Goal: Task Accomplishment & Management: Manage account settings

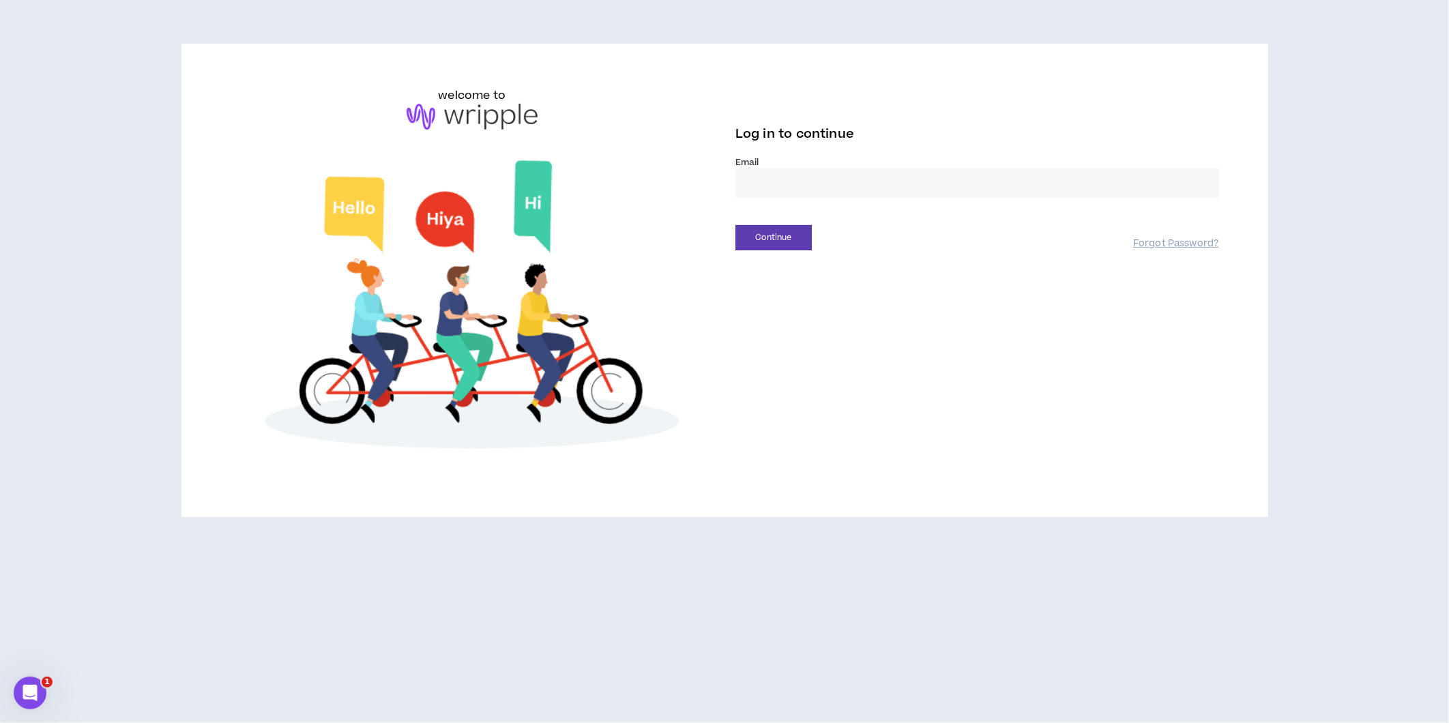
click at [764, 178] on input "email" at bounding box center [977, 182] width 484 height 29
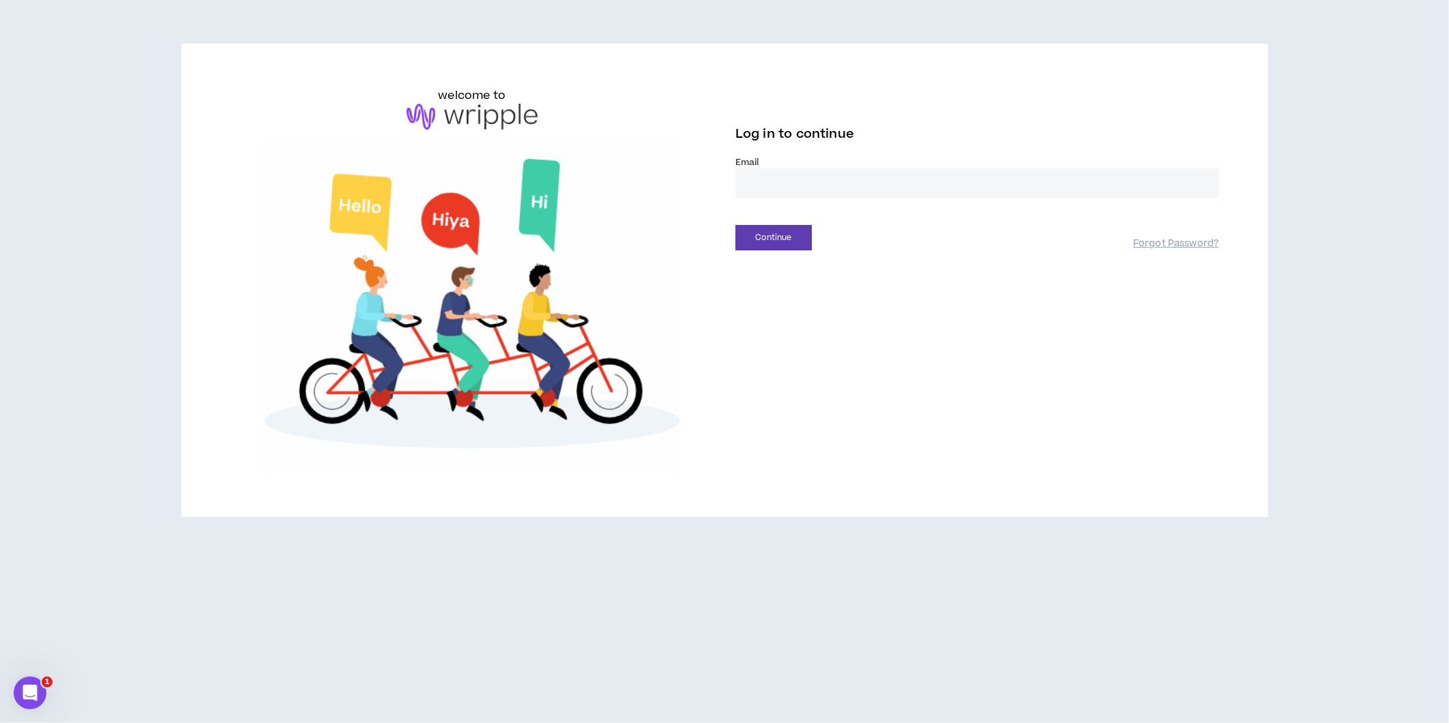
type input "**********"
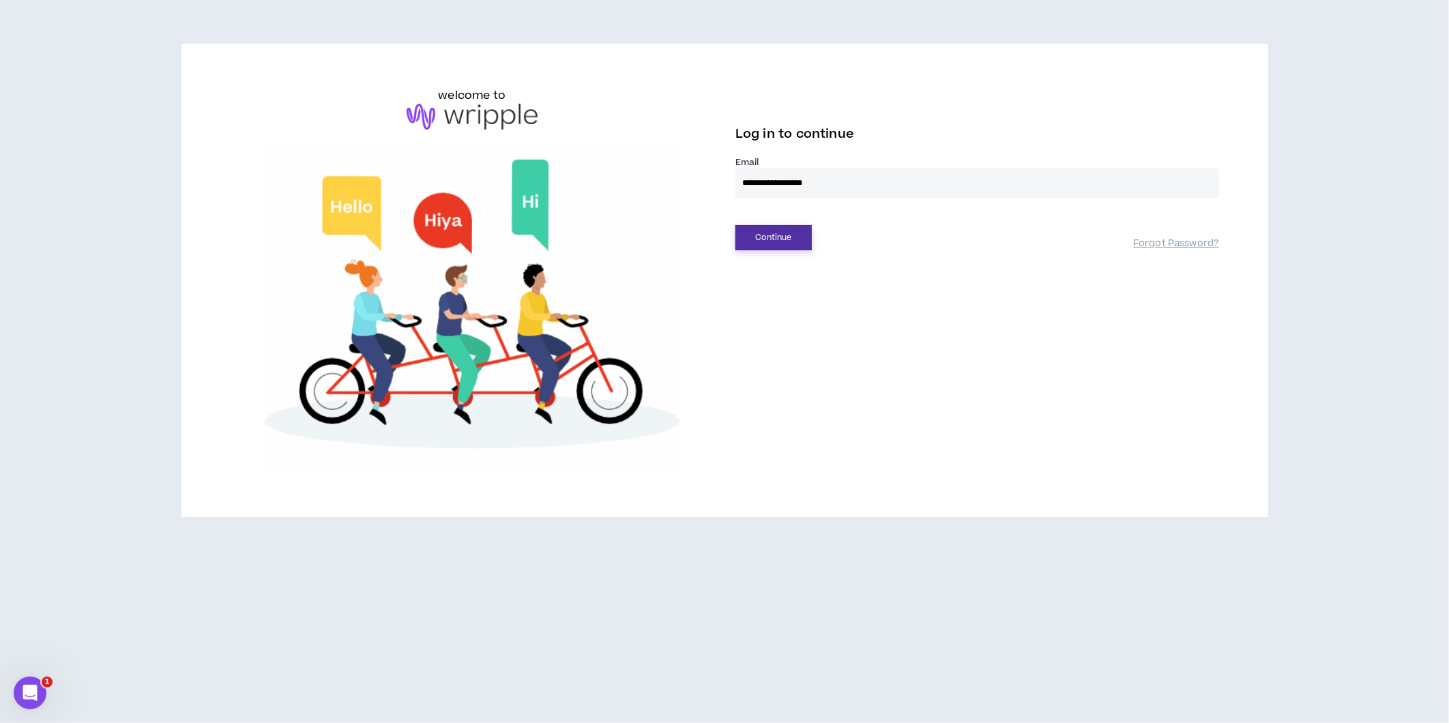
click at [765, 242] on button "Continue" at bounding box center [773, 237] width 76 height 25
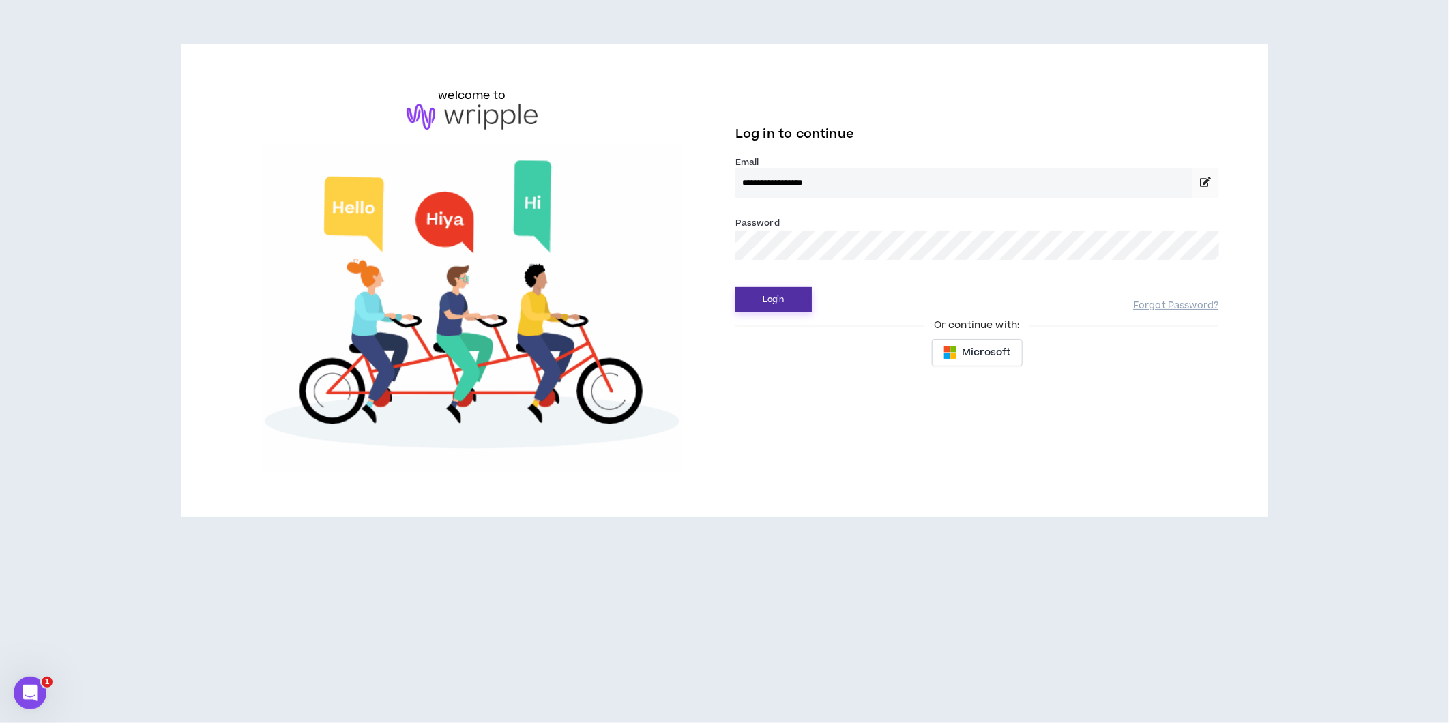
click at [767, 292] on button "Login" at bounding box center [773, 299] width 76 height 25
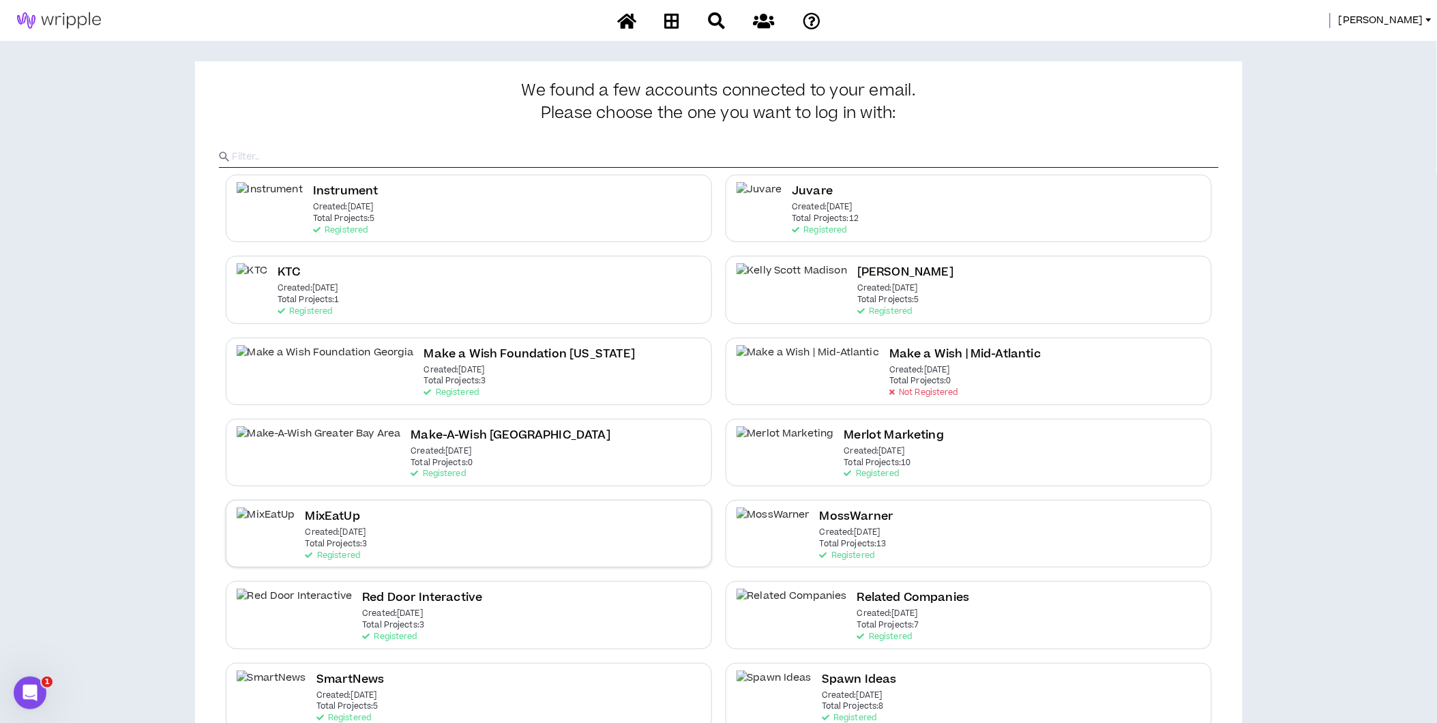
scroll to position [117, 0]
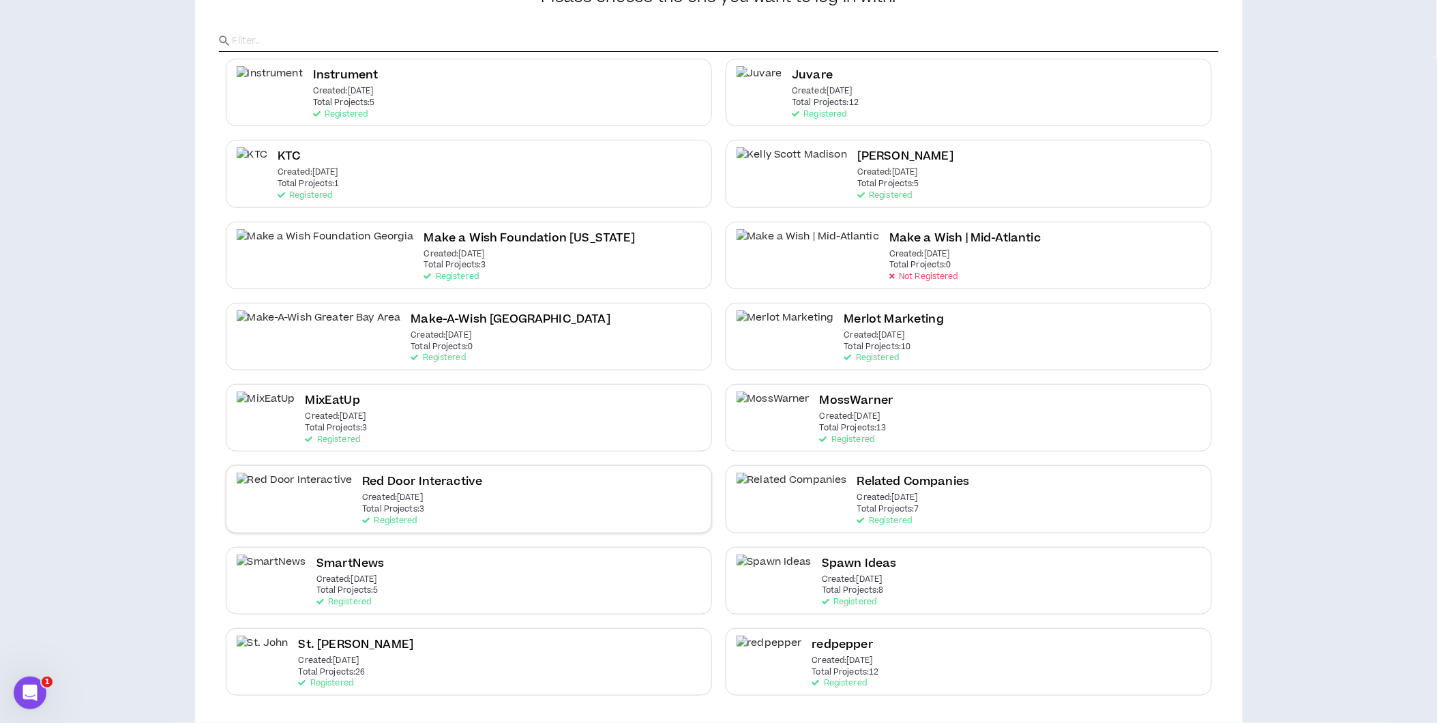
click at [440, 501] on div "Red Door Interactive Created: Jun 16 2025 Total Projects: 3 Registered" at bounding box center [469, 499] width 486 height 68
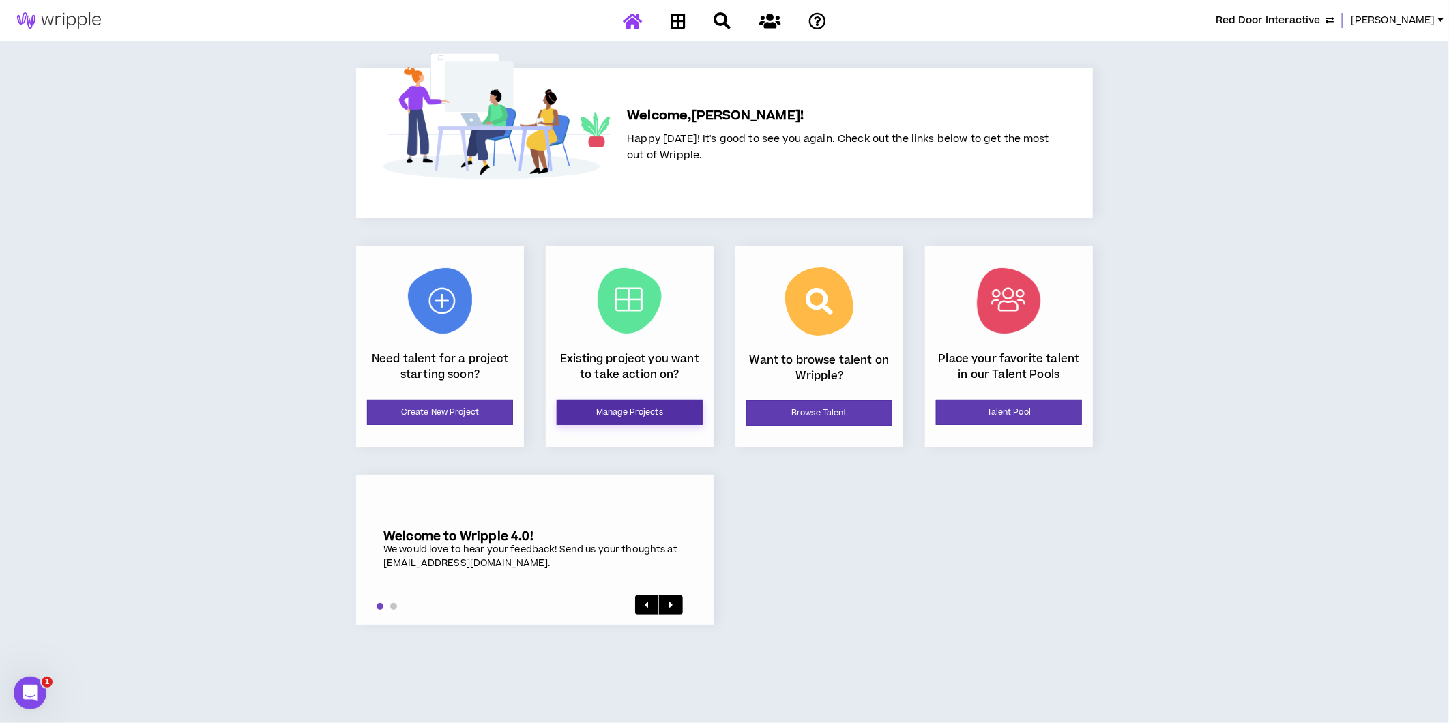
click at [643, 406] on link "Manage Projects" at bounding box center [630, 412] width 146 height 25
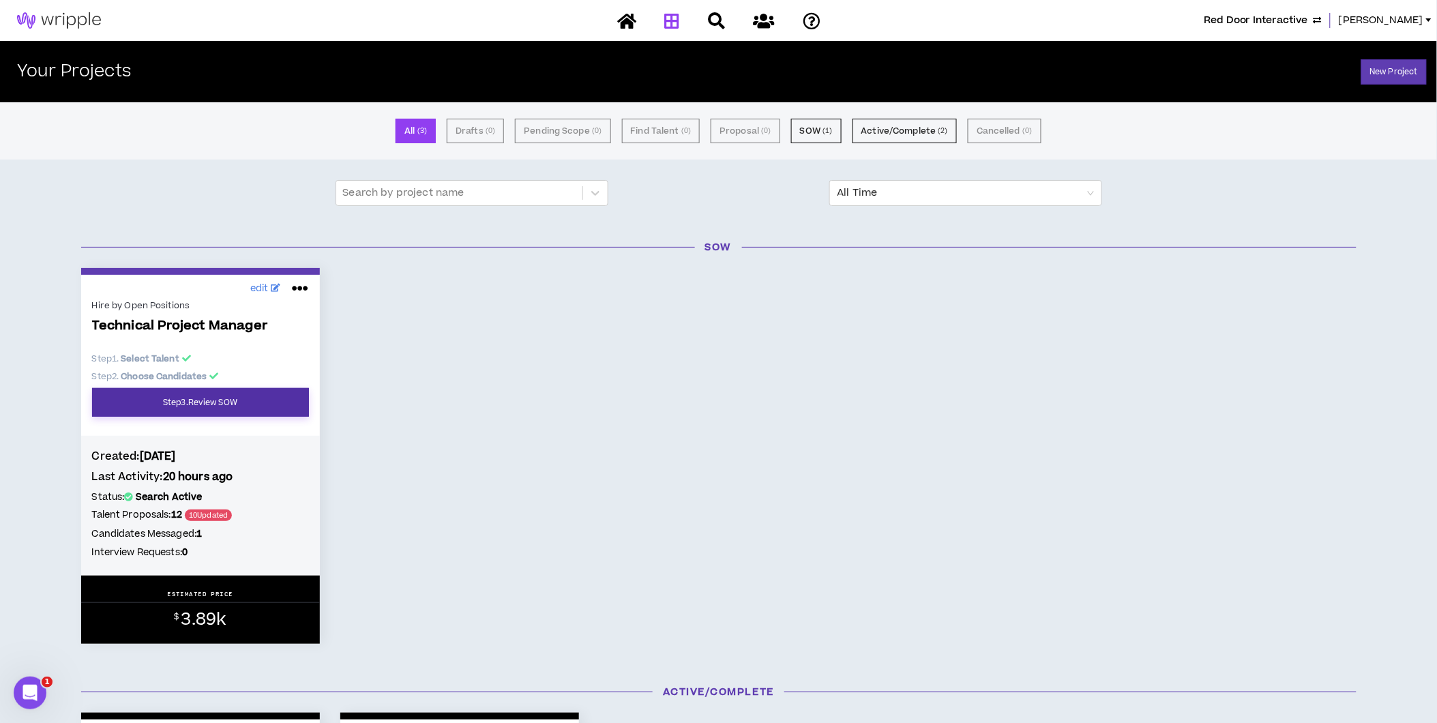
click at [211, 403] on link "Step 3 . Review SOW" at bounding box center [200, 402] width 217 height 29
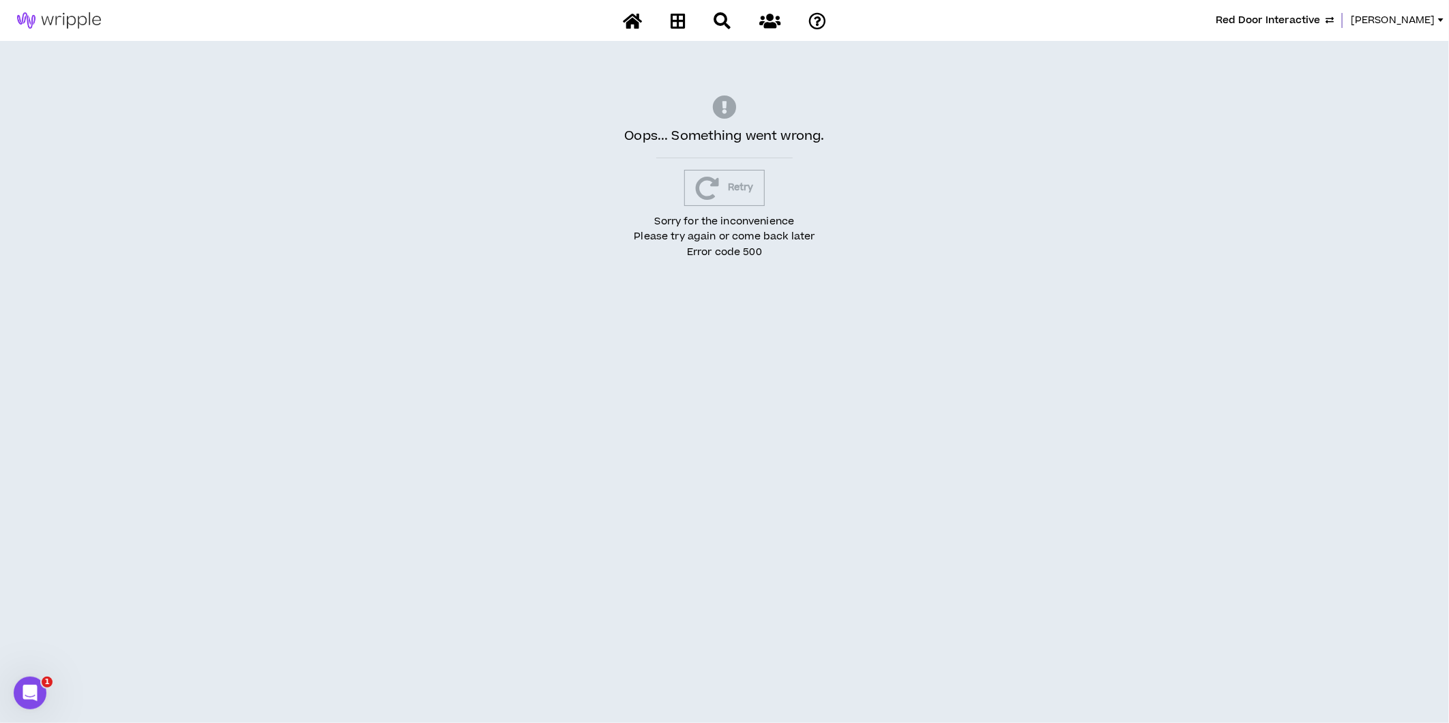
click at [1122, 18] on span "Red Door Interactive" at bounding box center [1268, 20] width 104 height 15
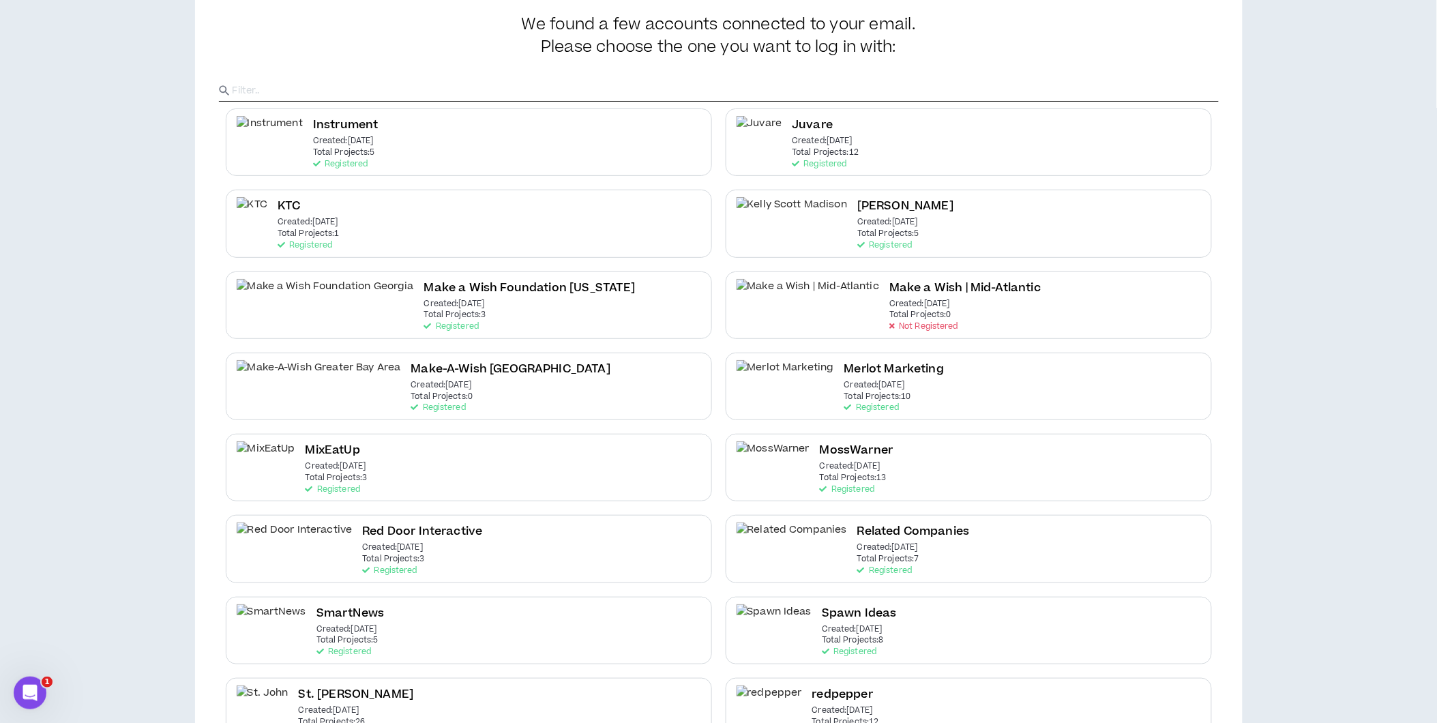
scroll to position [117, 0]
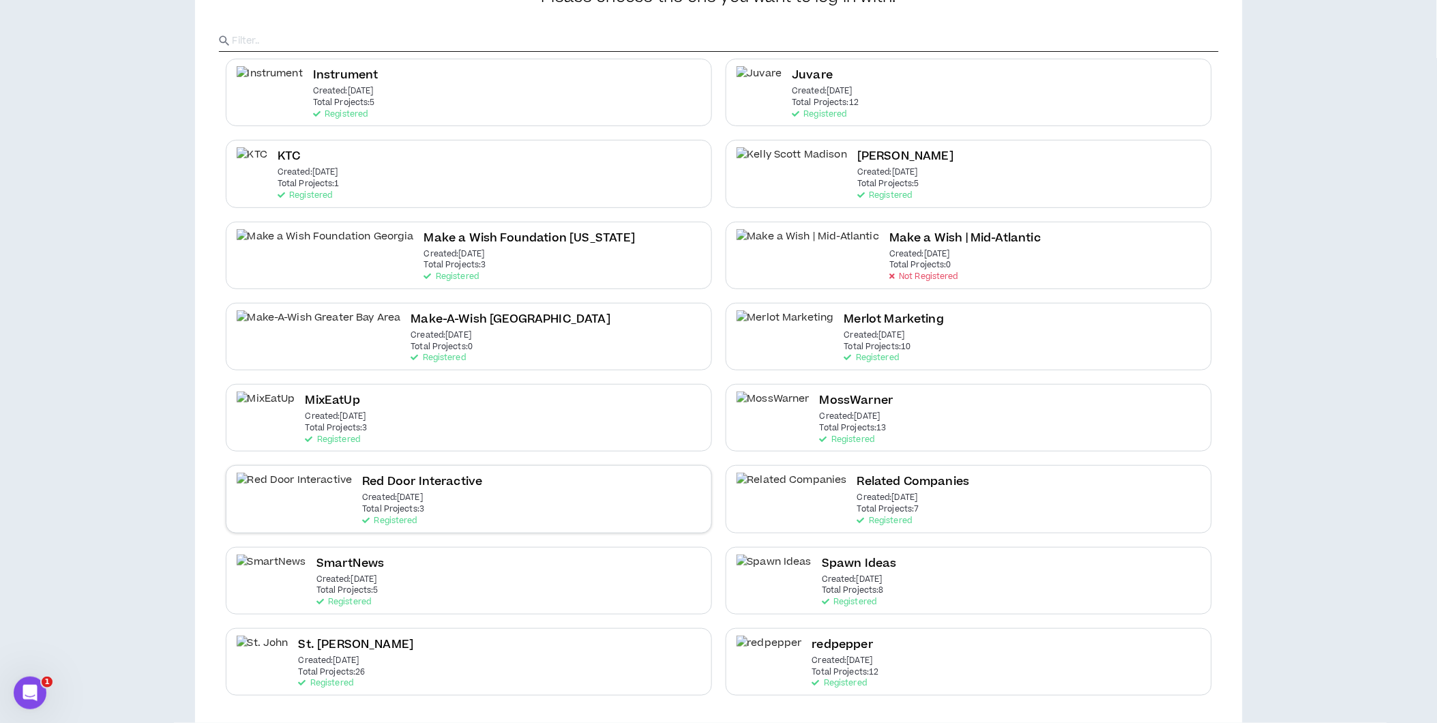
click at [442, 489] on div "Red Door Interactive Created: Jun 16 2025 Total Projects: 3 Registered" at bounding box center [469, 499] width 486 height 68
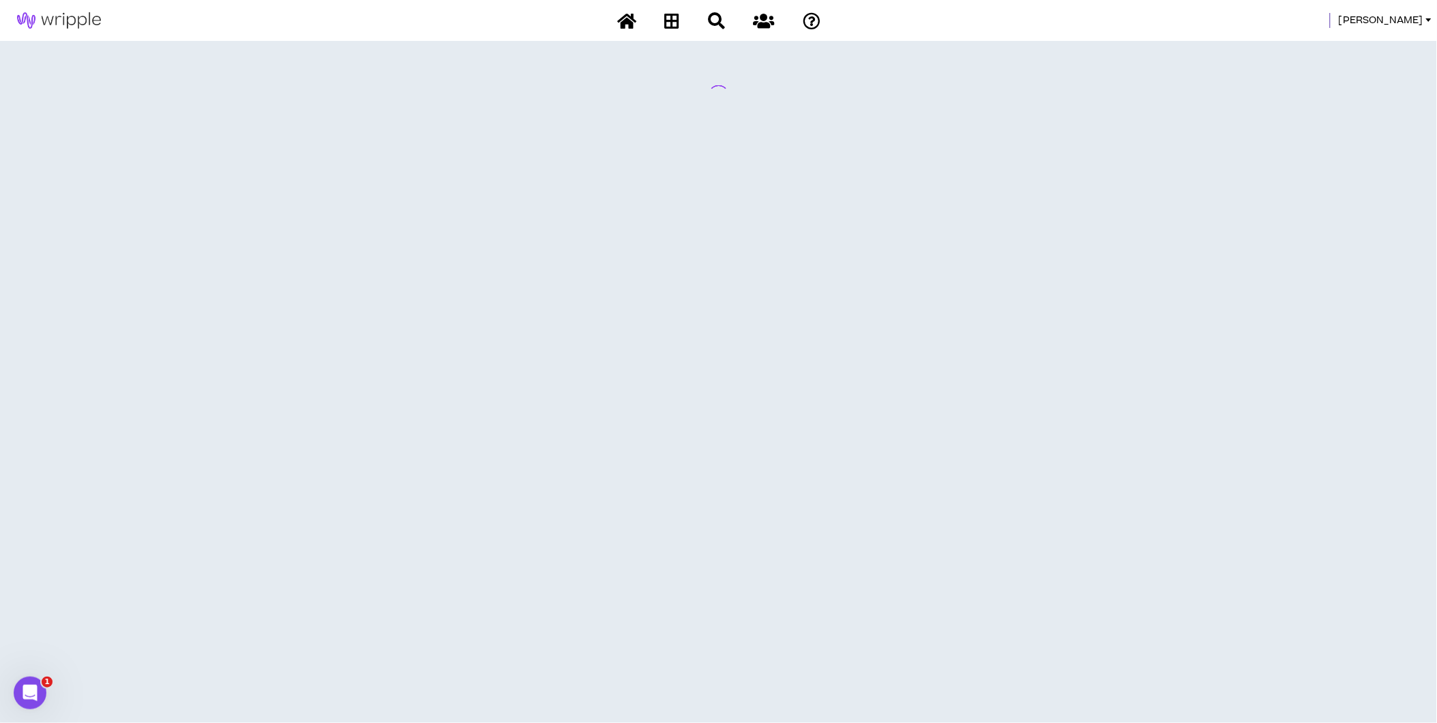
scroll to position [0, 0]
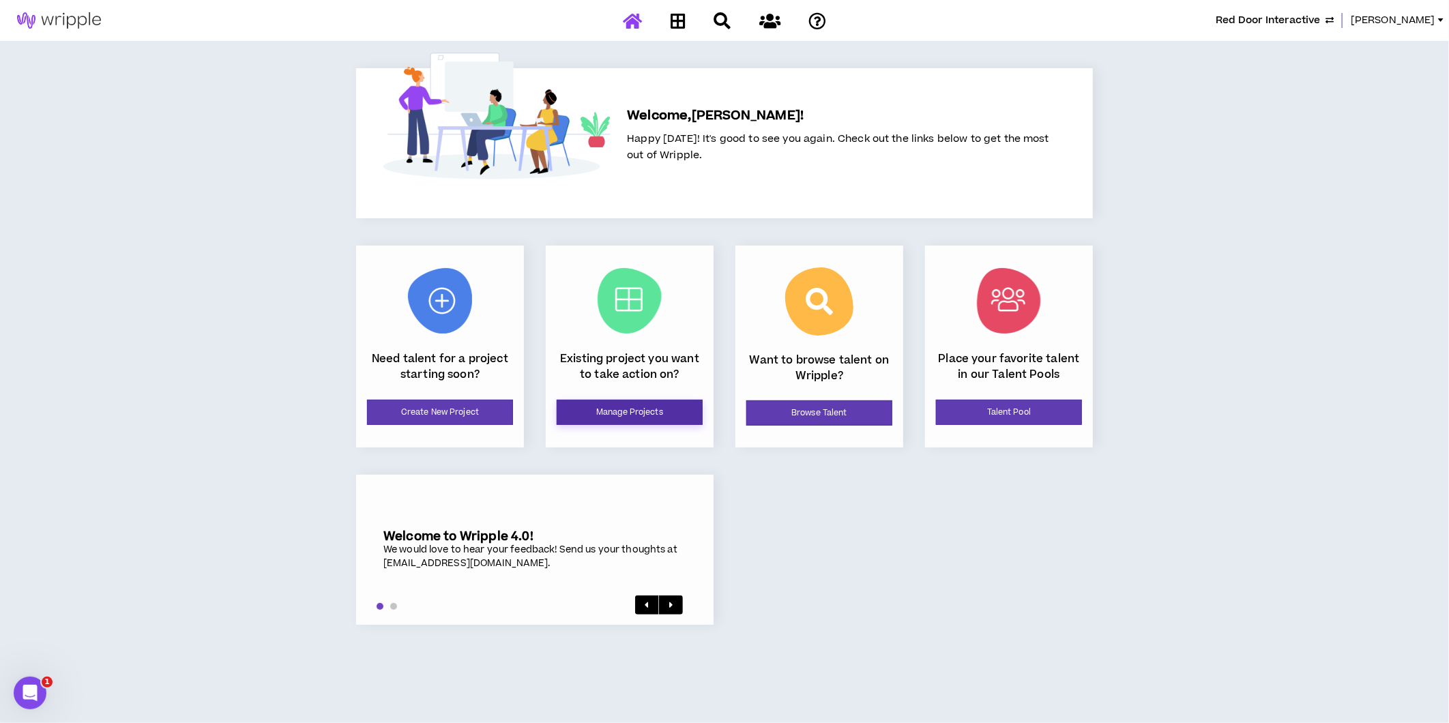
click at [641, 409] on link "Manage Projects" at bounding box center [630, 412] width 146 height 25
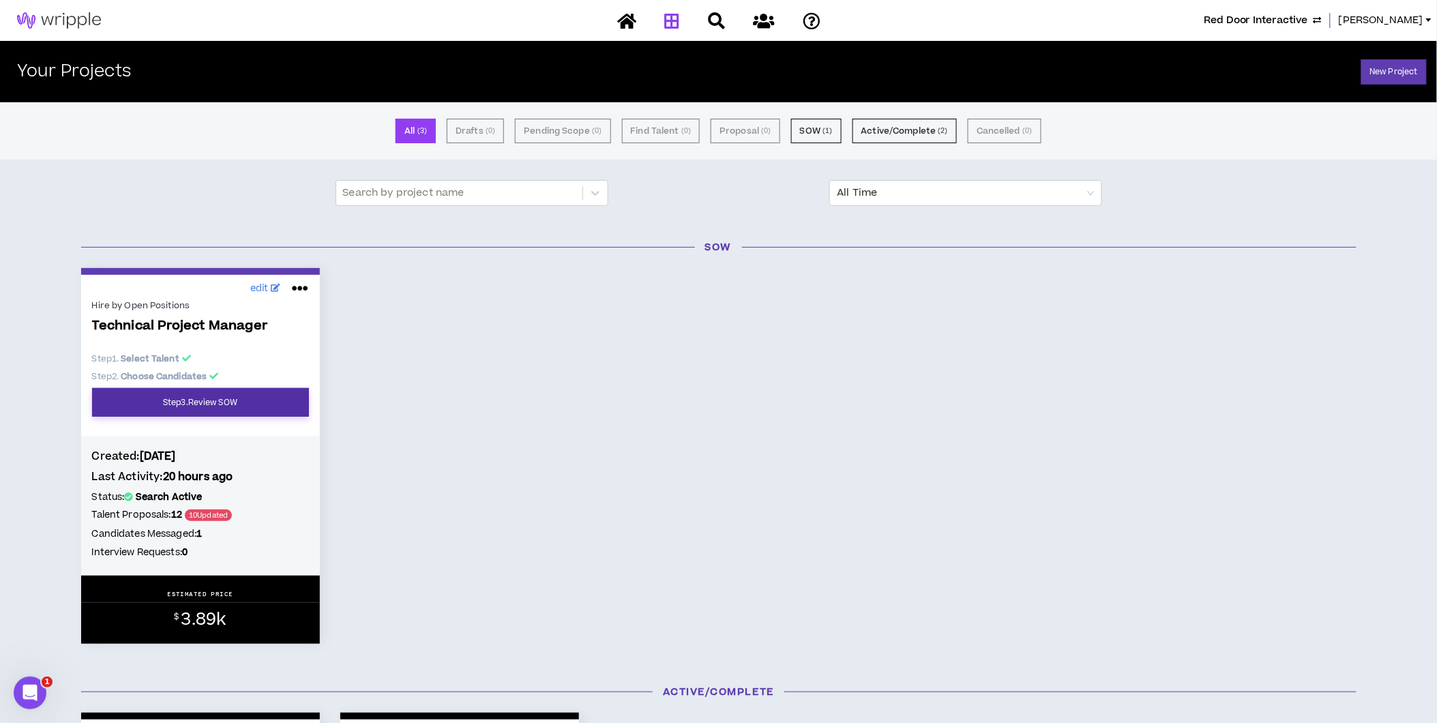
click at [201, 413] on link "Step 3 . Review SOW" at bounding box center [200, 402] width 217 height 29
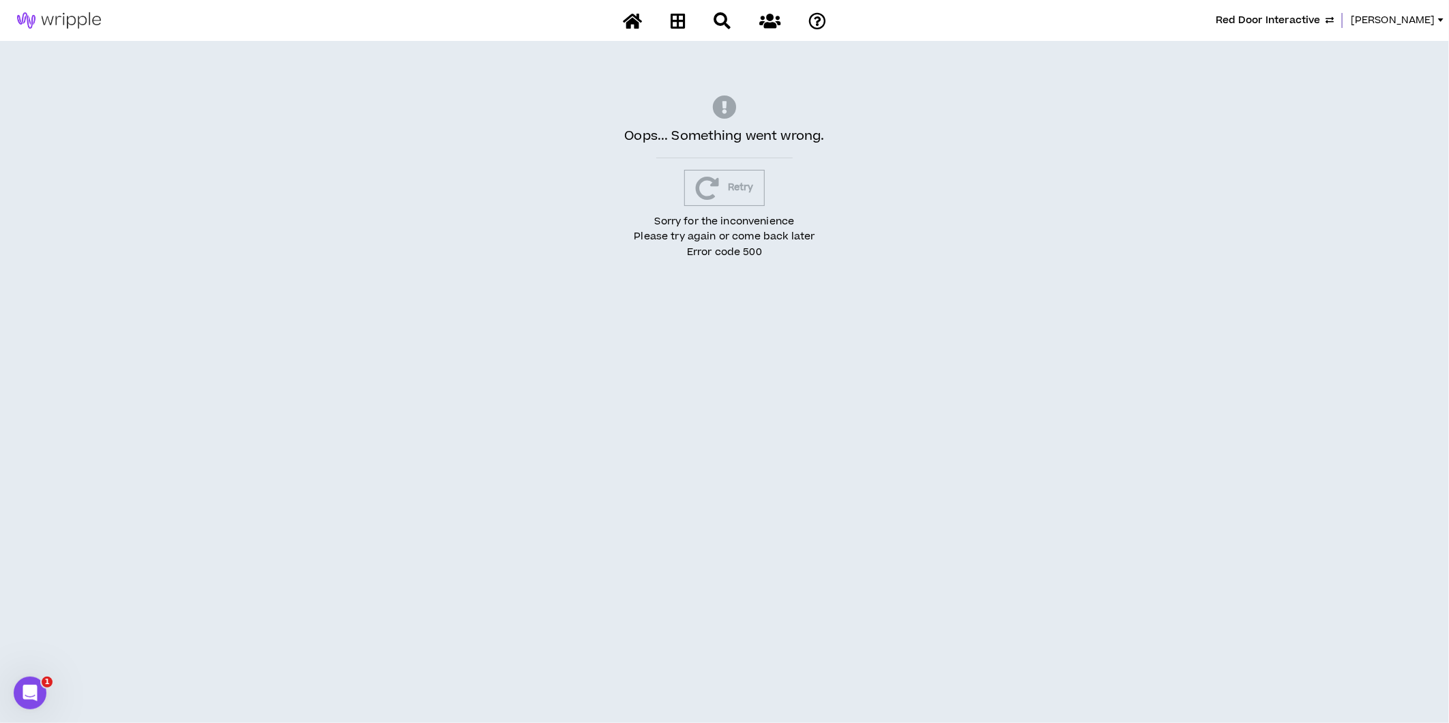
click at [731, 188] on button "Retry" at bounding box center [724, 188] width 81 height 36
click at [1122, 15] on span "Red Door Interactive" at bounding box center [1268, 20] width 104 height 15
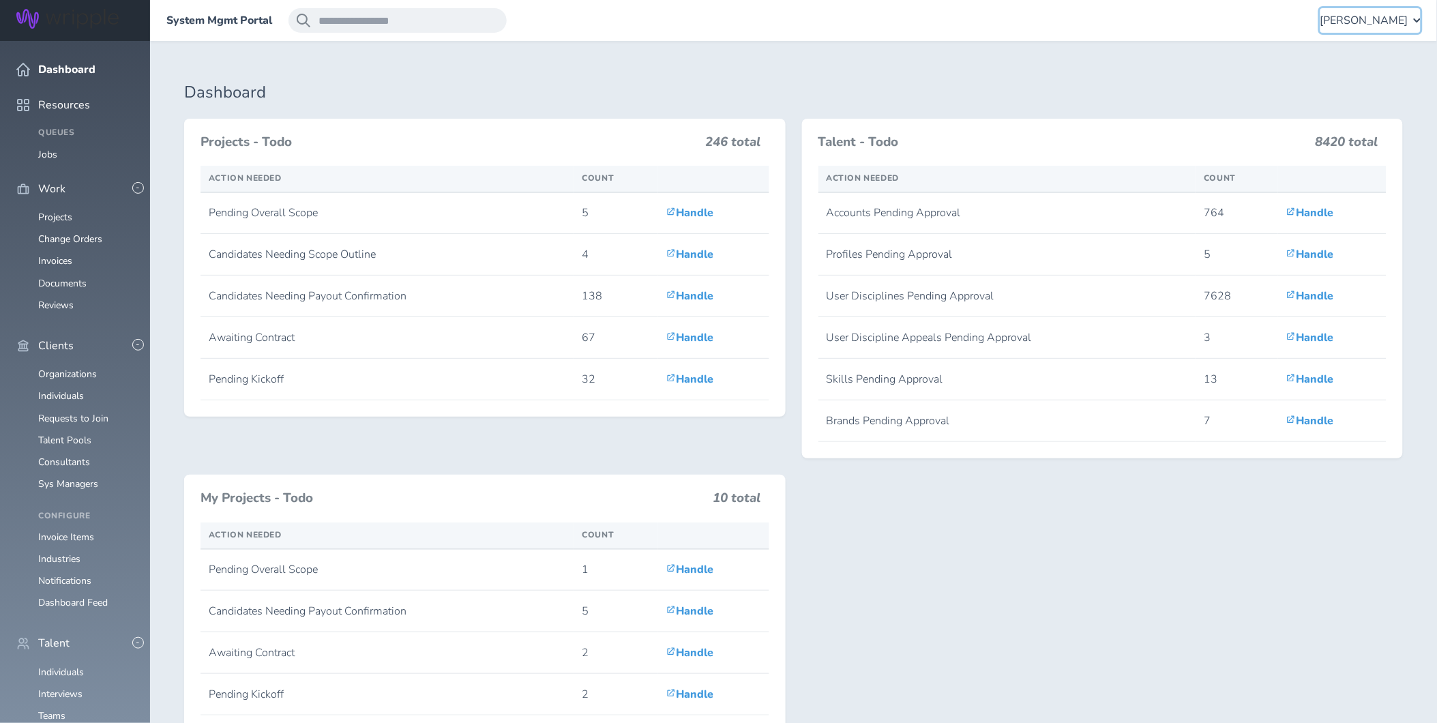
click at [1360, 22] on span "[PERSON_NAME]" at bounding box center [1365, 20] width 88 height 12
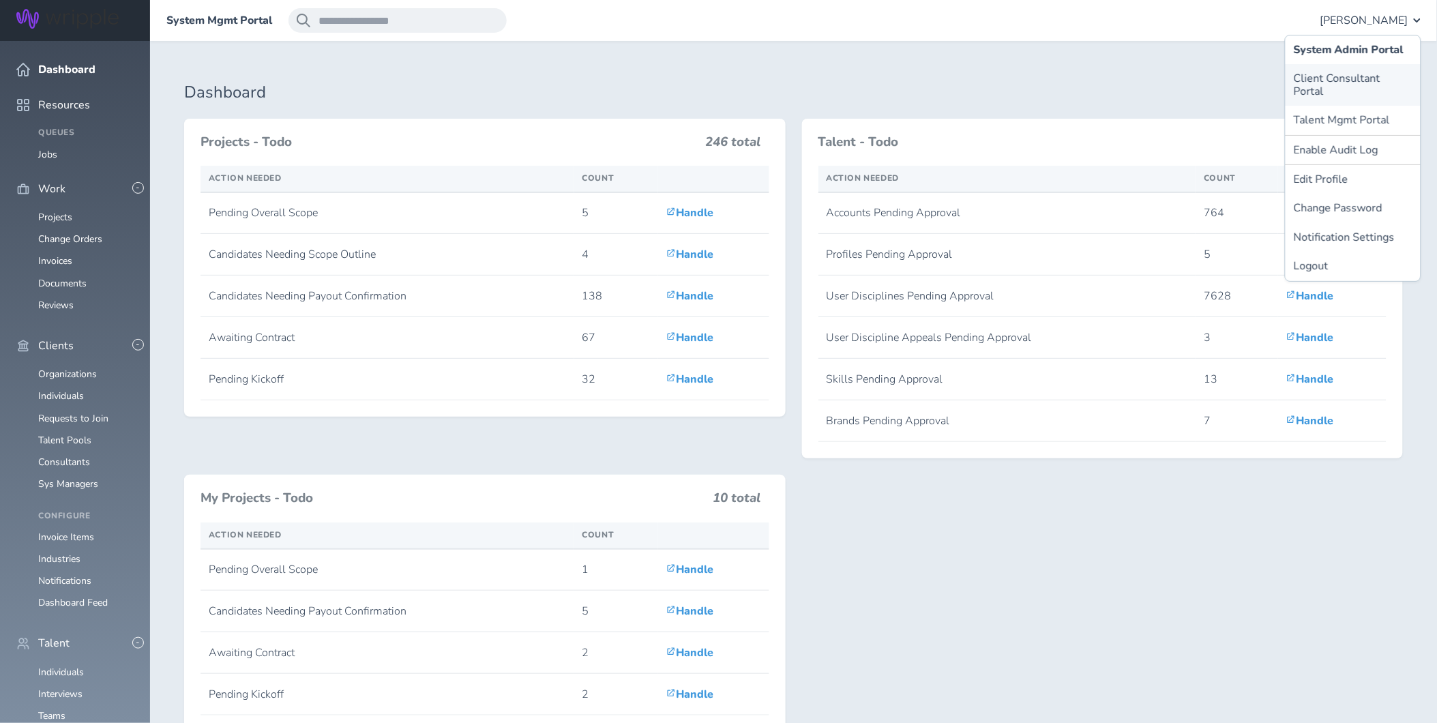
click at [1349, 71] on link "Client Consultant Portal" at bounding box center [1353, 85] width 135 height 42
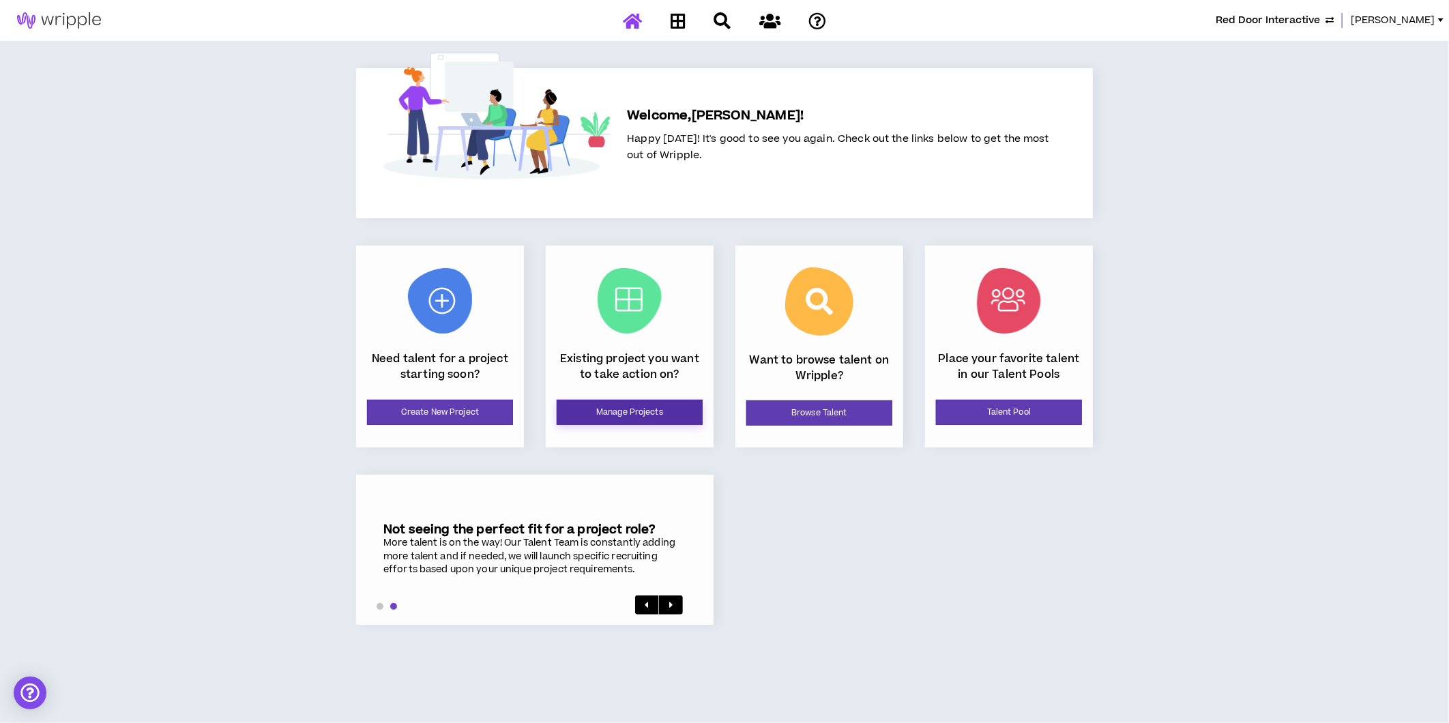
click at [602, 417] on link "Manage Projects" at bounding box center [630, 412] width 146 height 25
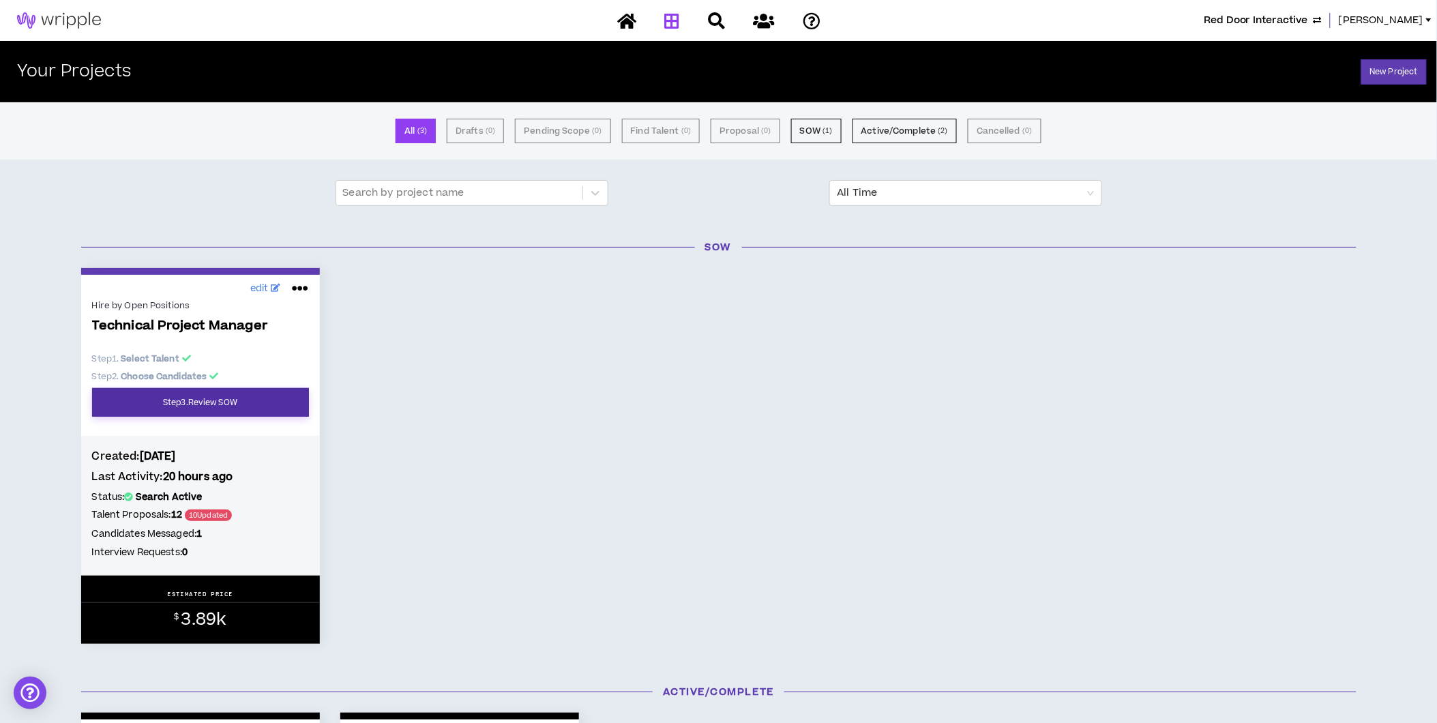
click at [194, 404] on link "Step 3 . Review SOW" at bounding box center [200, 402] width 217 height 29
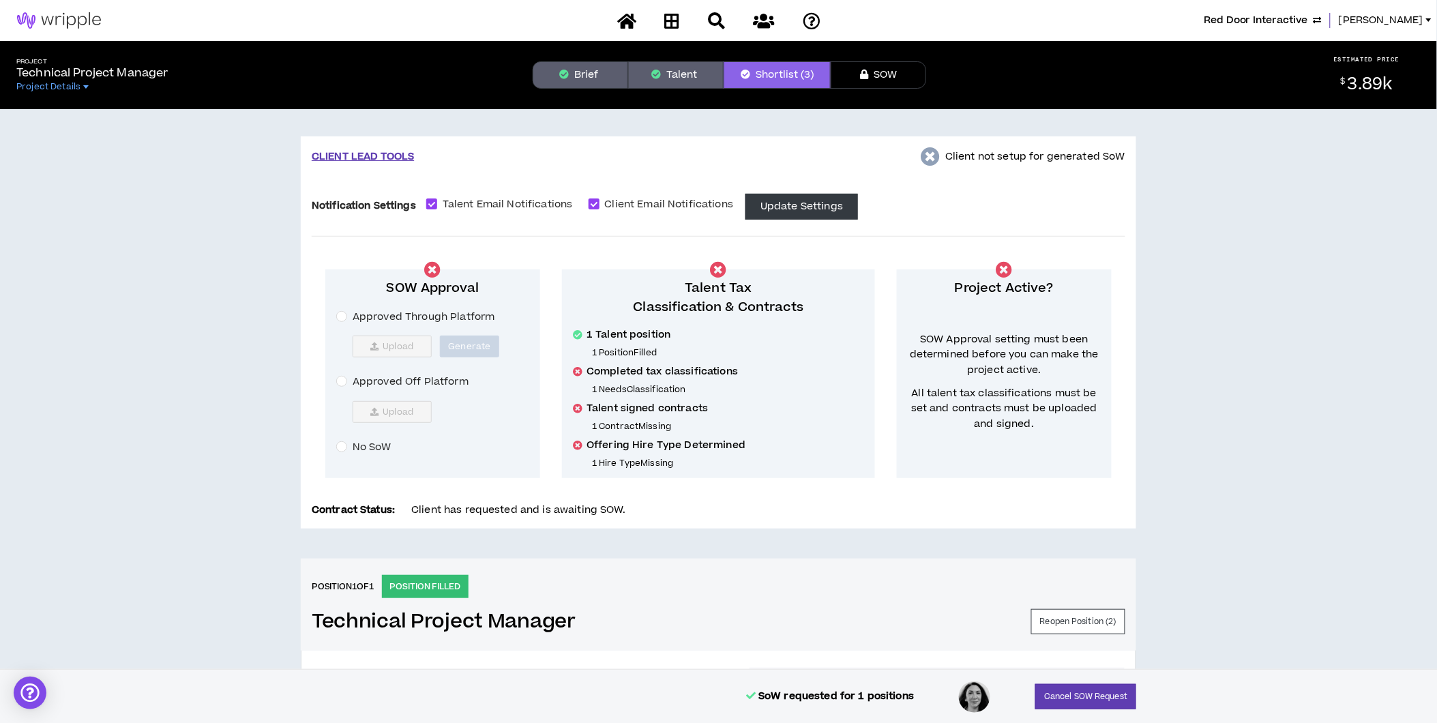
click at [578, 66] on button "Brief" at bounding box center [581, 74] width 96 height 27
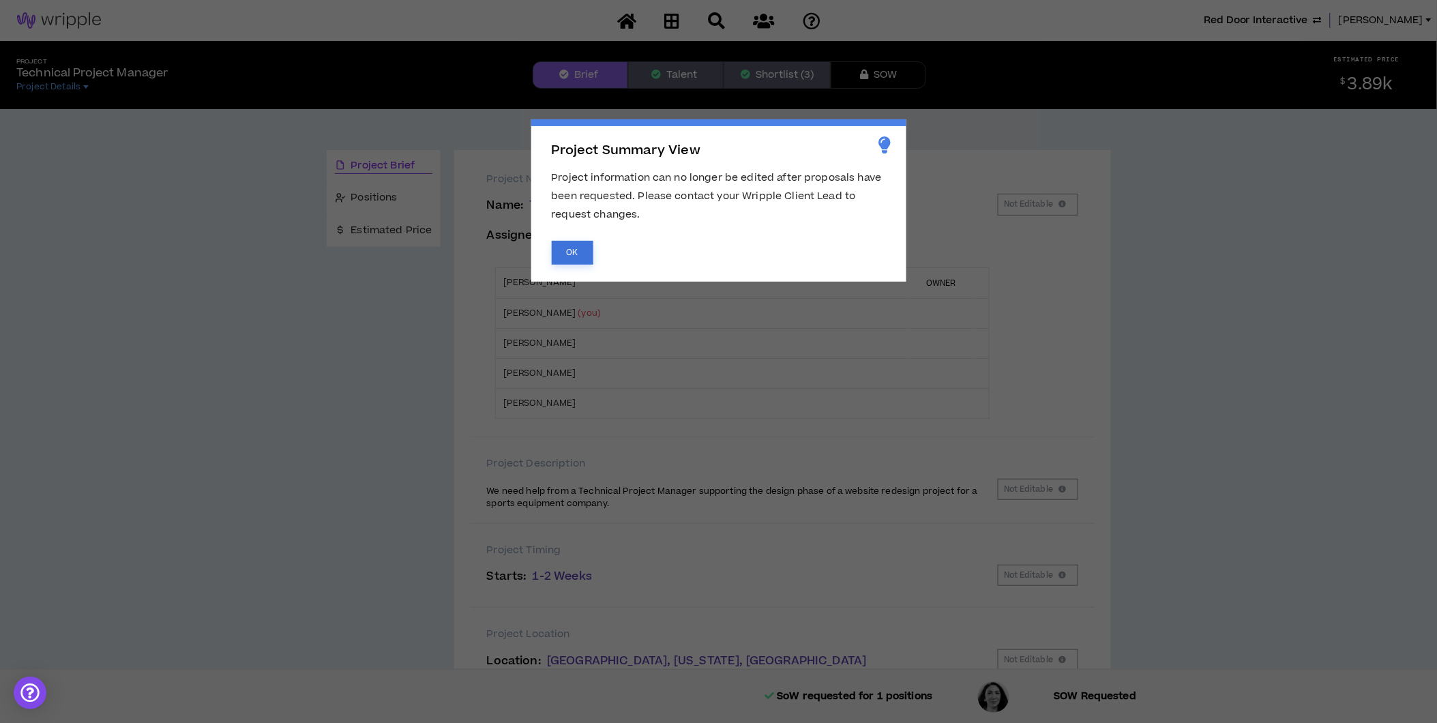
click at [574, 254] on button "OK" at bounding box center [573, 253] width 42 height 24
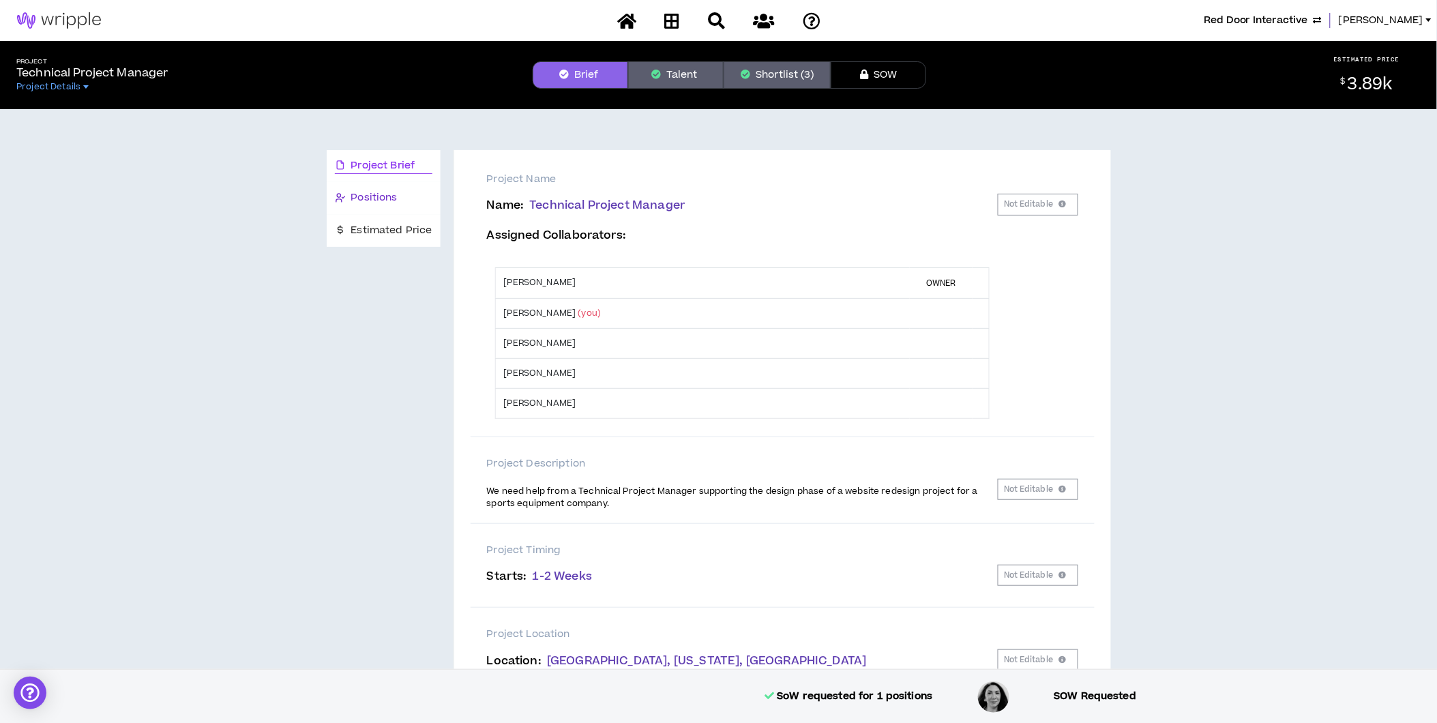
click at [394, 205] on span "Positions" at bounding box center [374, 197] width 46 height 15
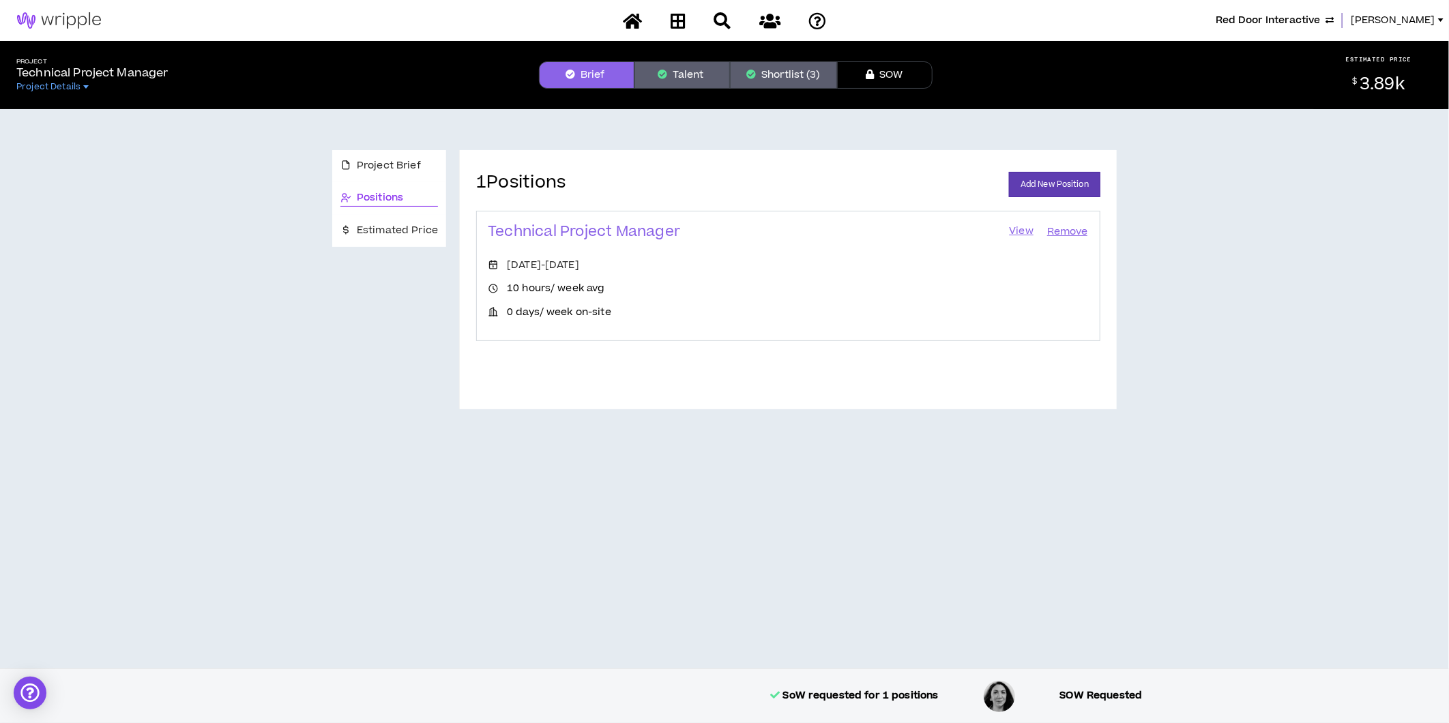
click at [1024, 226] on link "View" at bounding box center [1021, 231] width 27 height 19
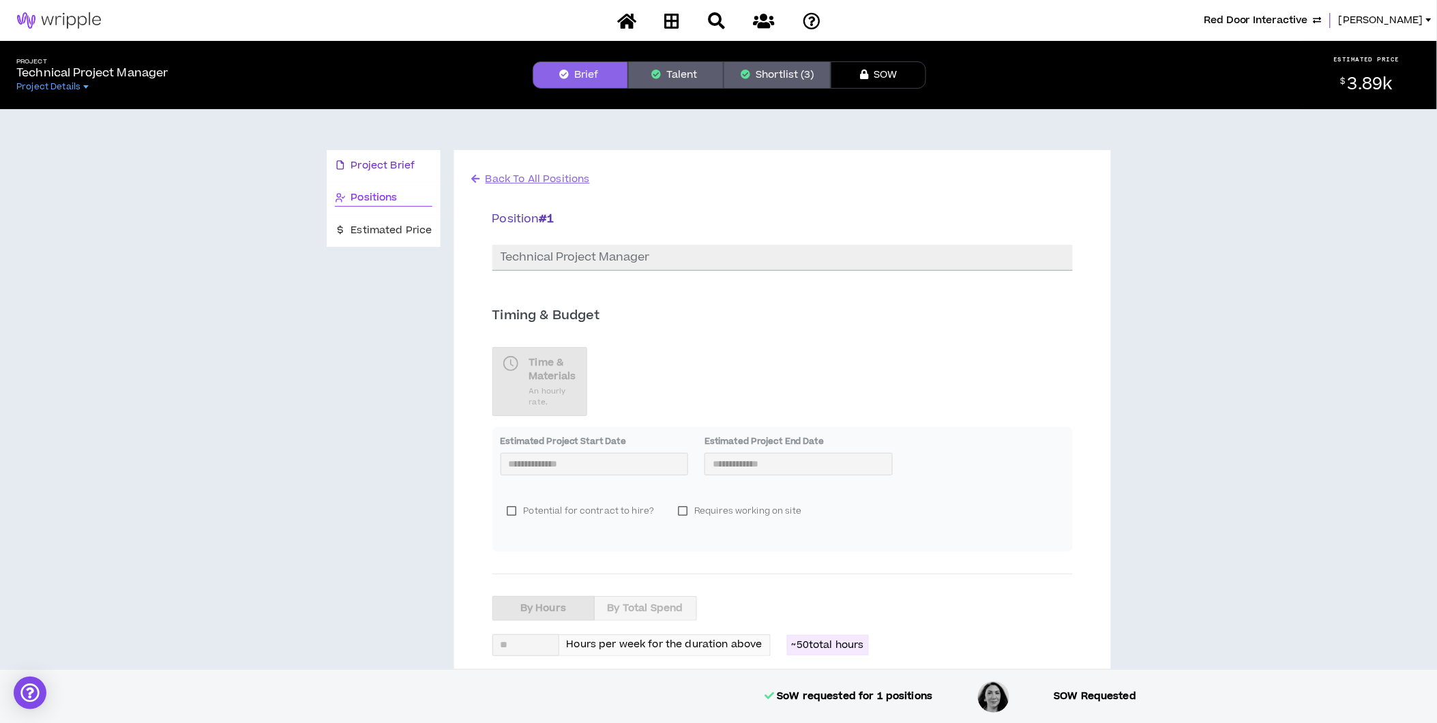
click at [362, 162] on span "Project Brief" at bounding box center [383, 165] width 64 height 15
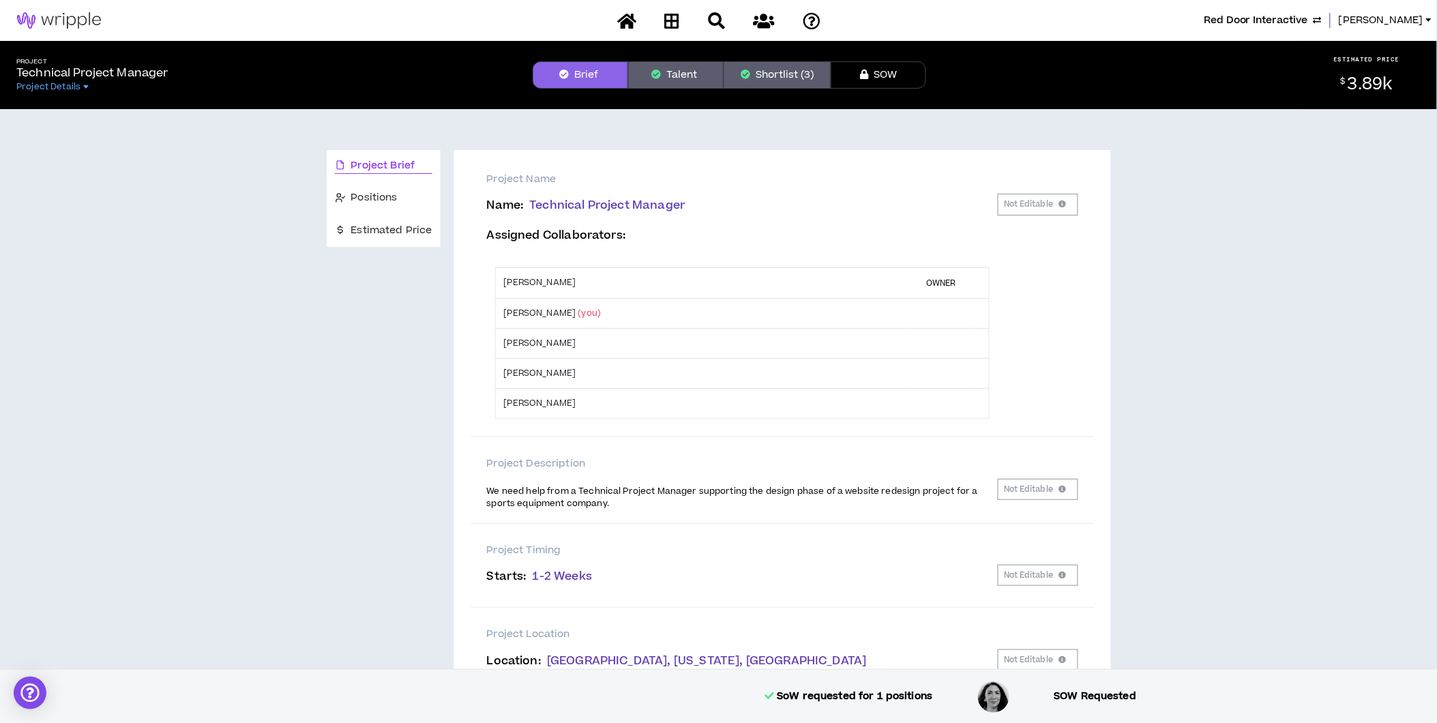
click at [785, 70] on button "Shortlist (3)" at bounding box center [777, 74] width 107 height 27
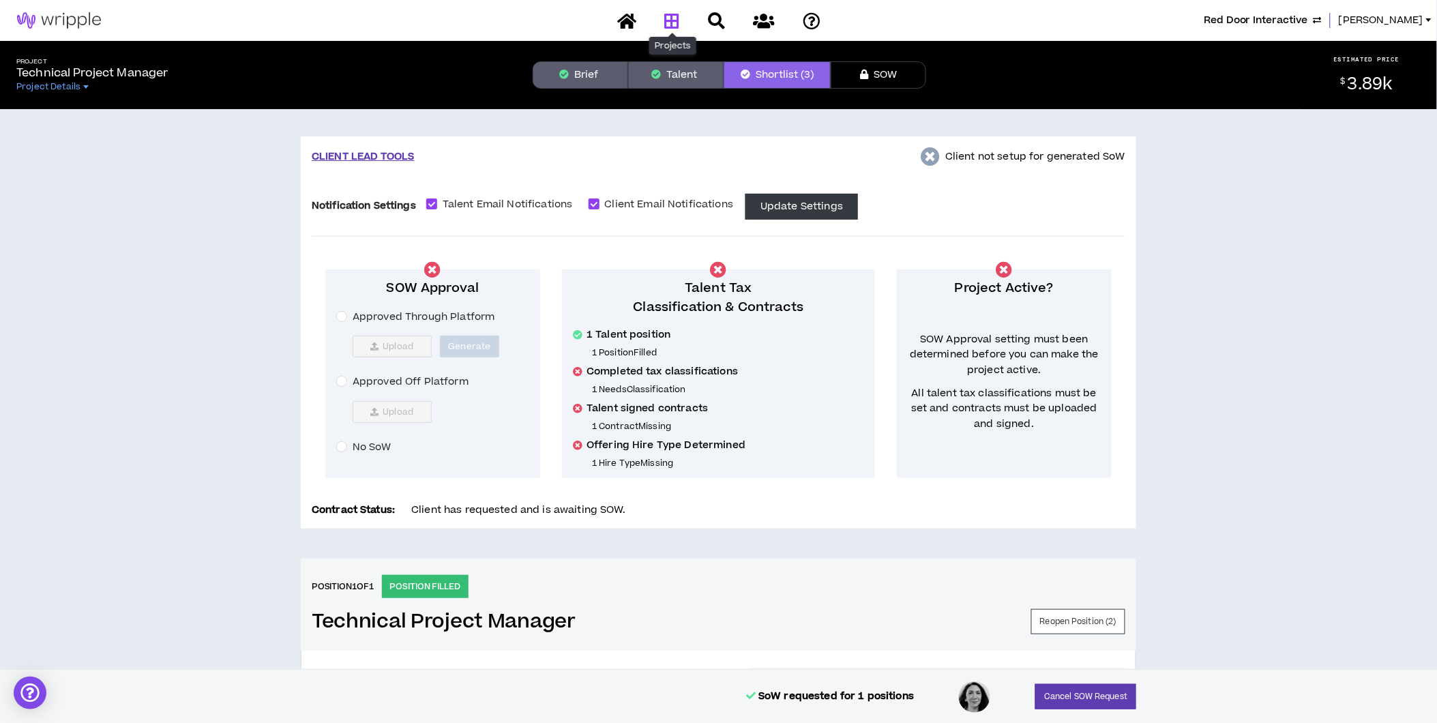
click at [673, 22] on icon at bounding box center [671, 20] width 15 height 17
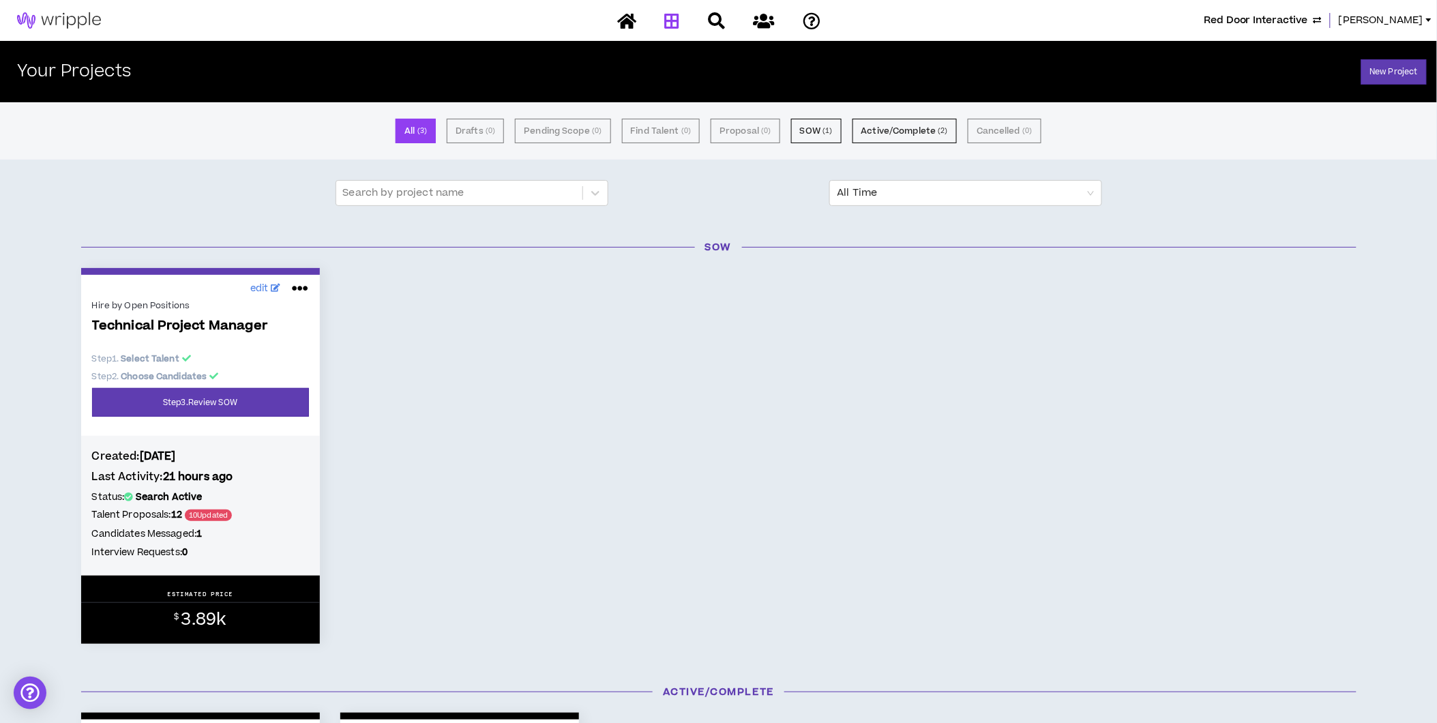
click at [636, 26] on icon at bounding box center [626, 20] width 19 height 17
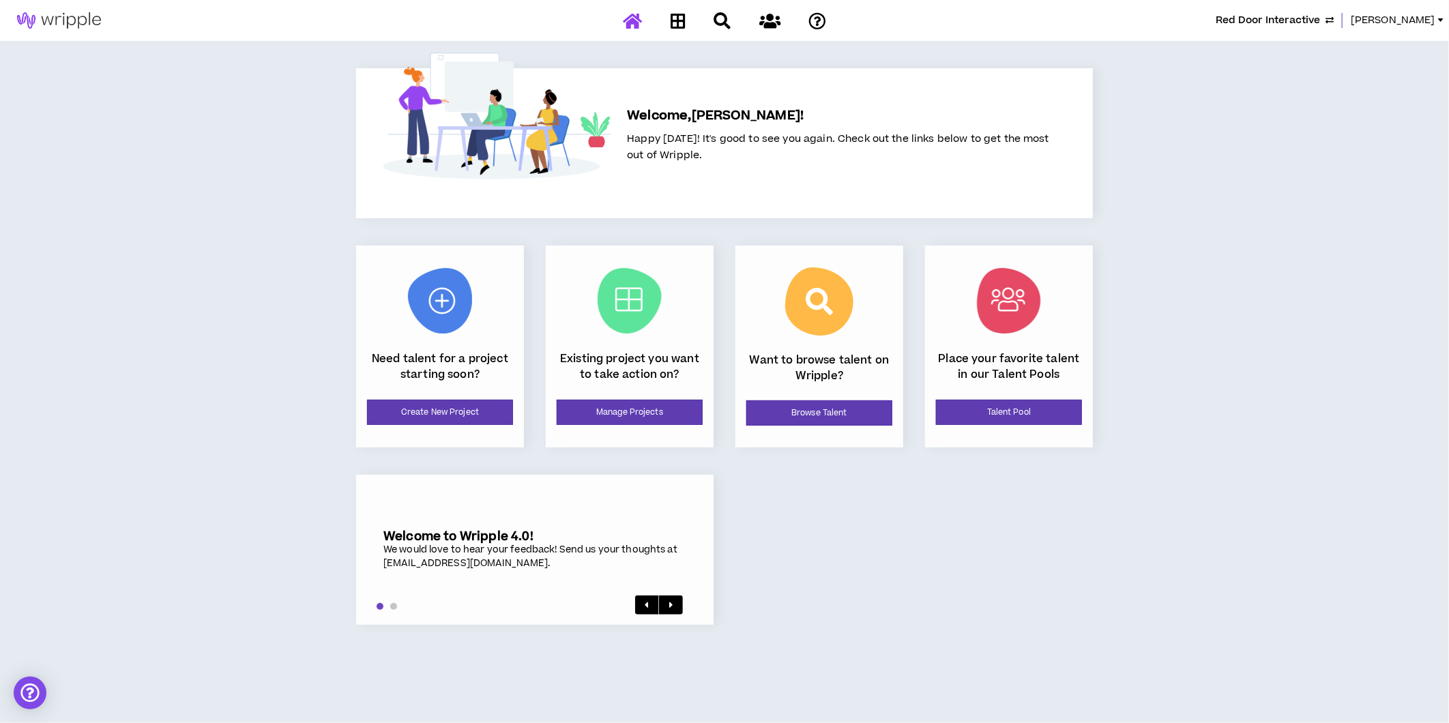
click at [1317, 21] on span "Red Door Interactive" at bounding box center [1268, 20] width 104 height 15
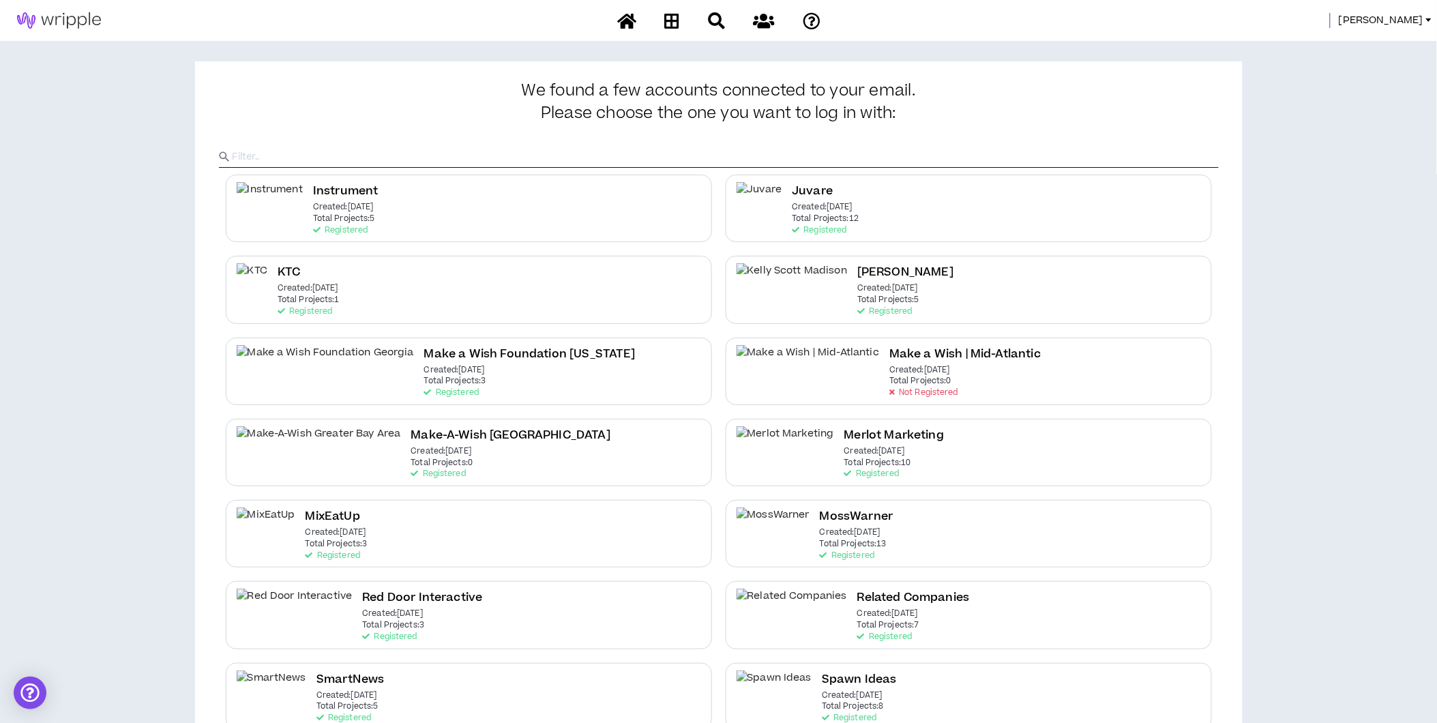
click at [1400, 14] on span "Morgan" at bounding box center [1381, 20] width 85 height 15
click at [1373, 50] on link "System Admin Portal" at bounding box center [1367, 46] width 123 height 20
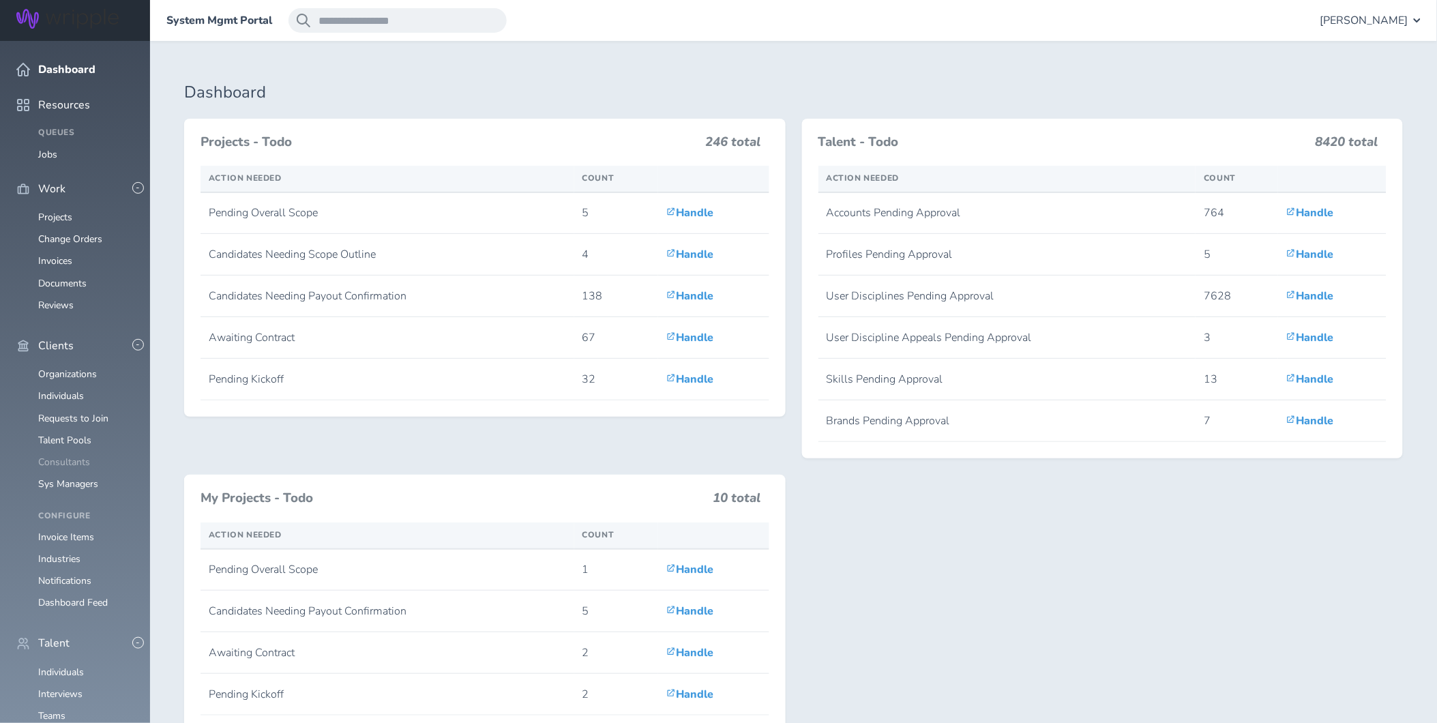
click at [72, 456] on link "Consultants" at bounding box center [64, 462] width 52 height 13
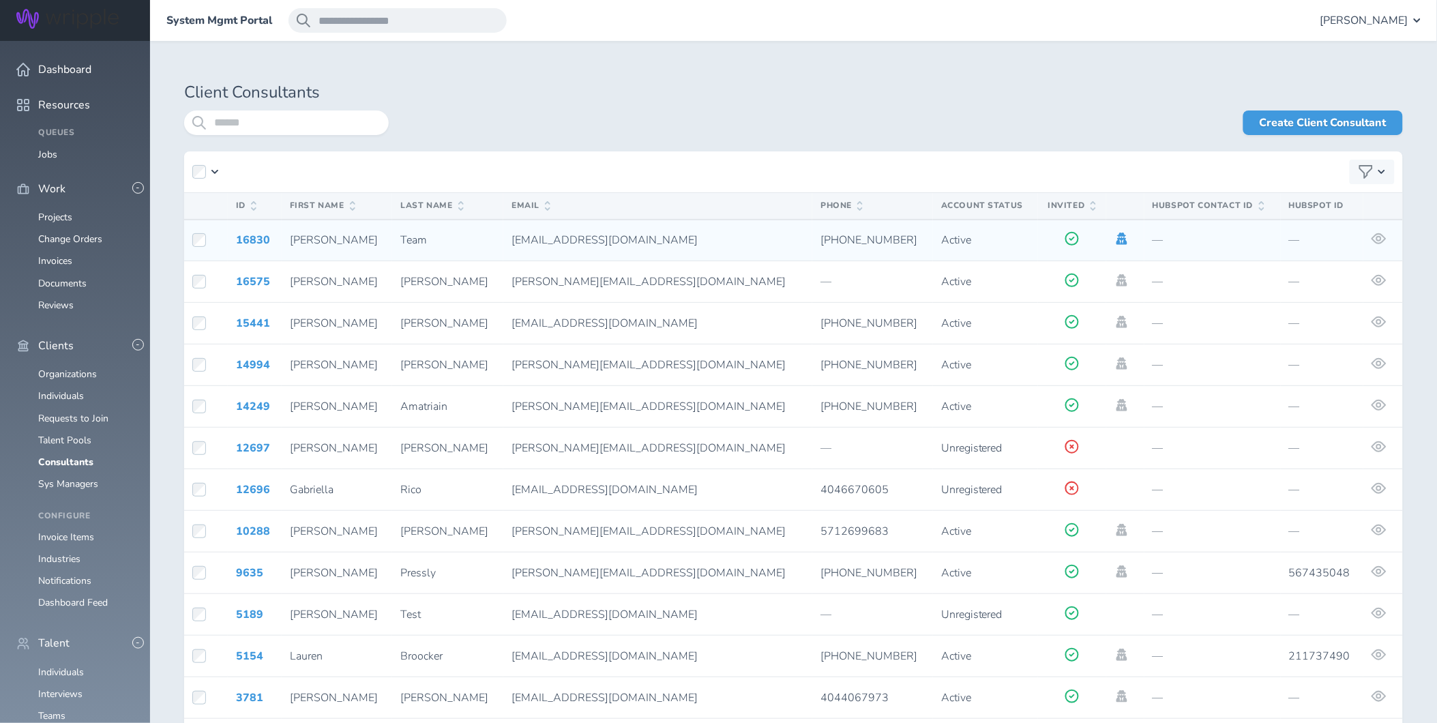
click at [1115, 235] on icon at bounding box center [1122, 239] width 15 height 12
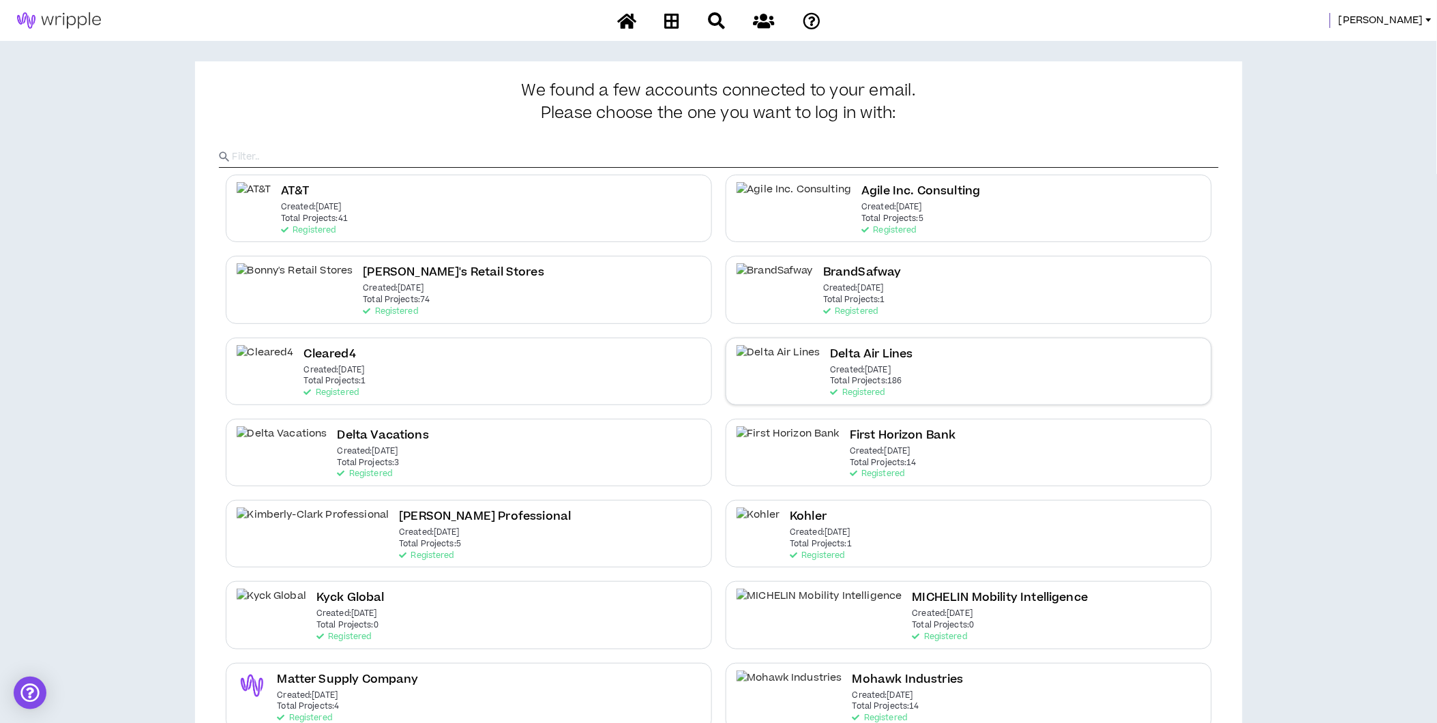
click at [871, 383] on div "Delta Air Lines Created: [DATE] Total Projects: 186 Registered" at bounding box center [969, 372] width 486 height 68
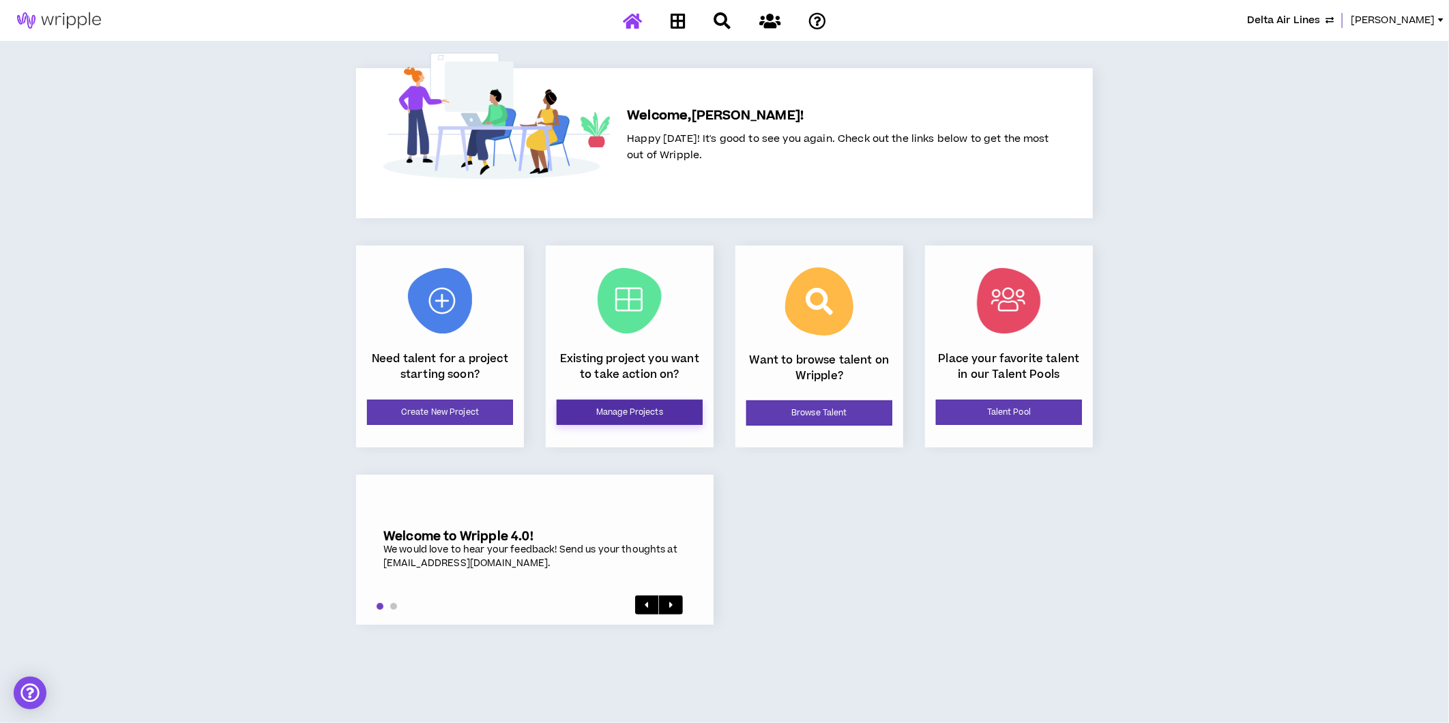
click at [611, 420] on link "Manage Projects" at bounding box center [630, 412] width 146 height 25
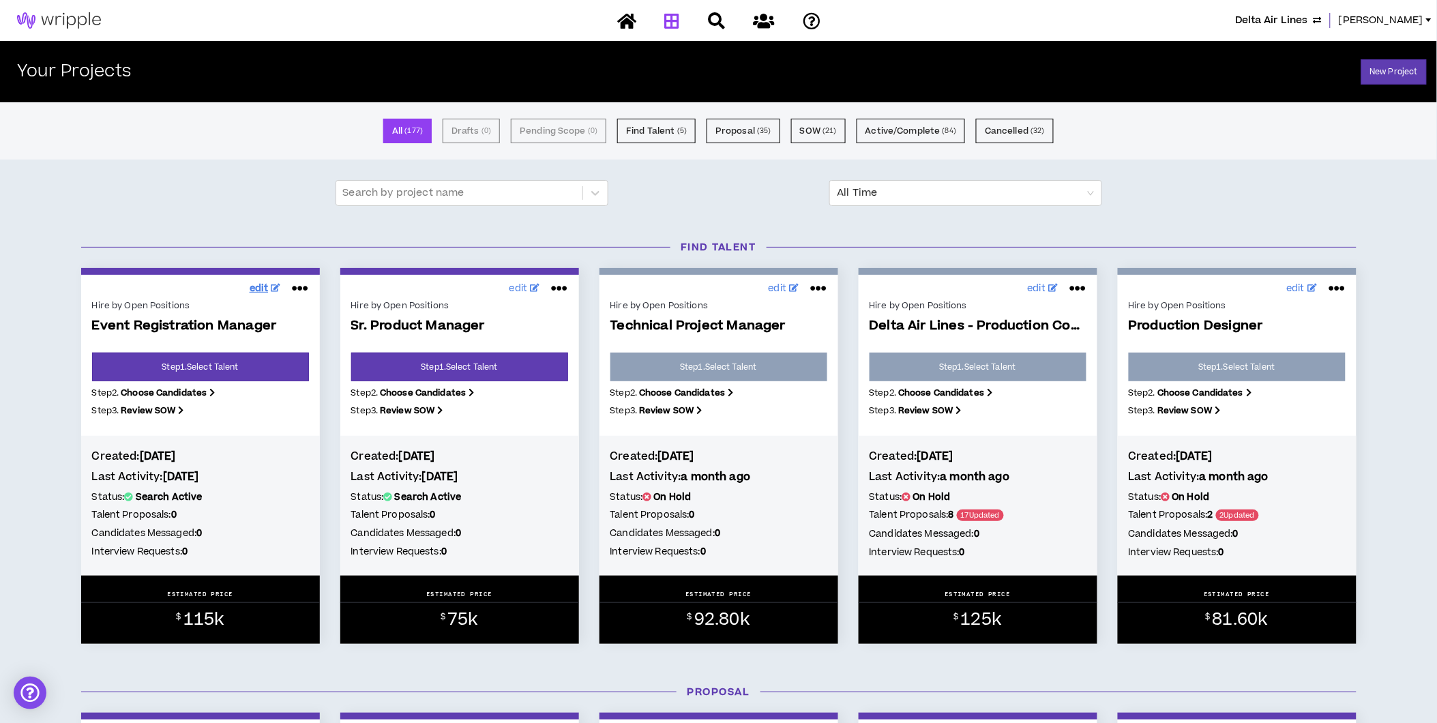
click at [260, 291] on span "edit" at bounding box center [259, 289] width 19 height 14
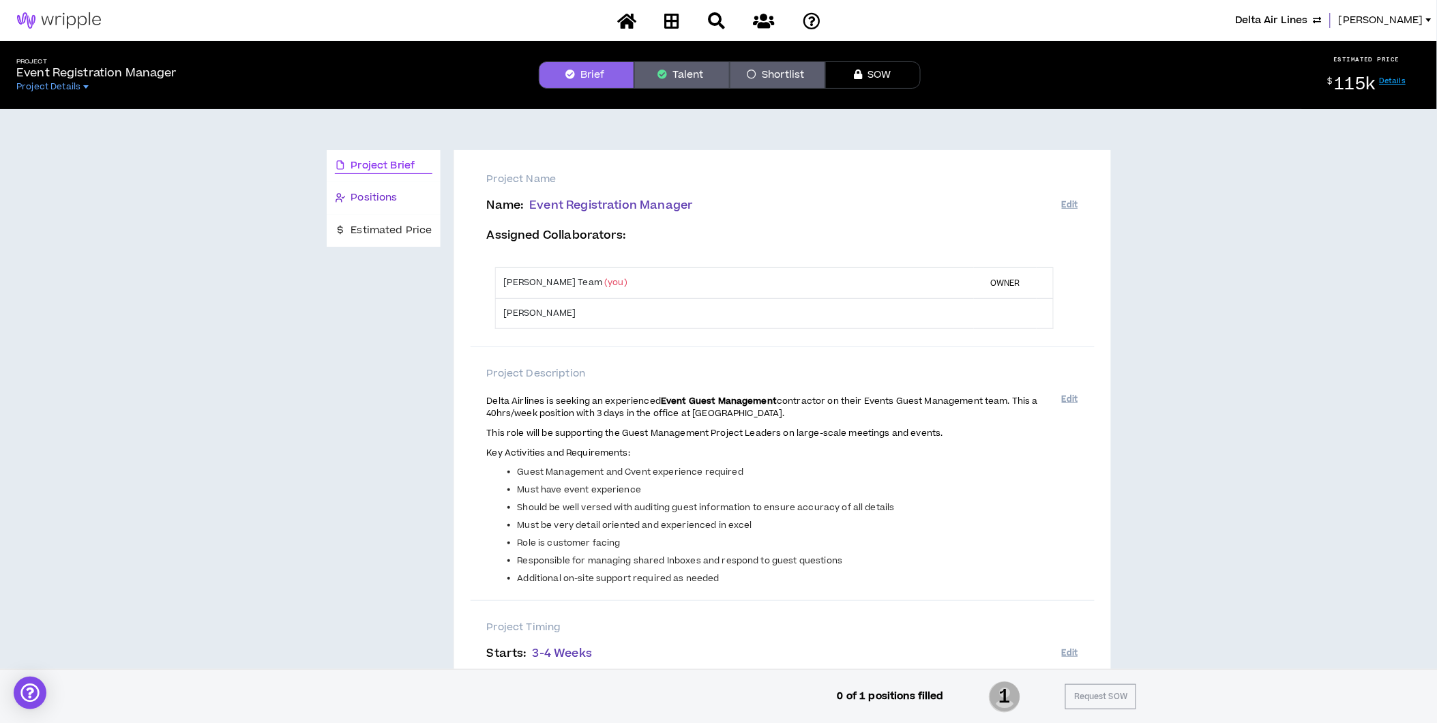
click at [390, 205] on span "Positions" at bounding box center [374, 197] width 46 height 15
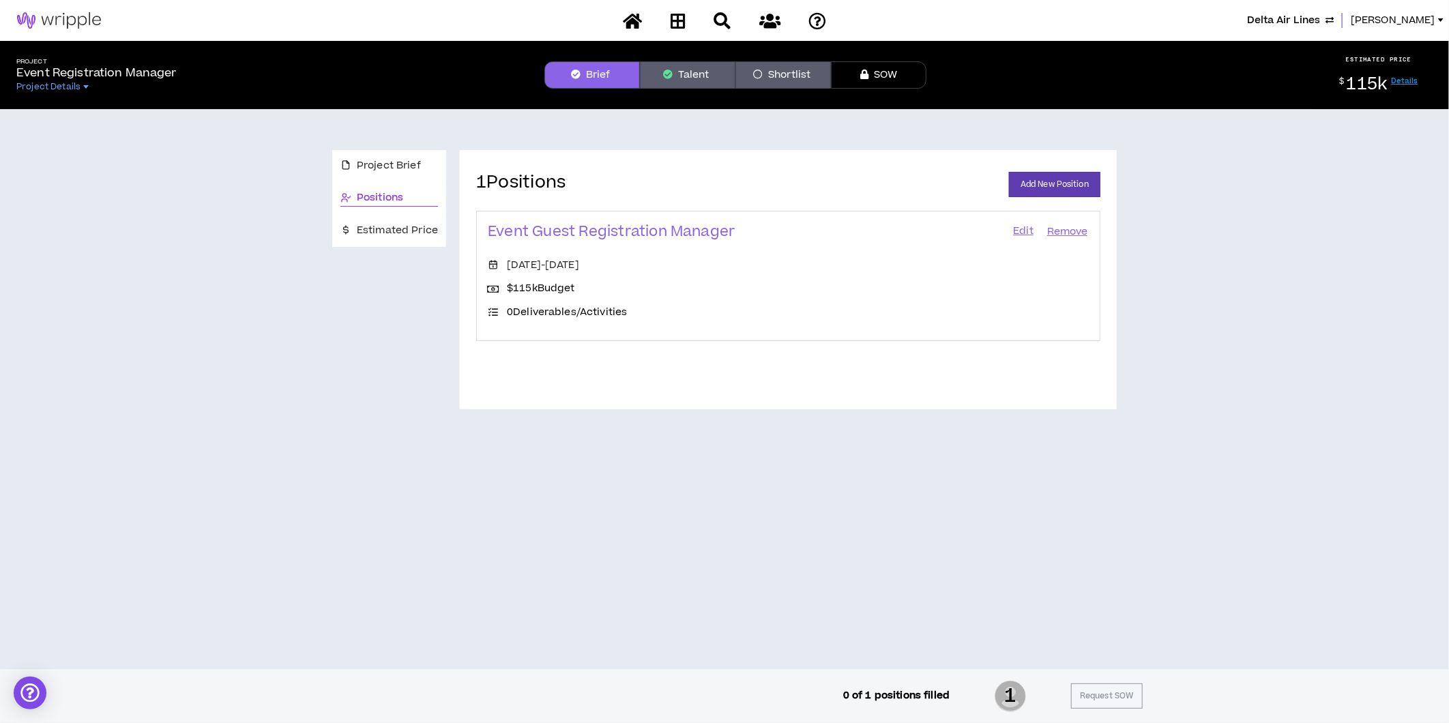
click at [1022, 232] on link "Edit" at bounding box center [1023, 231] width 23 height 19
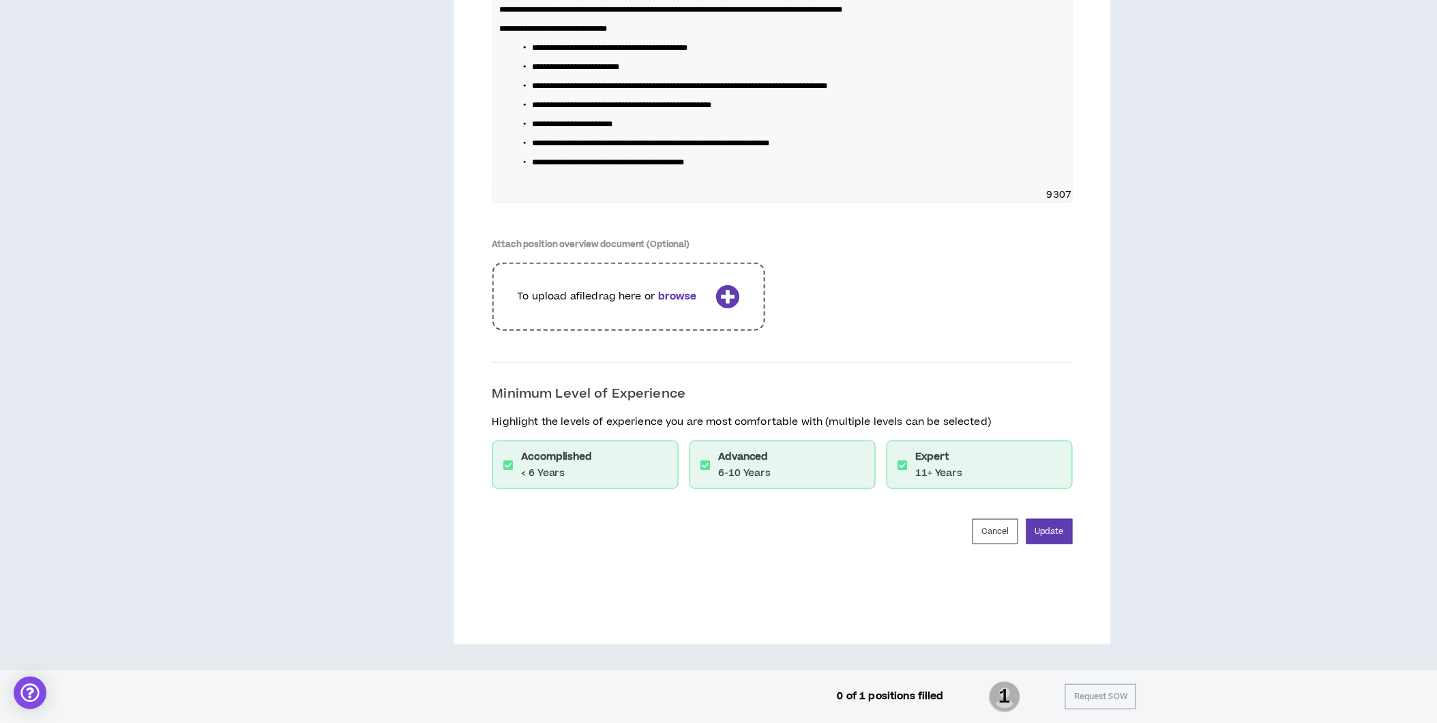
scroll to position [2159, 0]
click at [999, 536] on button "Cancel" at bounding box center [996, 531] width 46 height 25
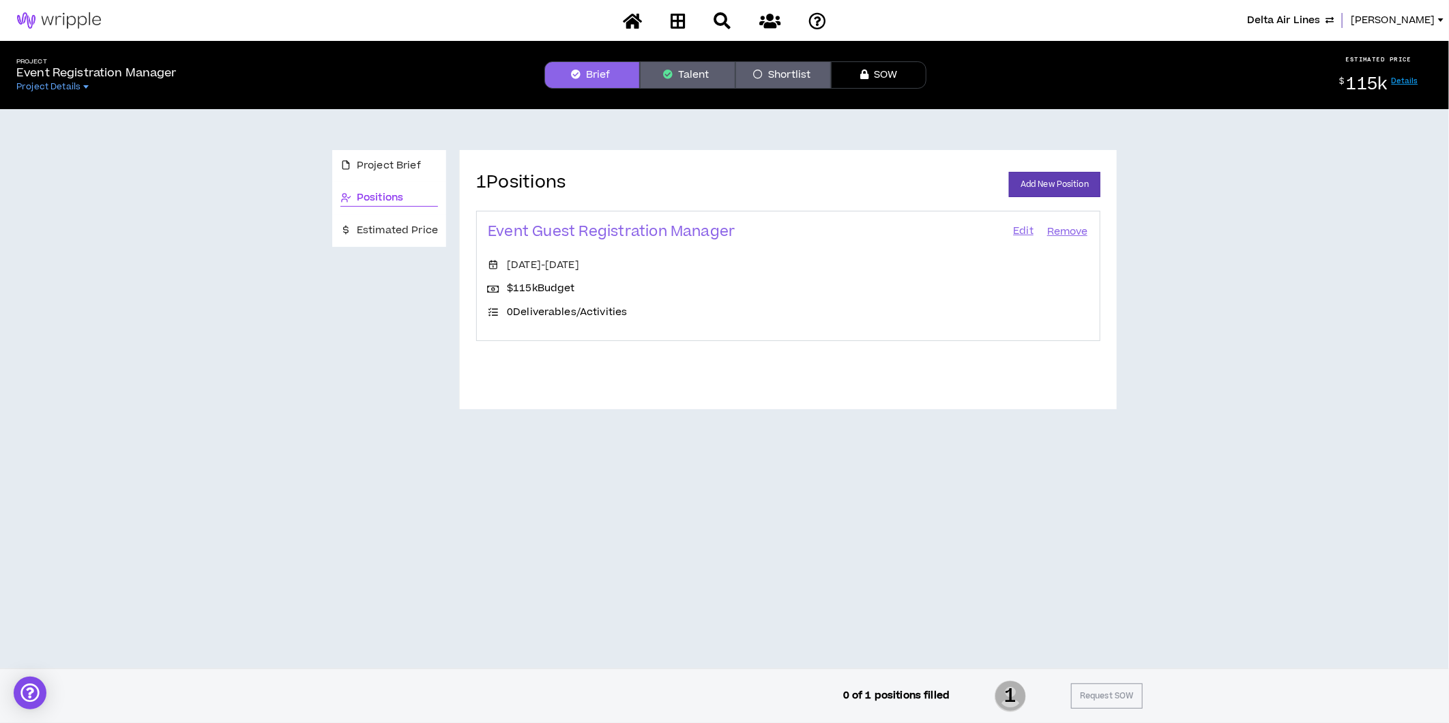
click at [1024, 232] on link "Edit" at bounding box center [1023, 231] width 23 height 19
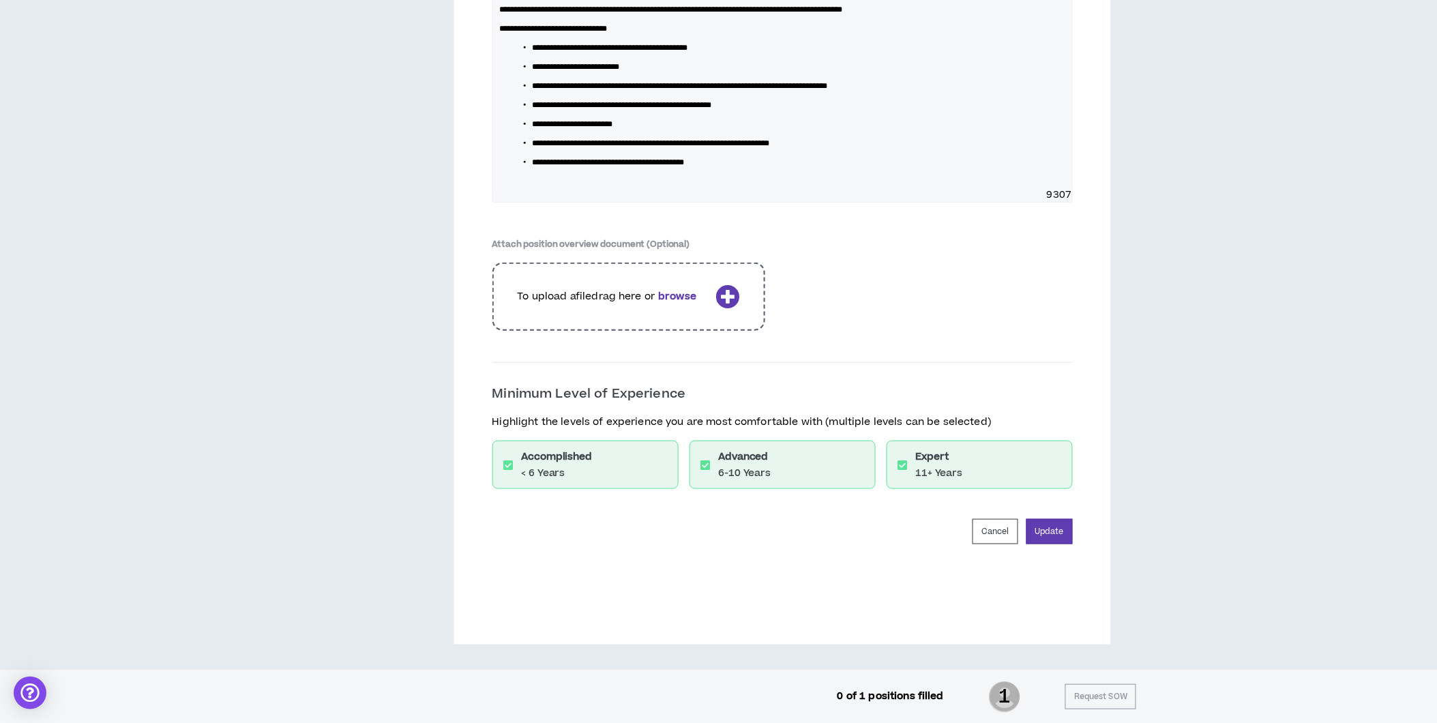
scroll to position [2159, 0]
click at [998, 535] on button "Cancel" at bounding box center [996, 531] width 46 height 25
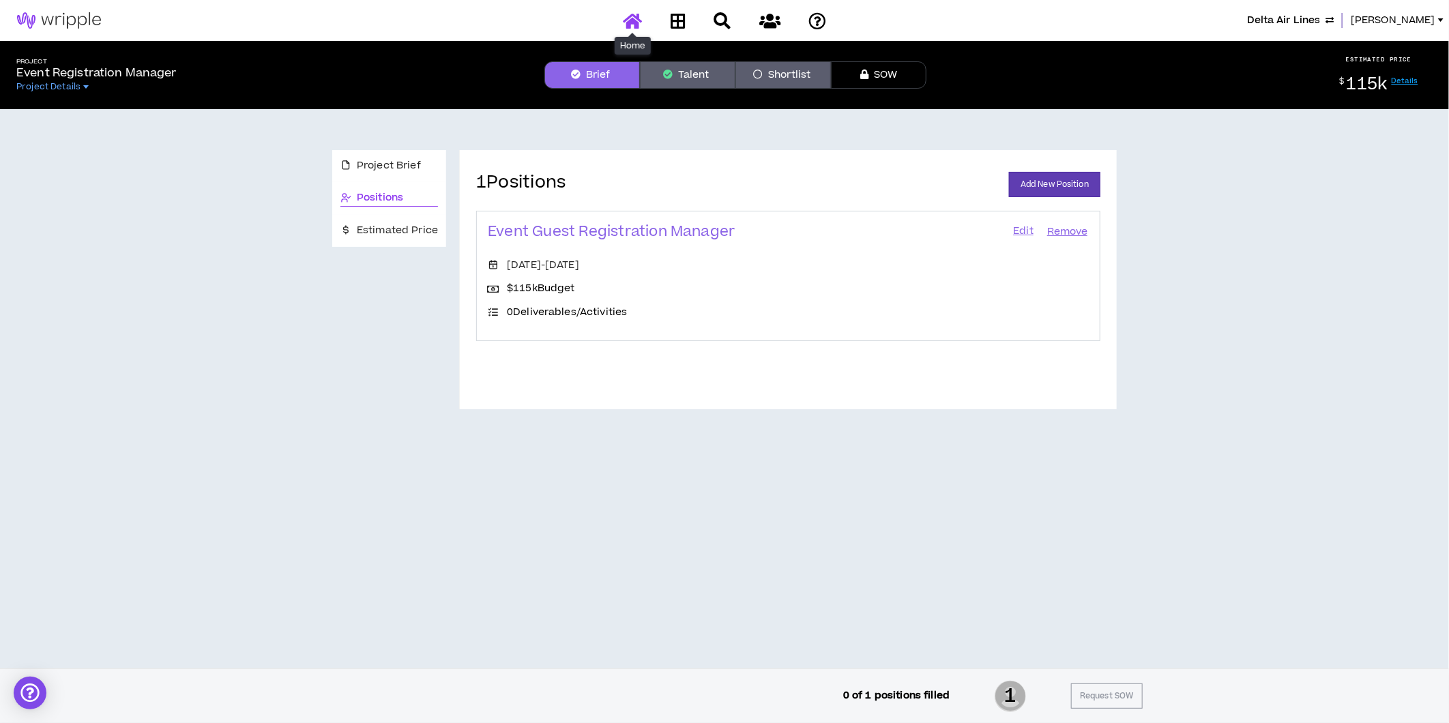
click at [632, 26] on icon at bounding box center [632, 20] width 19 height 17
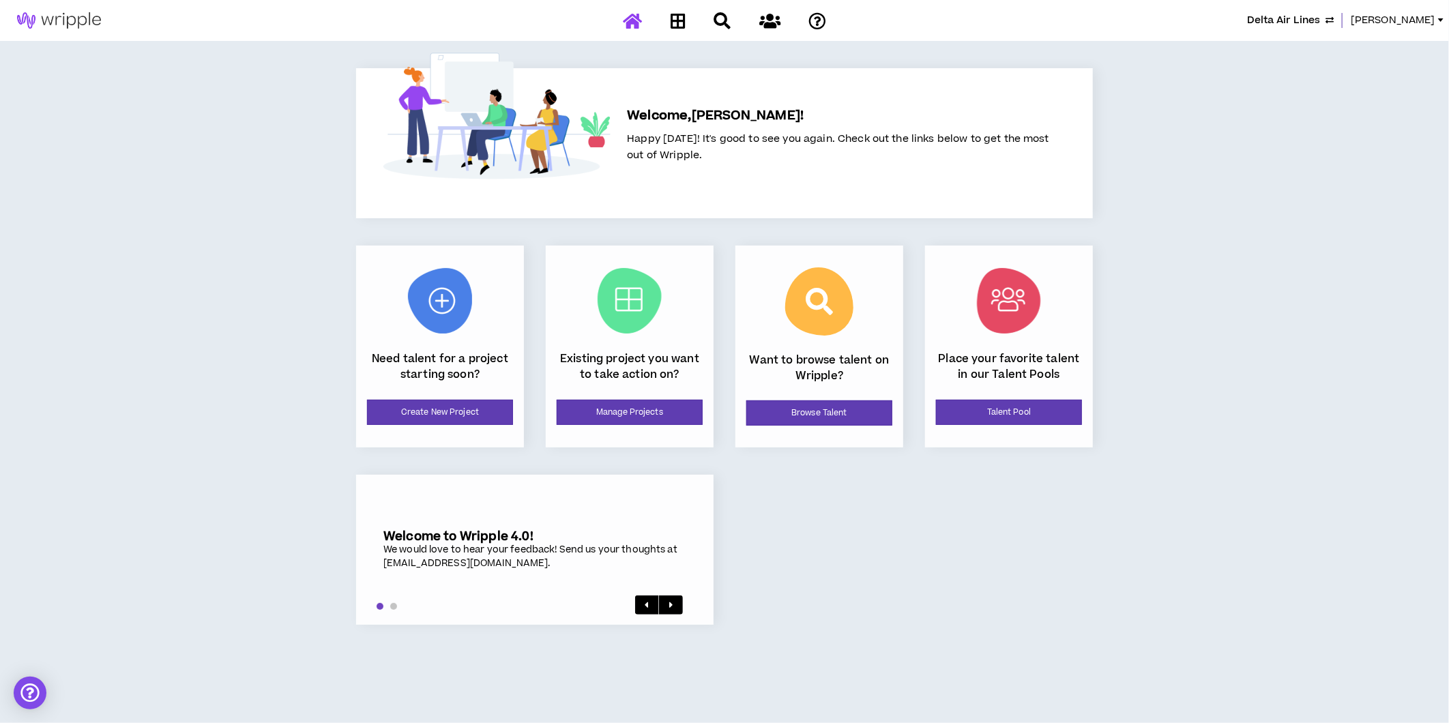
click at [1284, 24] on span "Delta Air Lines" at bounding box center [1283, 20] width 73 height 15
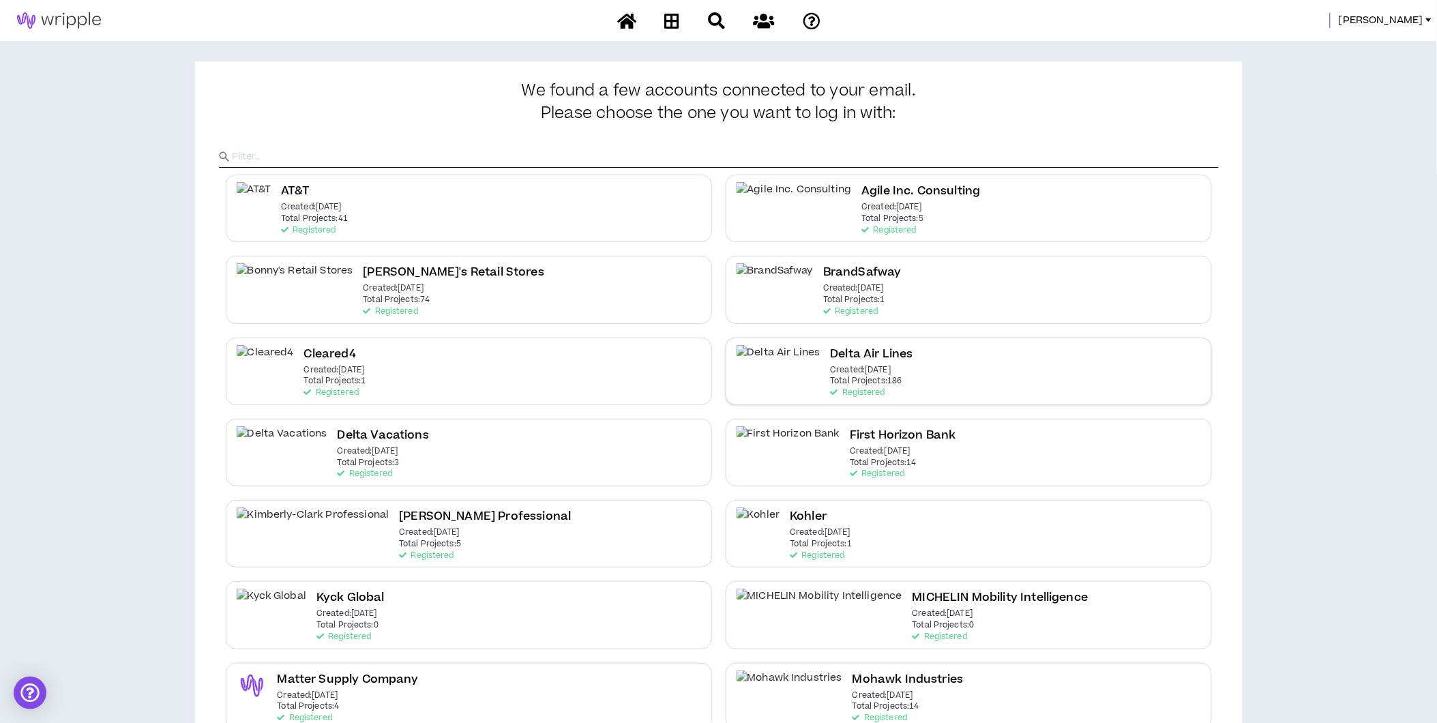
click at [831, 353] on h2 "Delta Air Lines" at bounding box center [872, 354] width 83 height 18
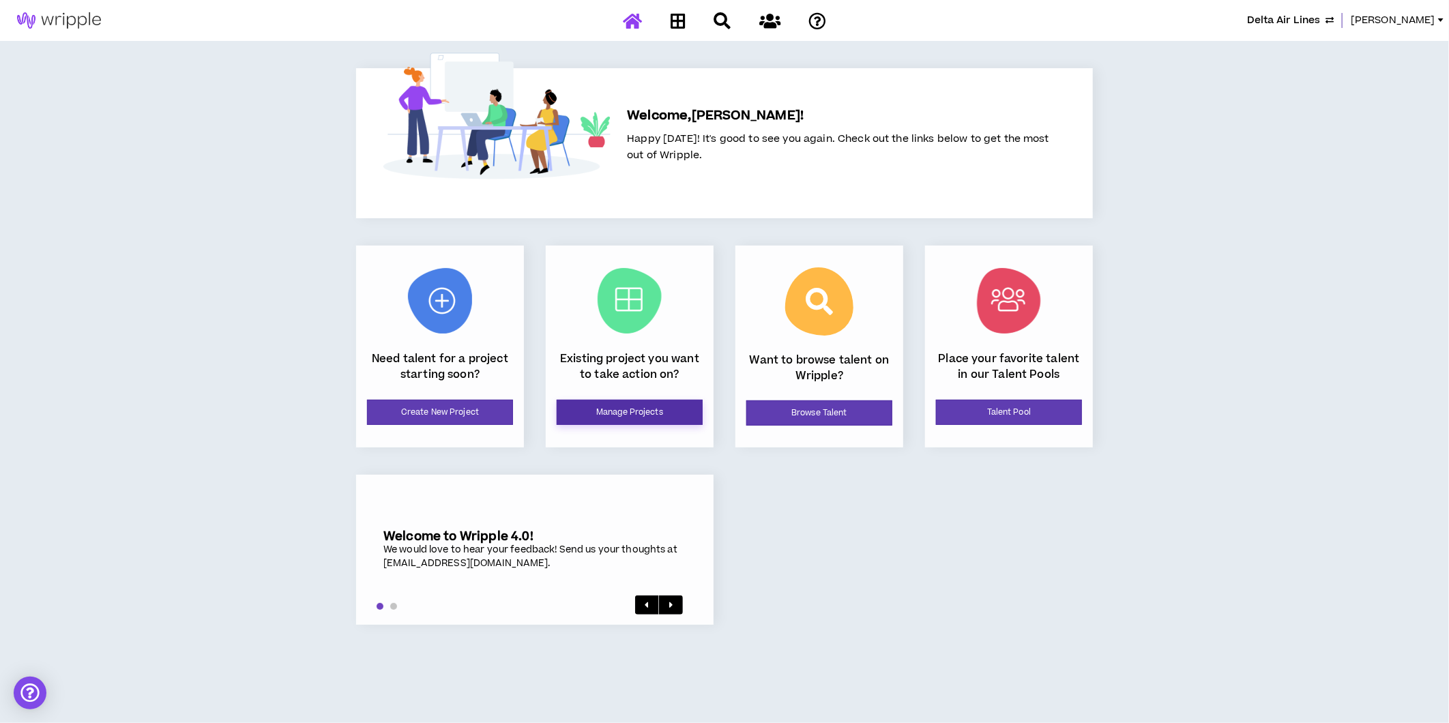
click at [636, 411] on link "Manage Projects" at bounding box center [630, 412] width 146 height 25
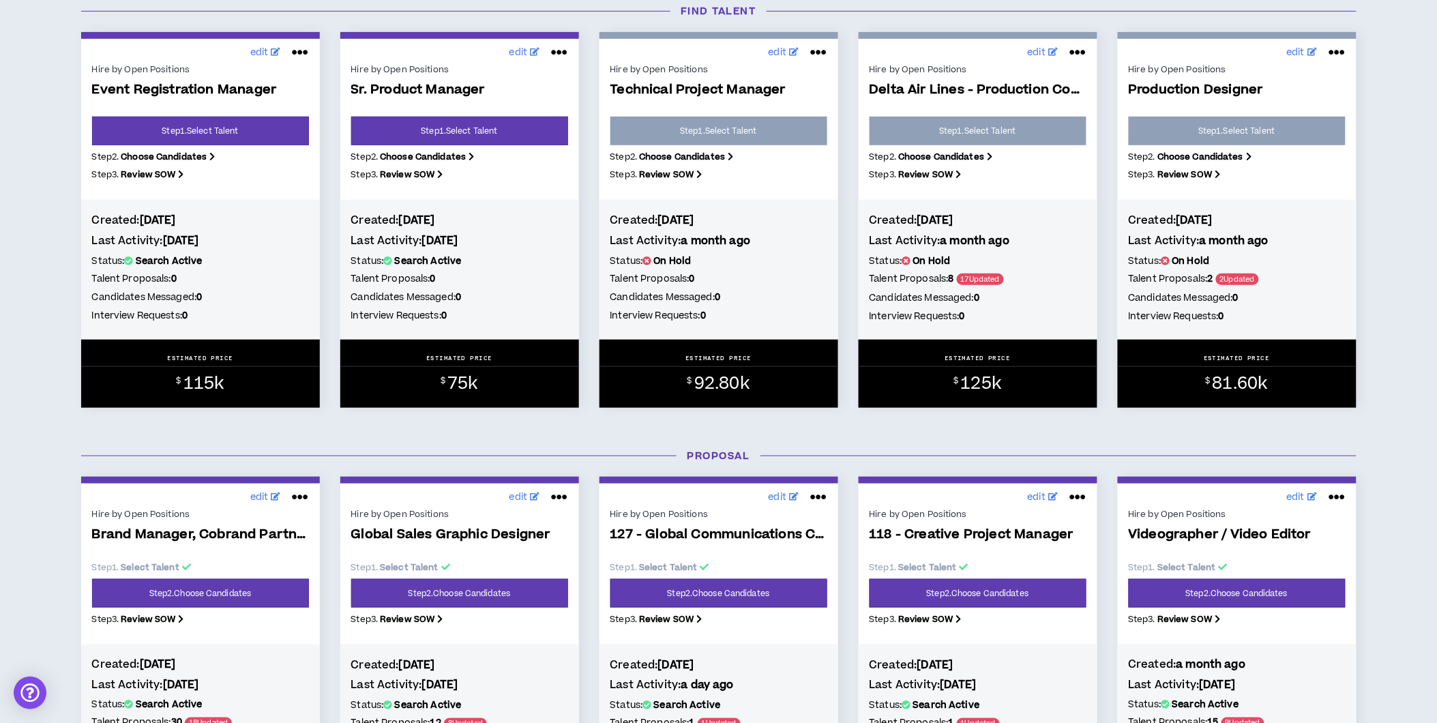
scroll to position [379, 0]
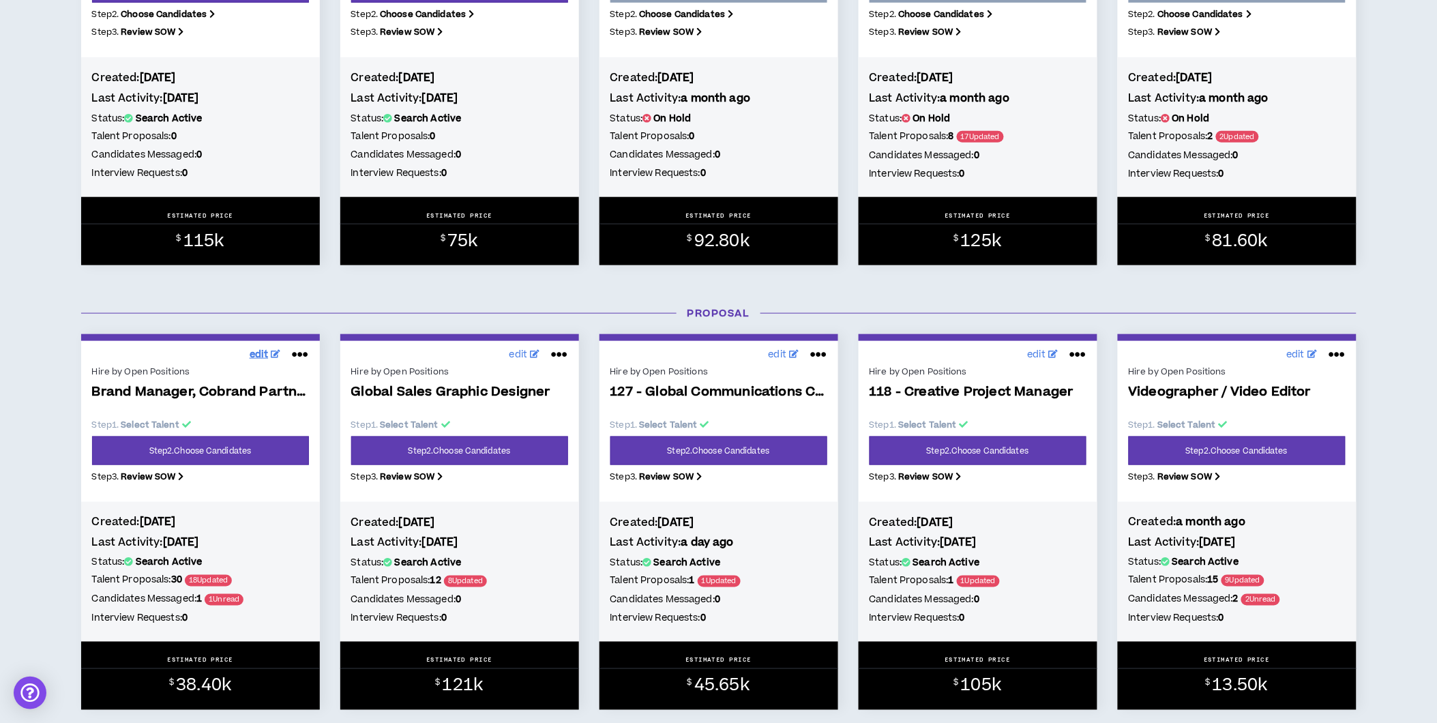
click at [258, 355] on span "edit" at bounding box center [259, 355] width 19 height 14
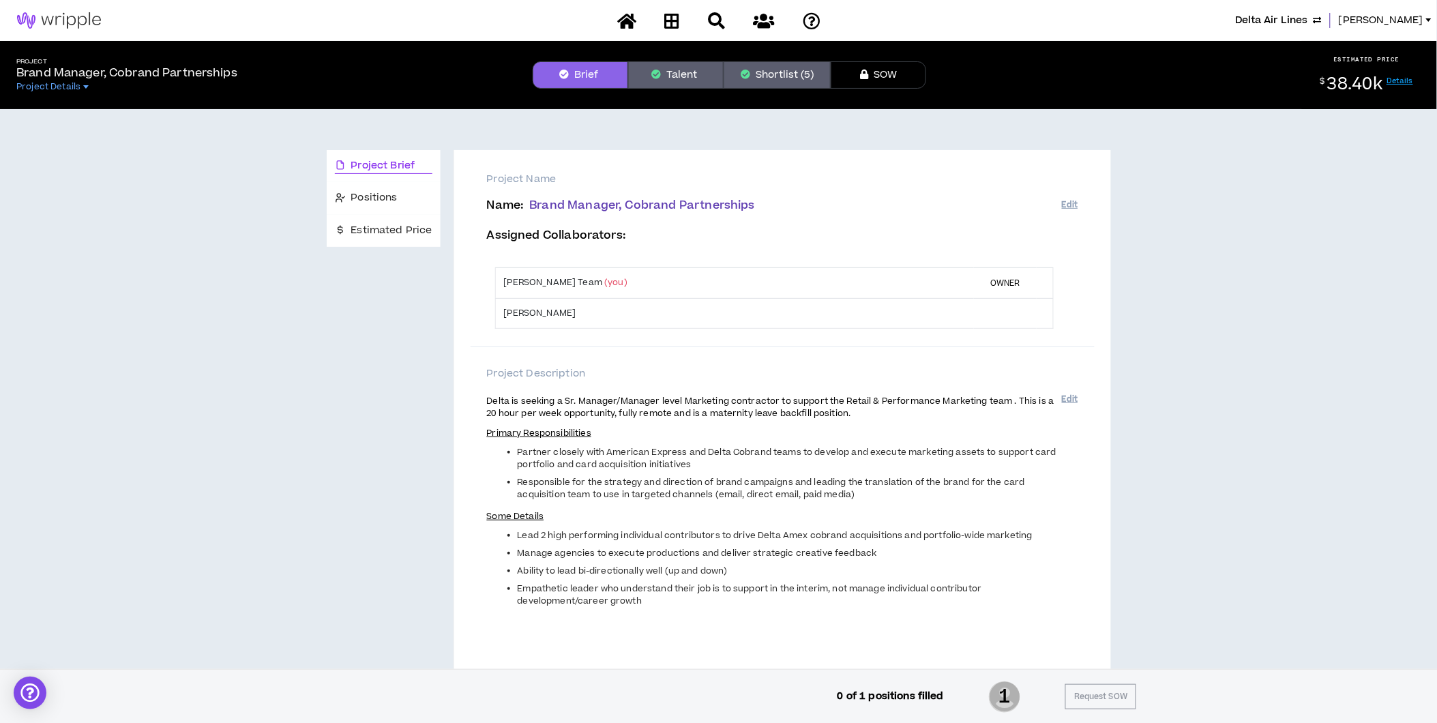
click at [767, 63] on button "Shortlist (5)" at bounding box center [777, 74] width 107 height 27
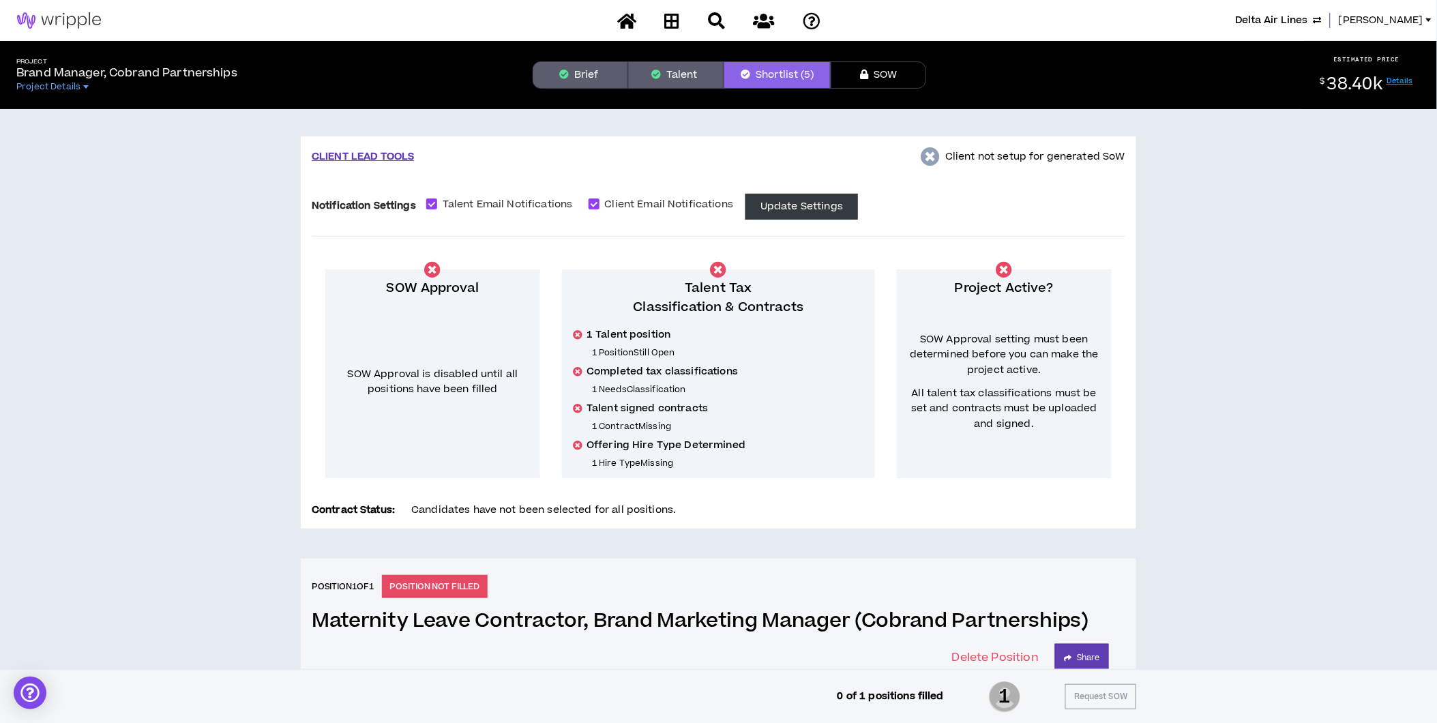
click at [578, 75] on button "Brief" at bounding box center [581, 74] width 96 height 27
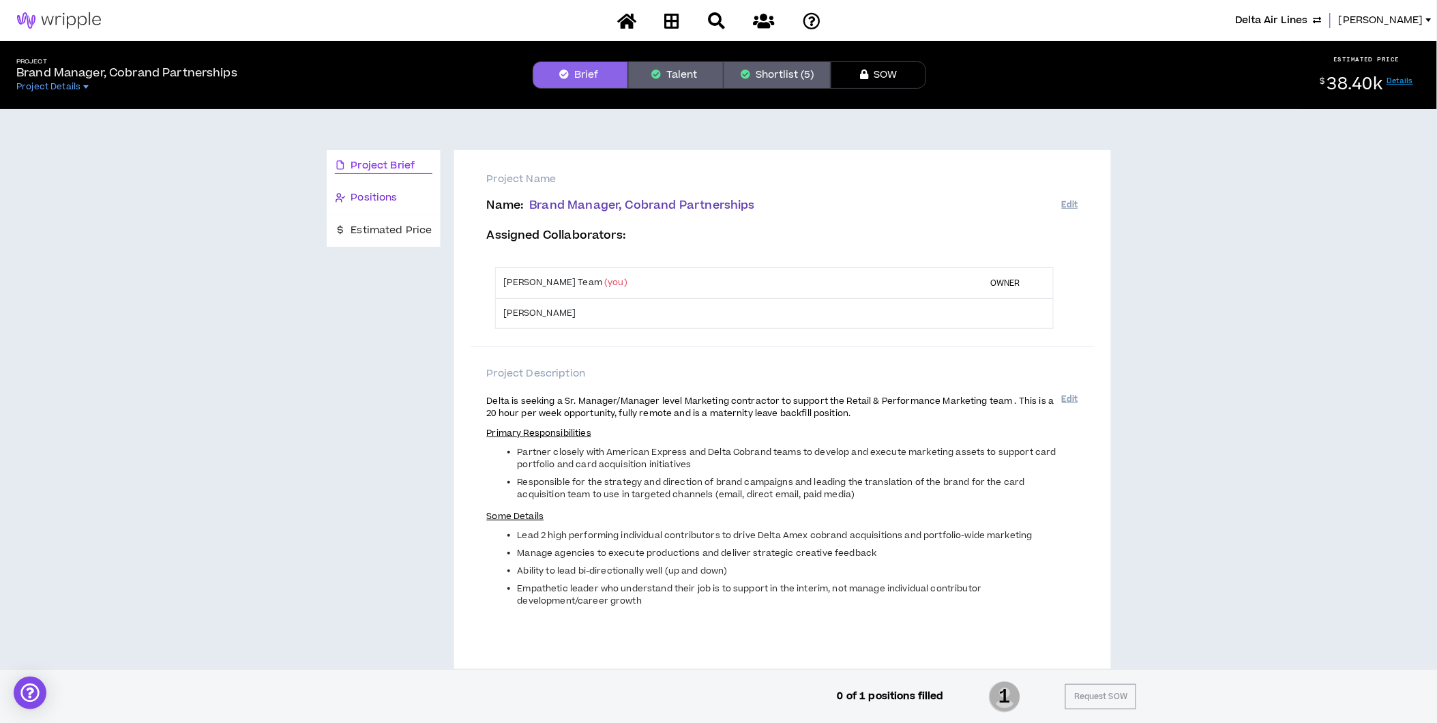
click at [396, 192] on span "Positions" at bounding box center [374, 197] width 46 height 15
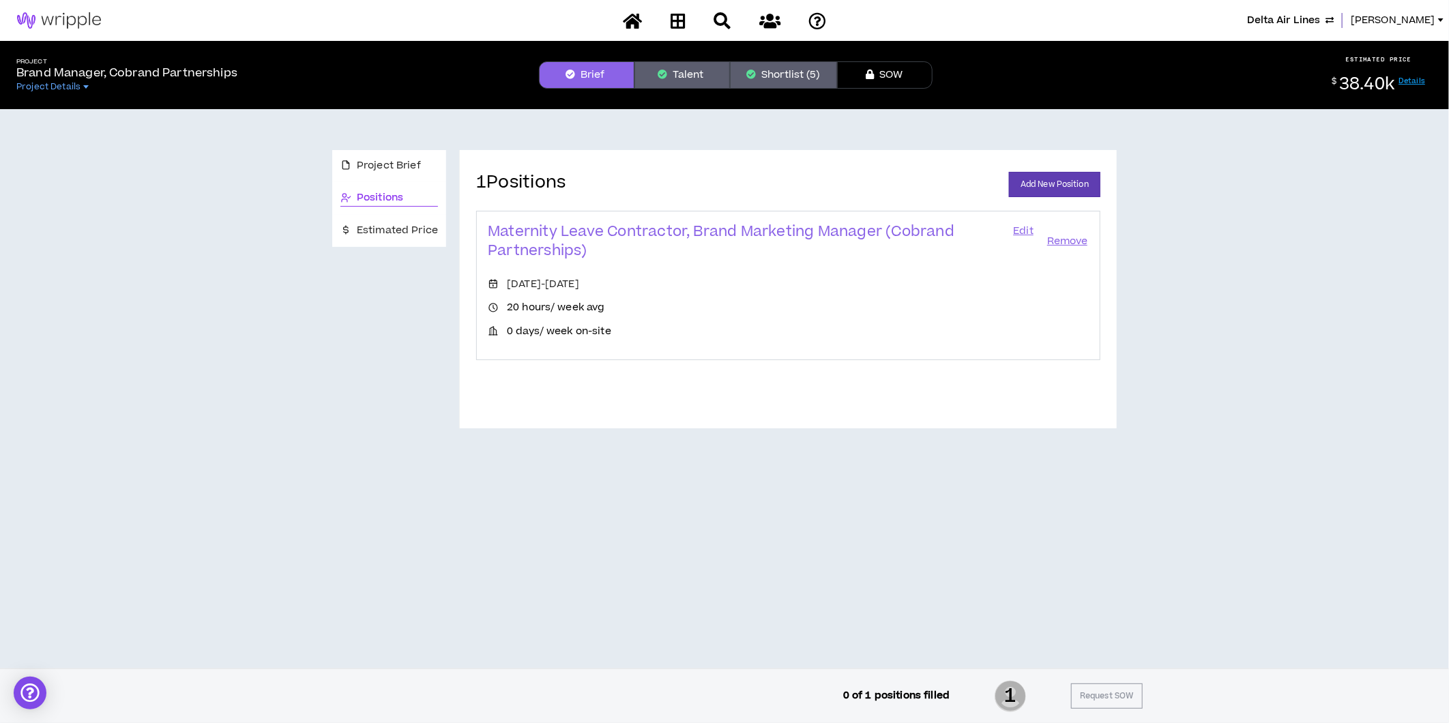
click at [1013, 226] on link "Edit" at bounding box center [1023, 241] width 23 height 38
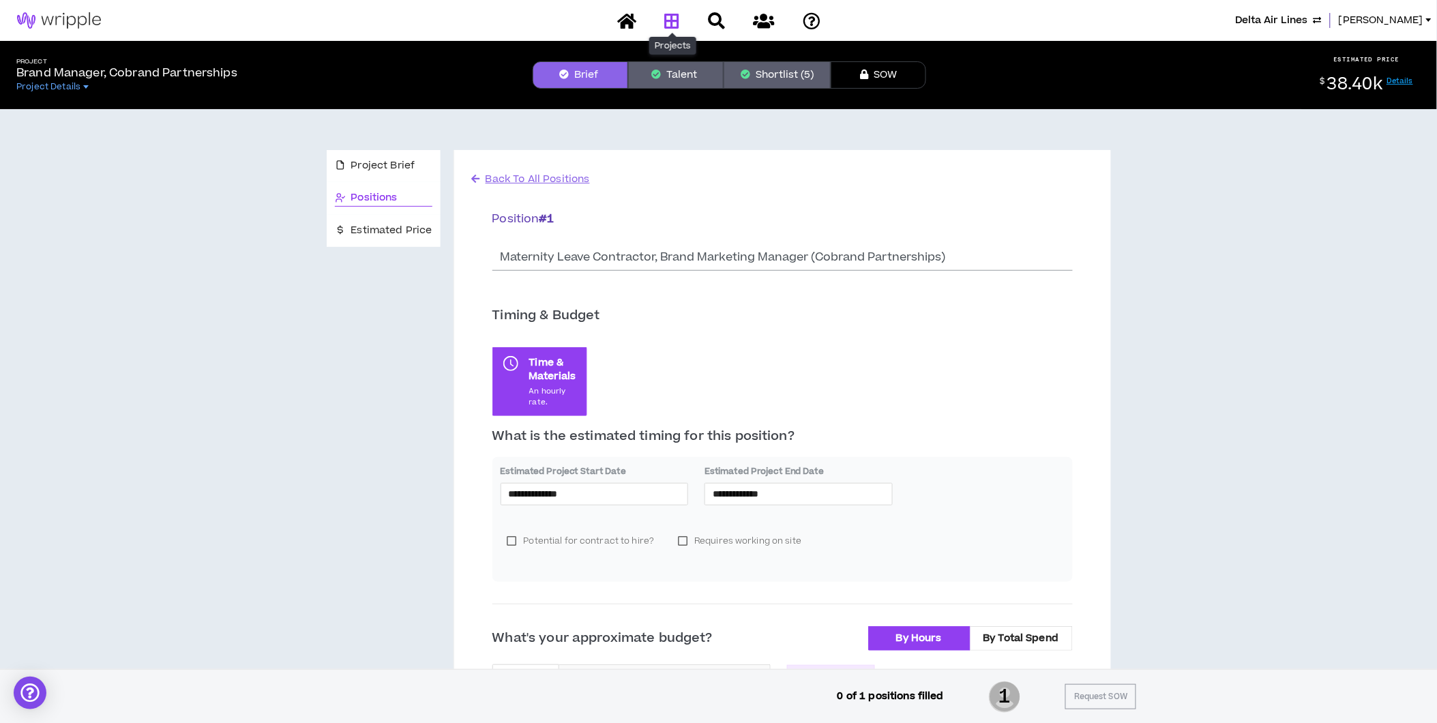
click at [675, 23] on icon at bounding box center [671, 20] width 15 height 17
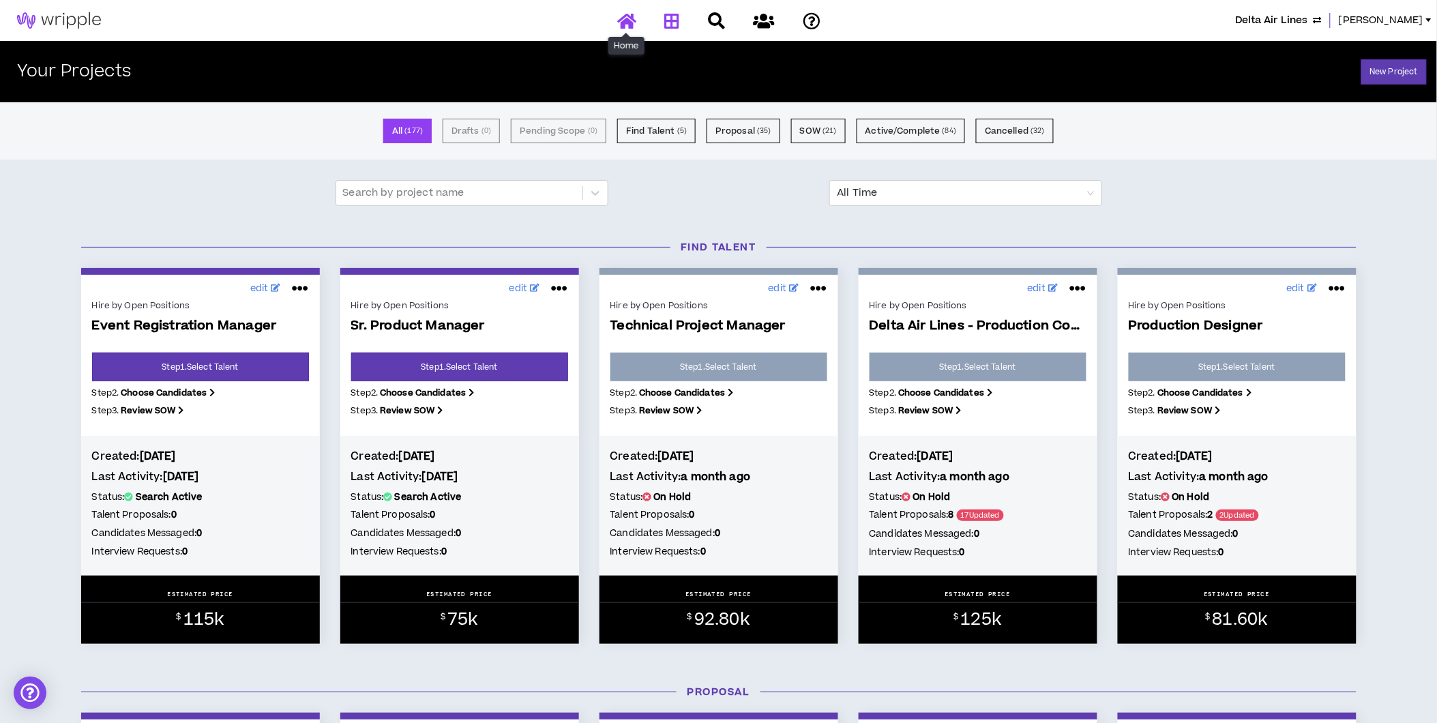
click at [626, 21] on icon at bounding box center [626, 20] width 19 height 17
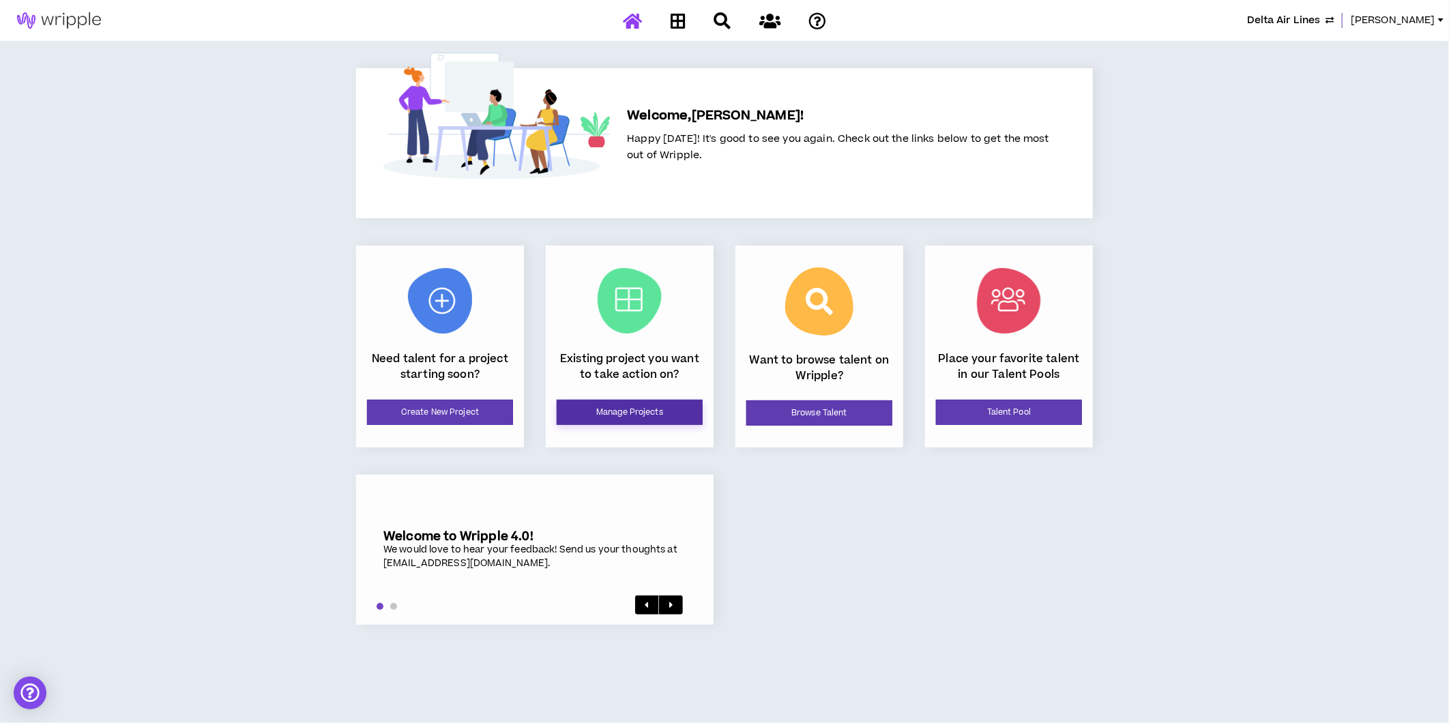
click at [615, 419] on link "Manage Projects" at bounding box center [630, 412] width 146 height 25
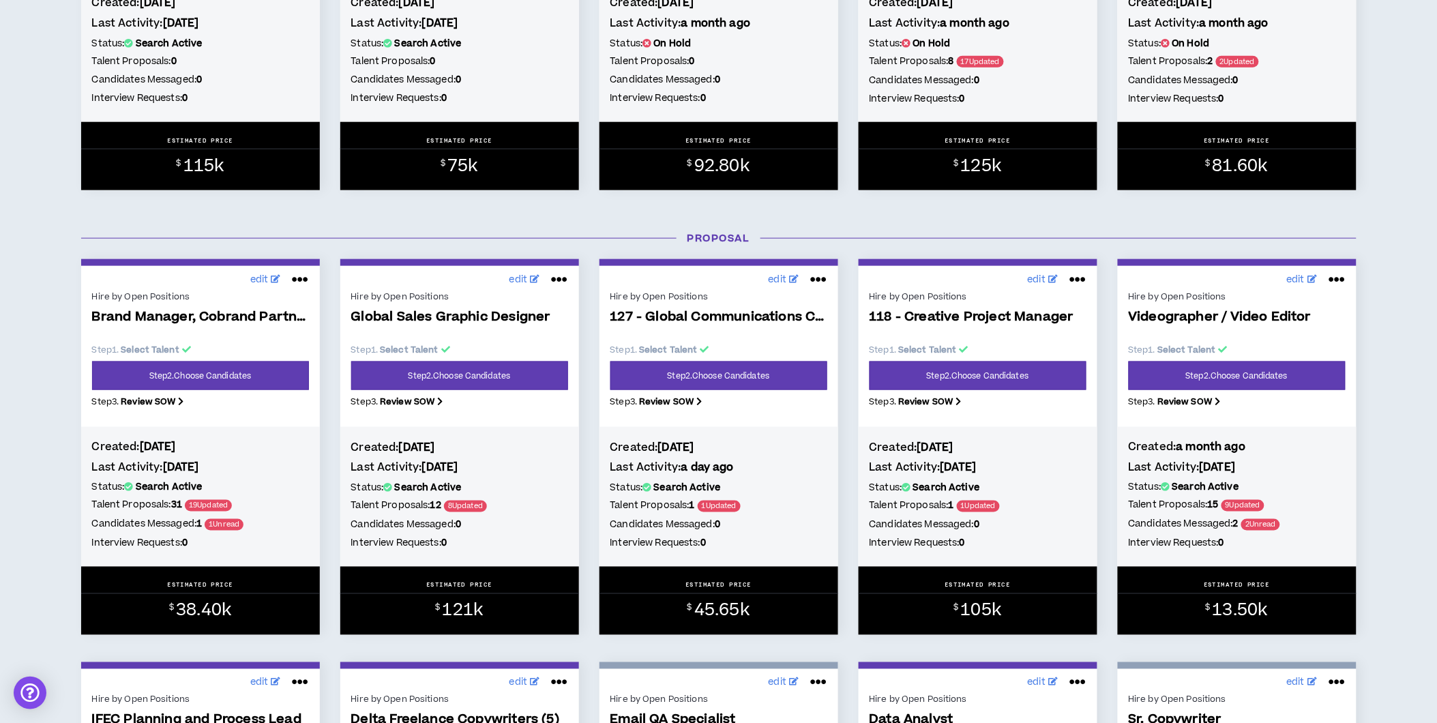
scroll to position [454, 0]
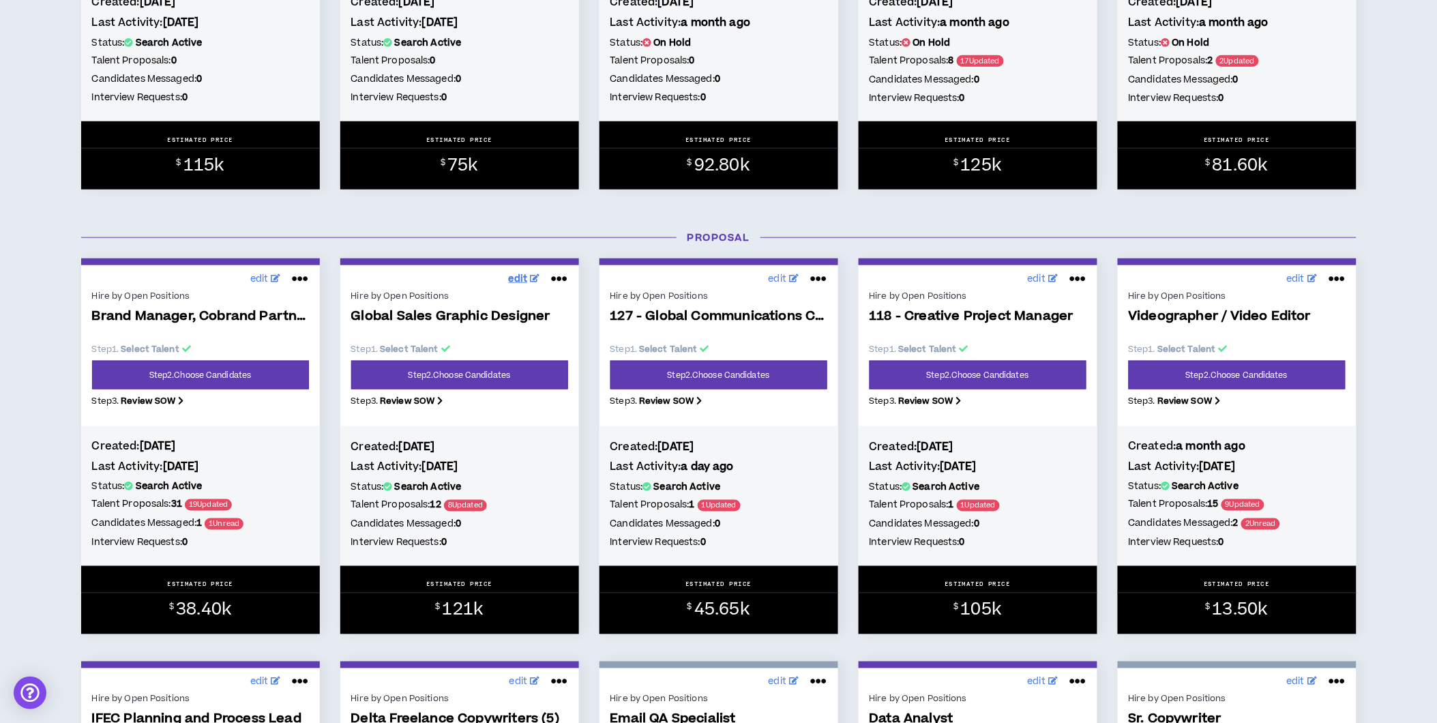
click at [520, 283] on span "edit" at bounding box center [518, 279] width 19 height 14
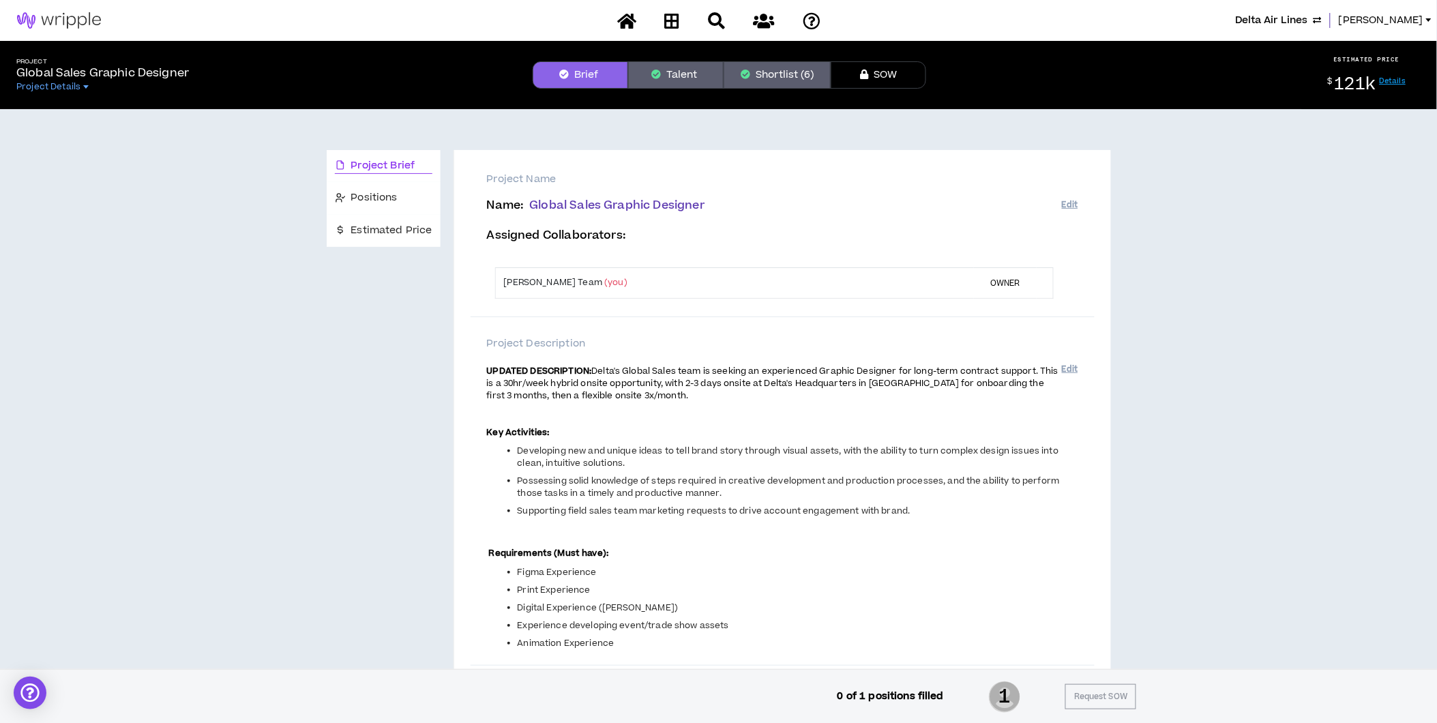
click at [785, 75] on button "Shortlist (6)" at bounding box center [777, 74] width 107 height 27
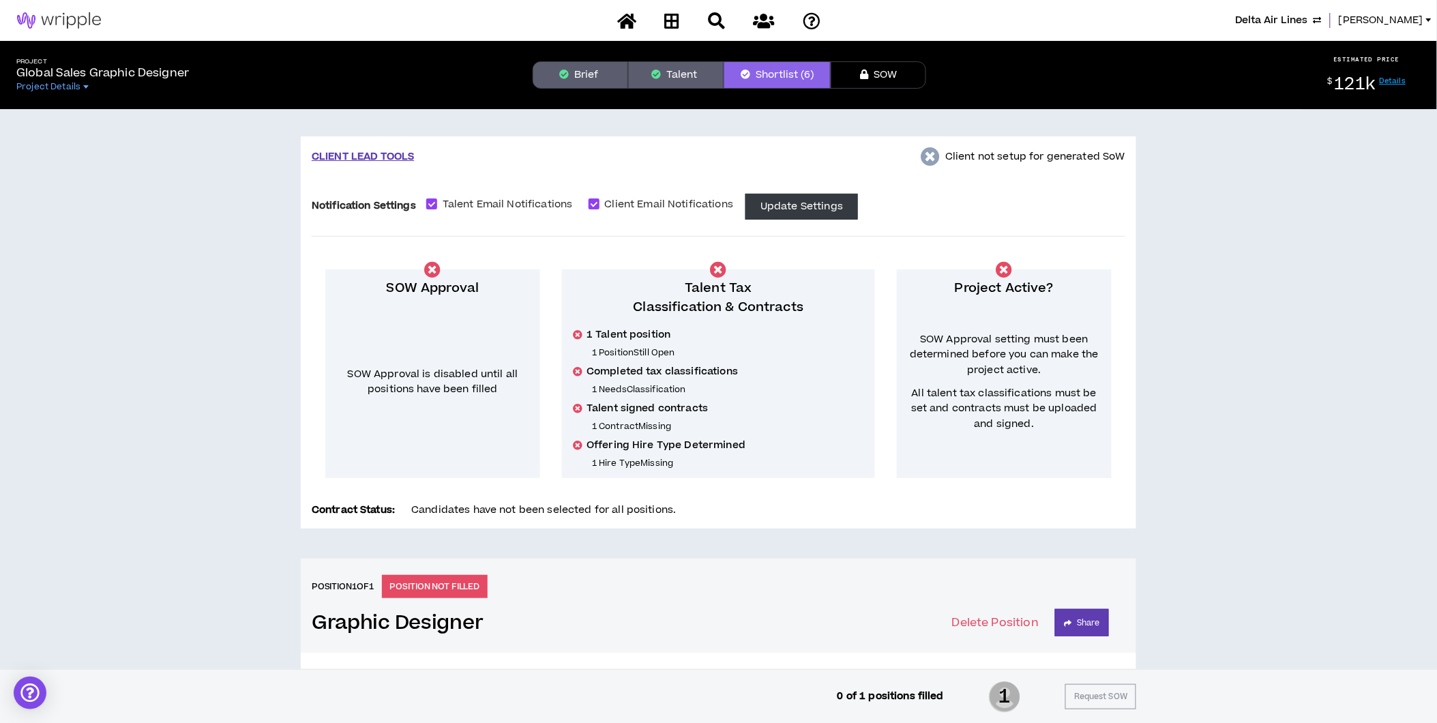
click at [666, 70] on button "Talent" at bounding box center [676, 74] width 96 height 27
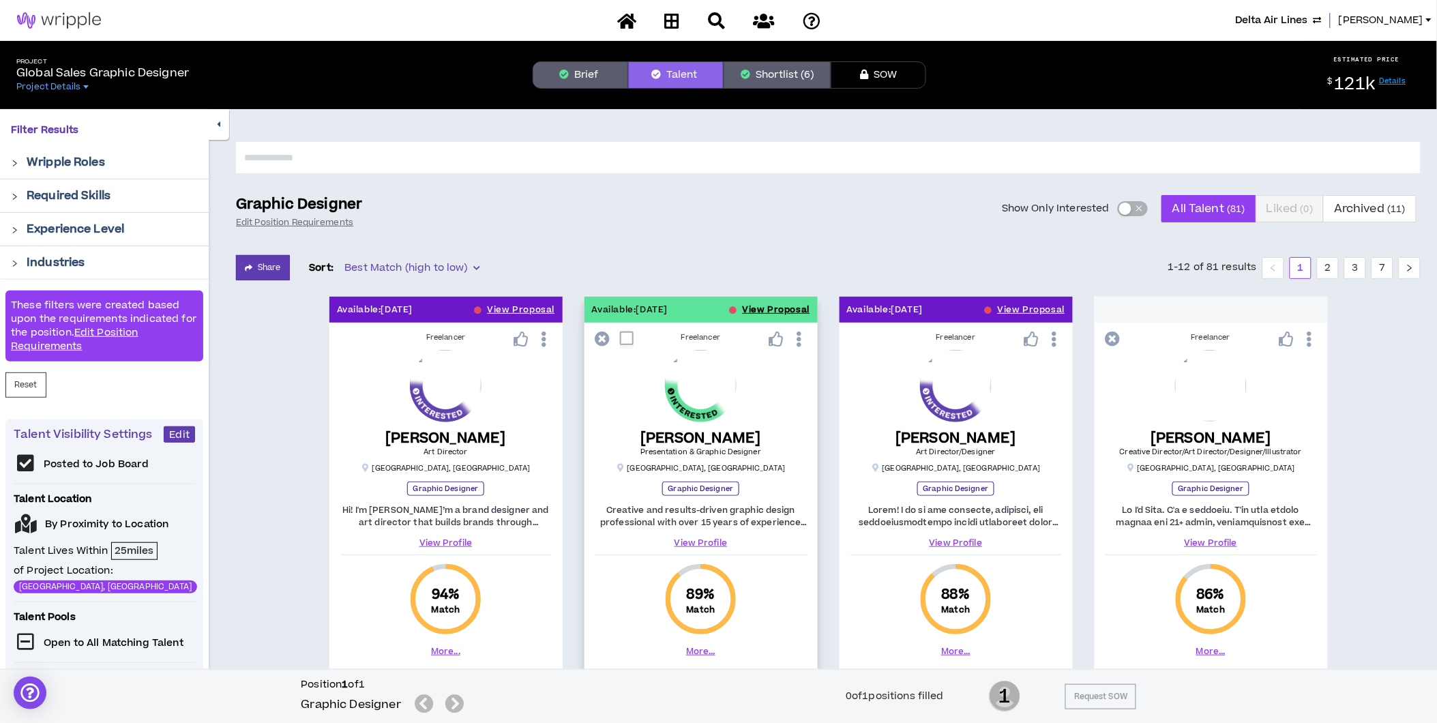
click at [774, 312] on button "View Proposal" at bounding box center [777, 310] width 68 height 26
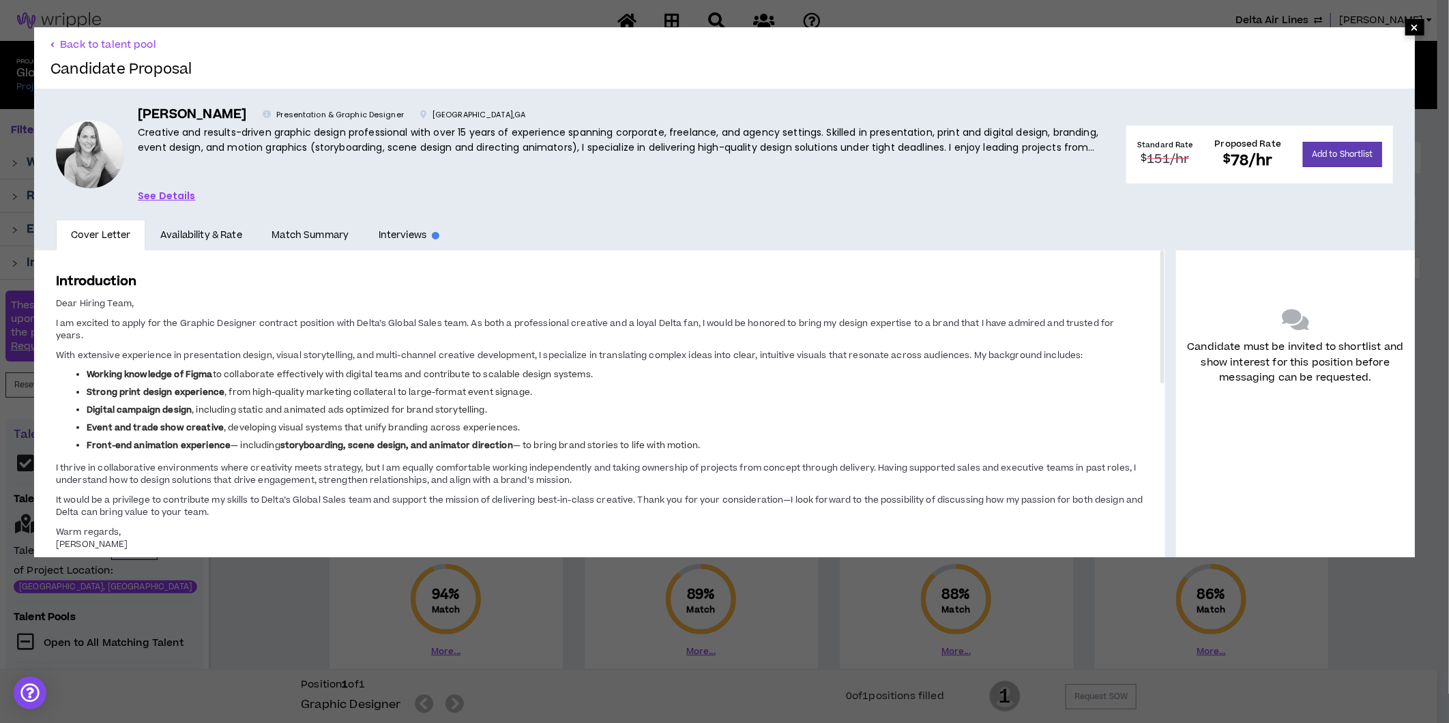
click at [1411, 20] on span "×" at bounding box center [1415, 27] width 8 height 16
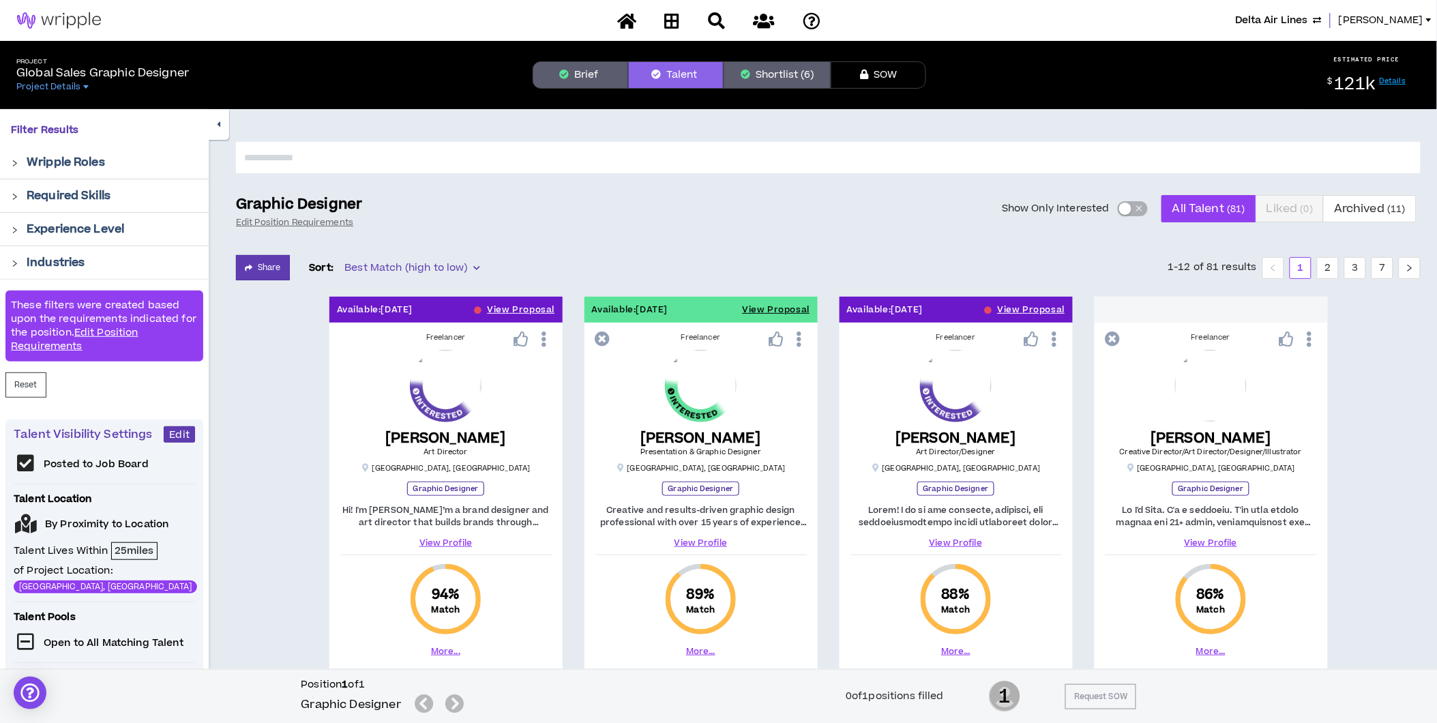
click at [1141, 209] on span "button" at bounding box center [1139, 208] width 8 height 15
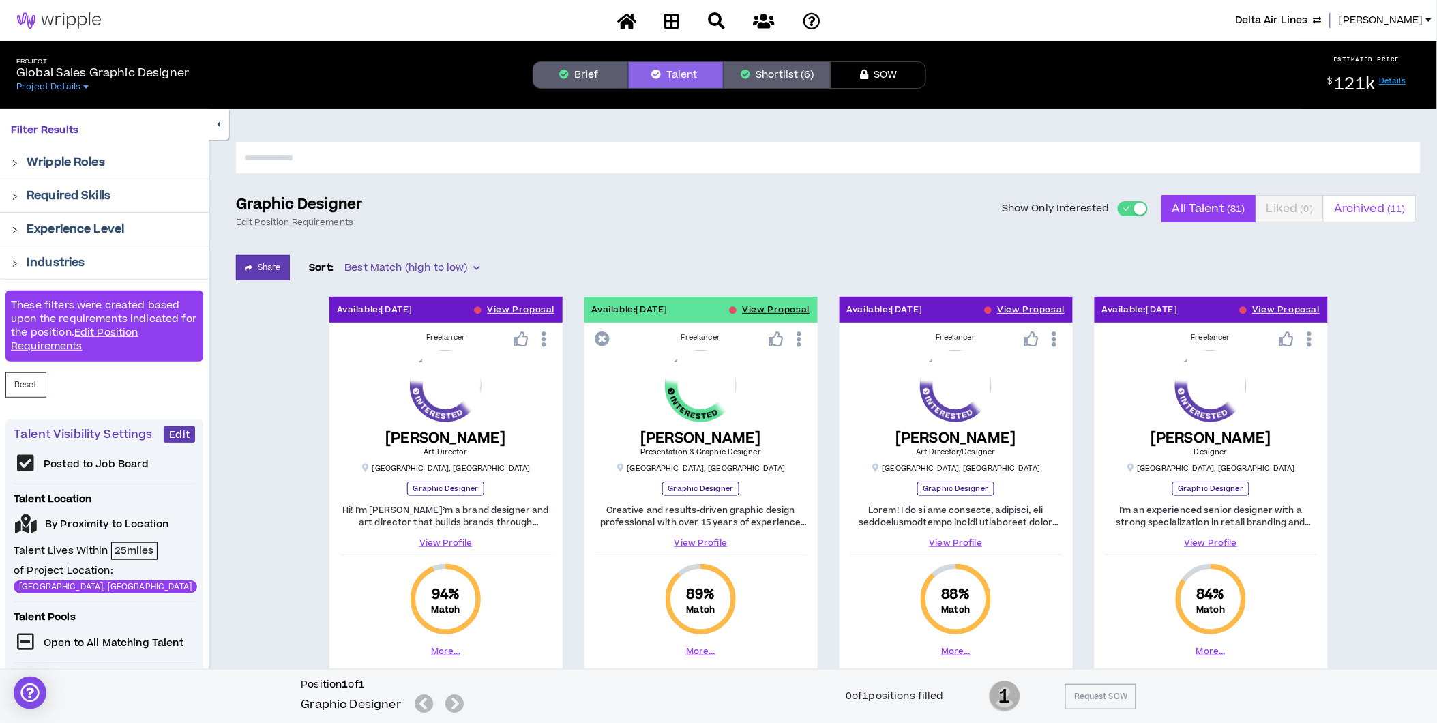
click at [1366, 207] on span "Archived ( 11 )" at bounding box center [1370, 208] width 72 height 33
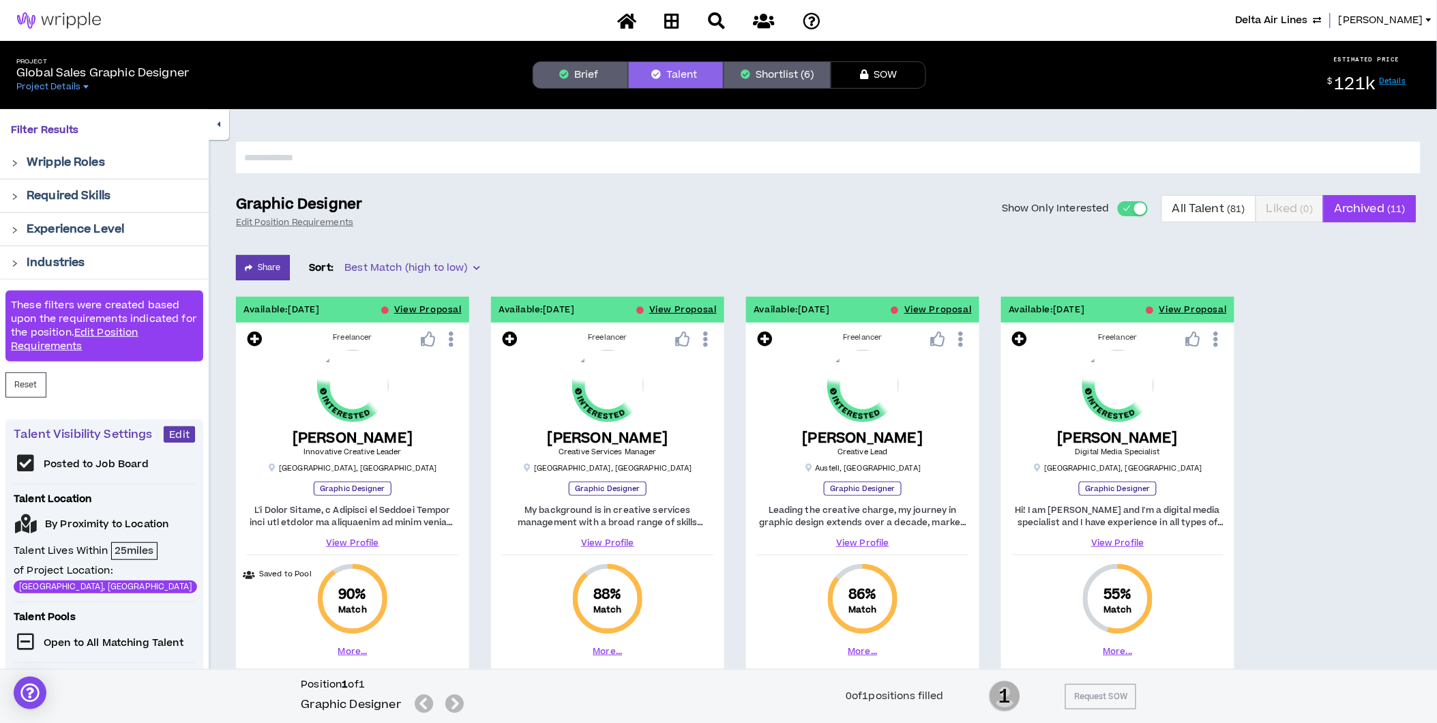
click at [1121, 206] on button "Show Only Interested" at bounding box center [1133, 208] width 30 height 15
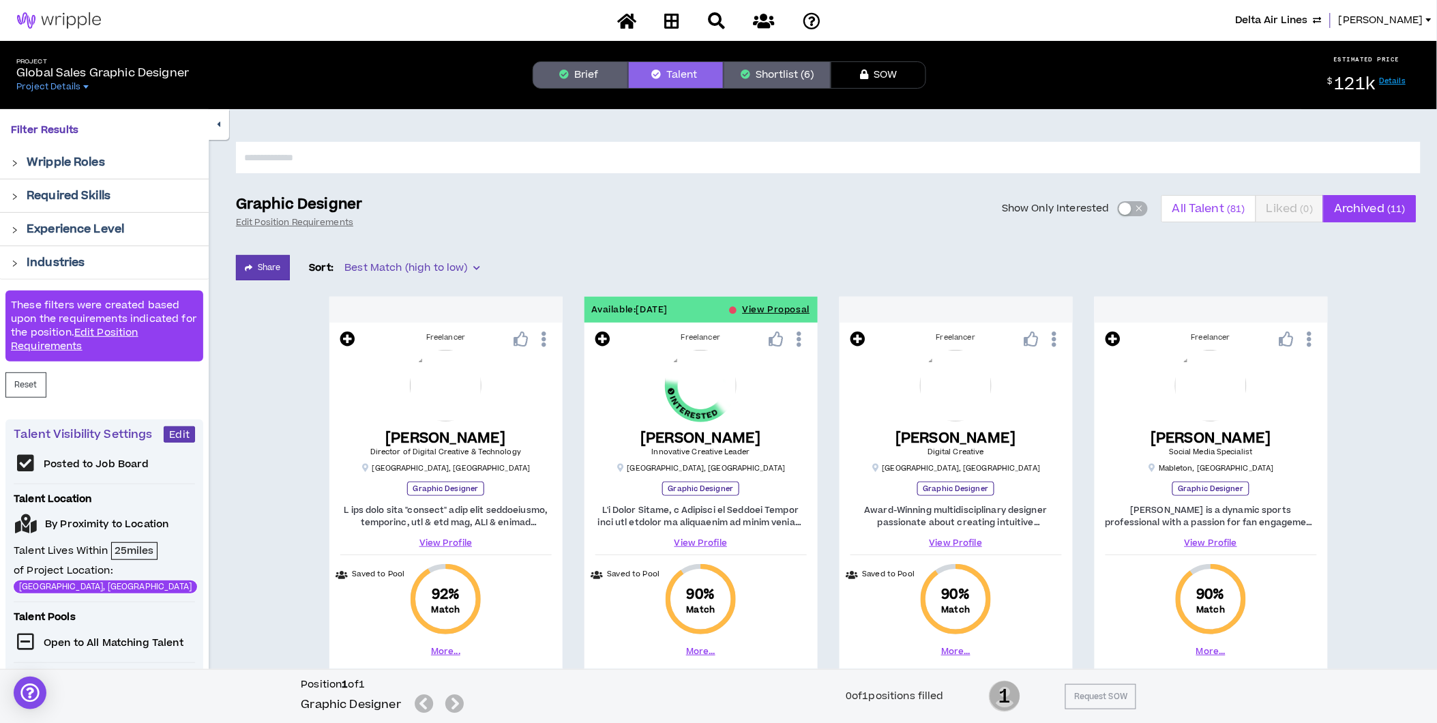
click at [1209, 212] on span "All Talent ( 81 )" at bounding box center [1209, 208] width 73 height 33
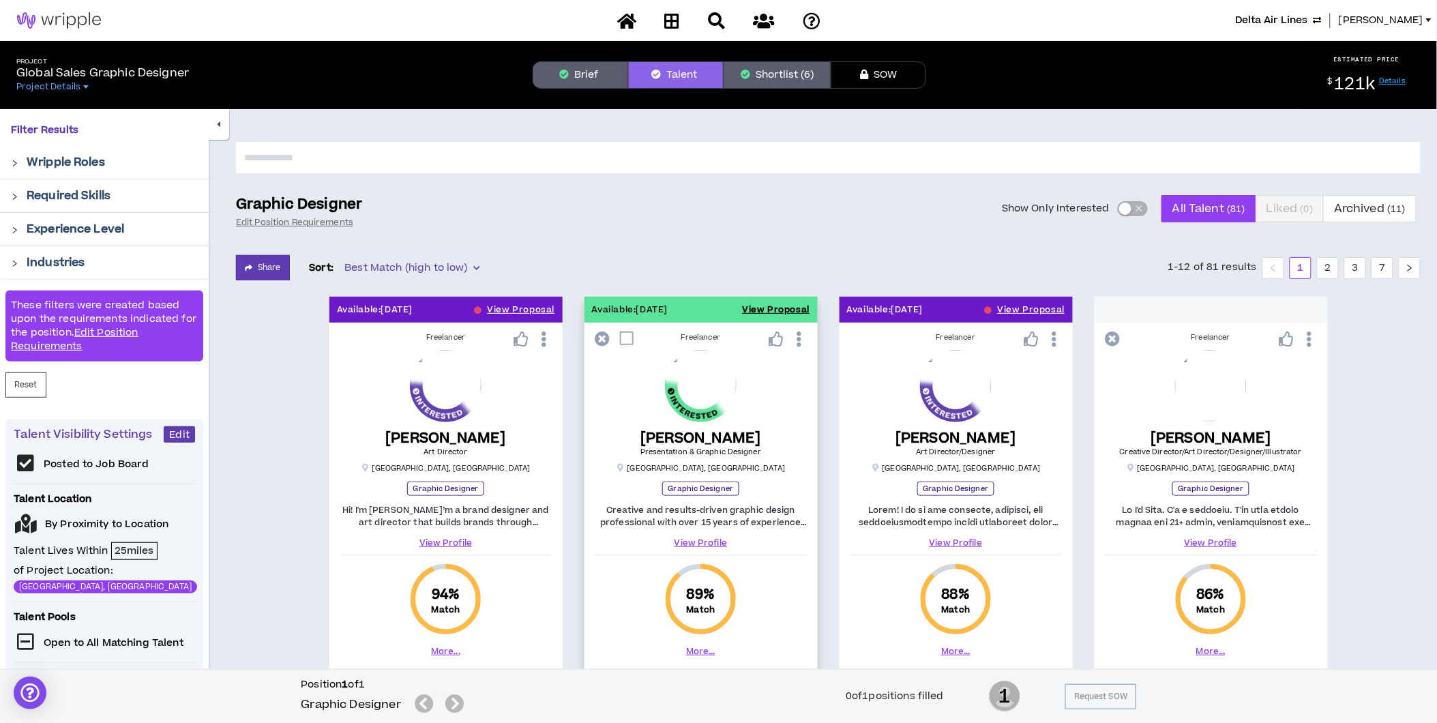
click at [759, 314] on button "View Proposal" at bounding box center [777, 310] width 68 height 26
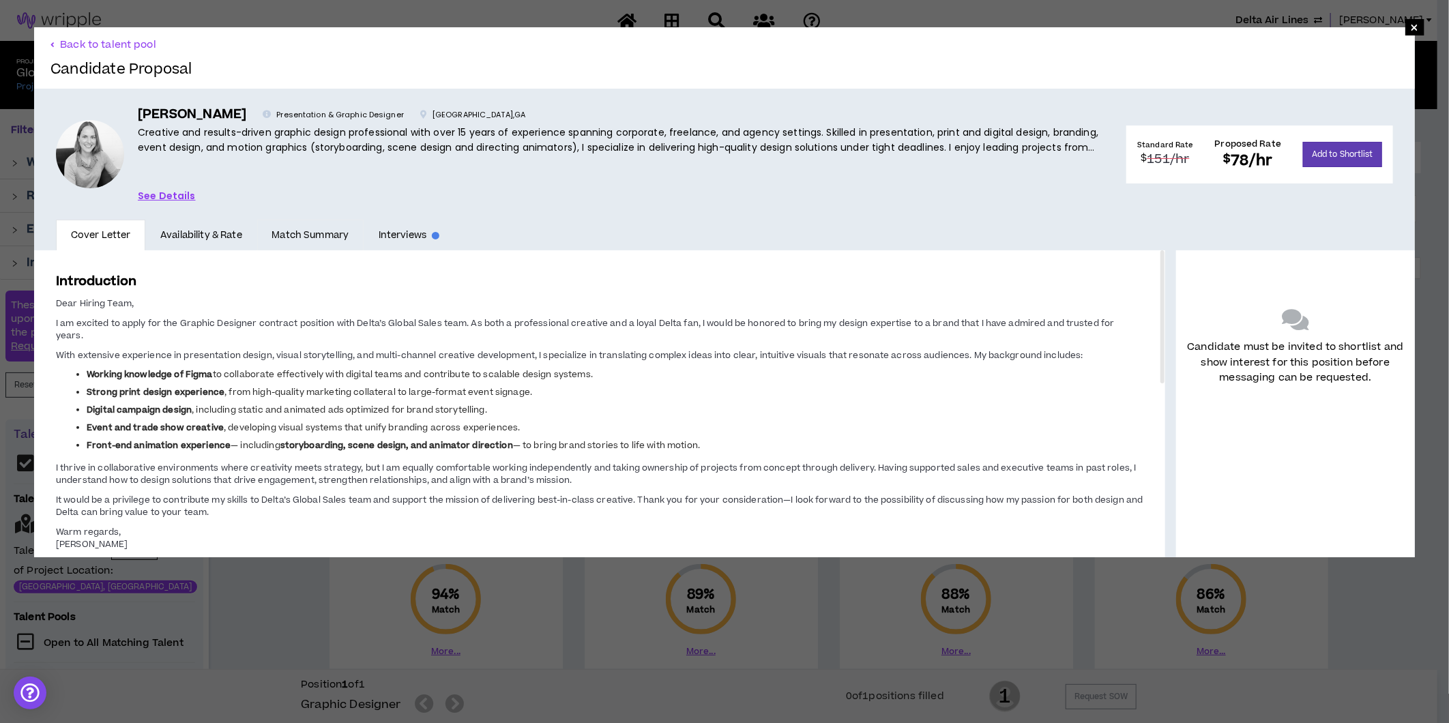
click at [351, 233] on link "Match Summary" at bounding box center [310, 235] width 106 height 31
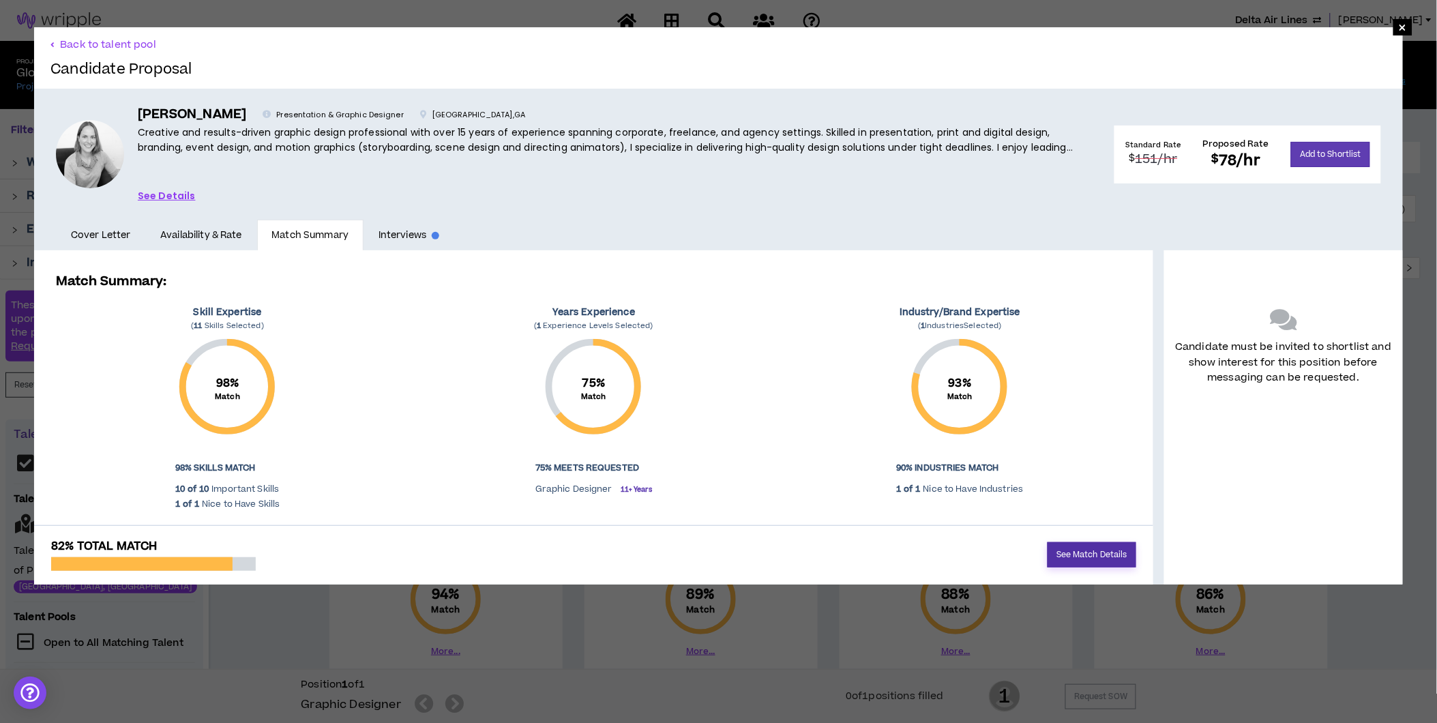
click at [1070, 554] on link "See Match Details" at bounding box center [1092, 554] width 89 height 25
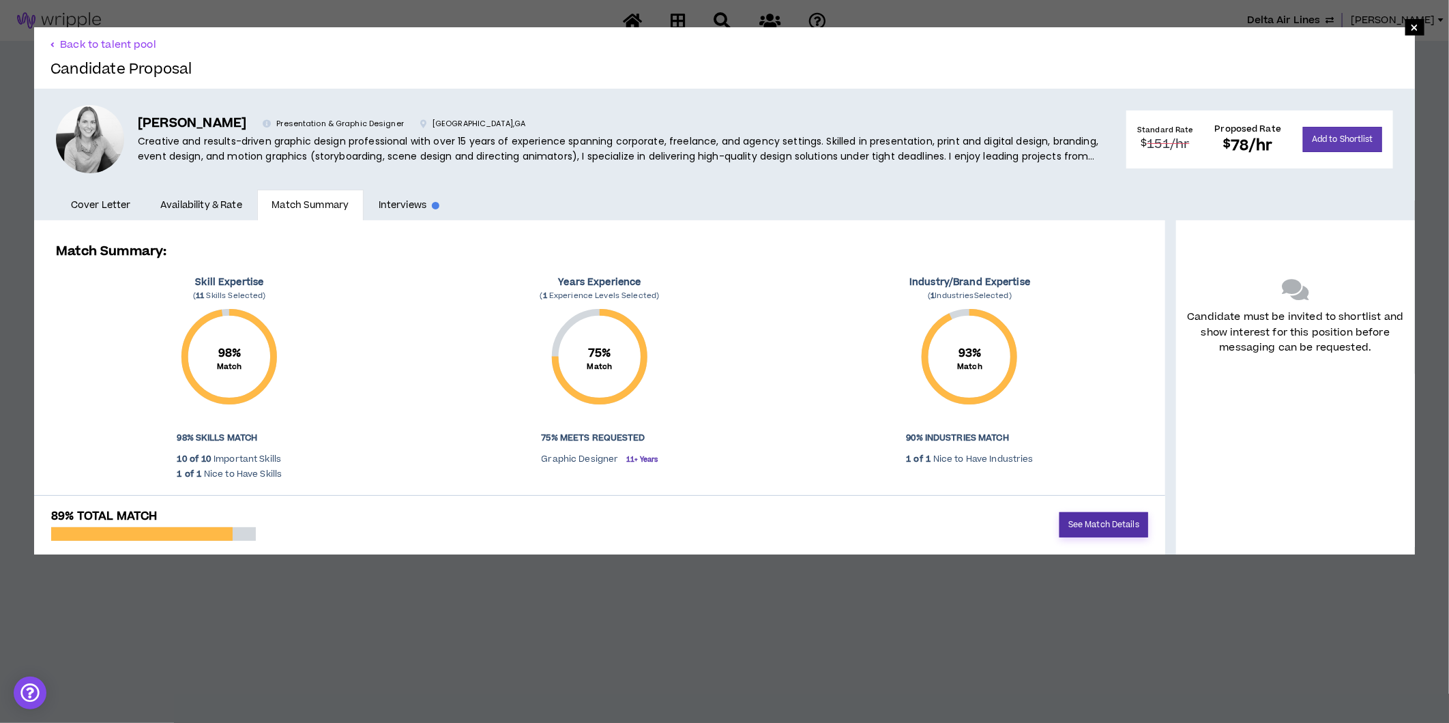
click at [1089, 516] on link "See Match Details" at bounding box center [1103, 524] width 89 height 25
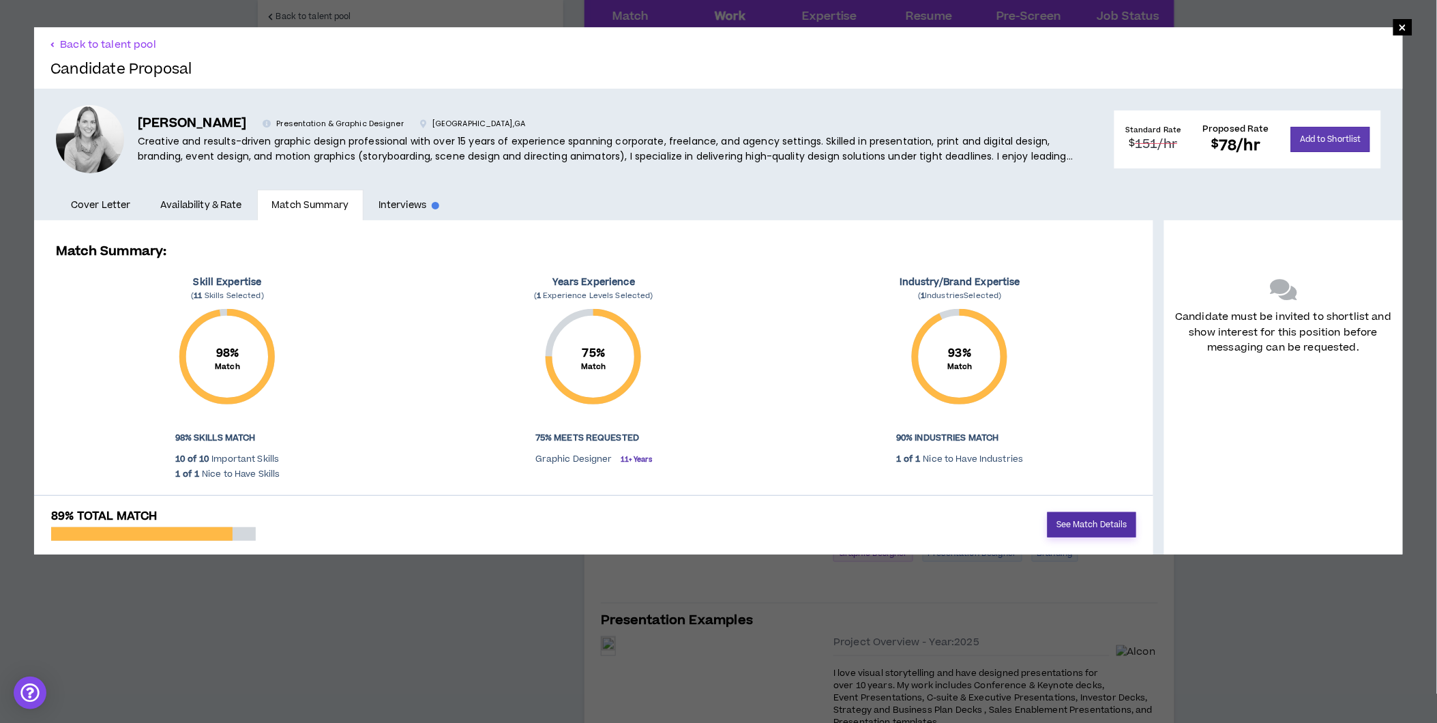
scroll to position [454, 0]
click at [1103, 528] on link "See Match Details" at bounding box center [1092, 524] width 89 height 25
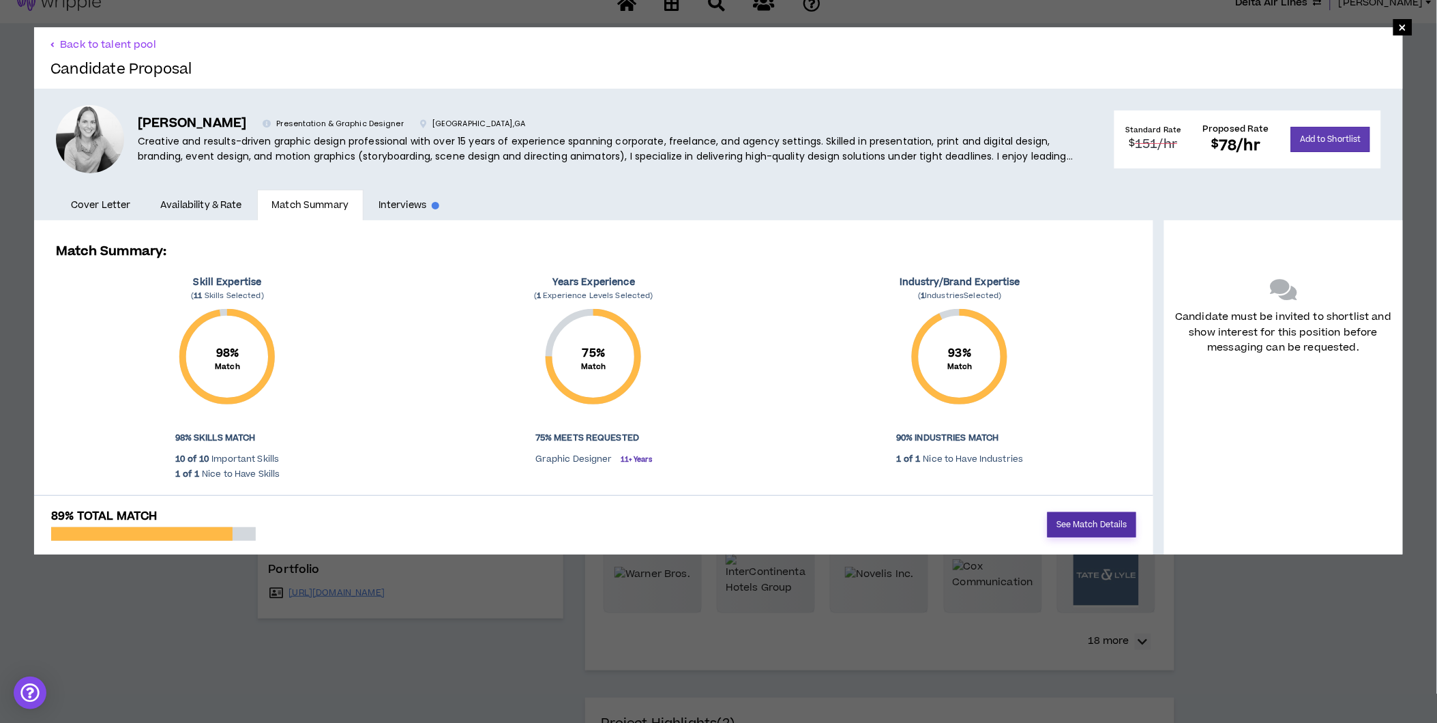
scroll to position [0, 0]
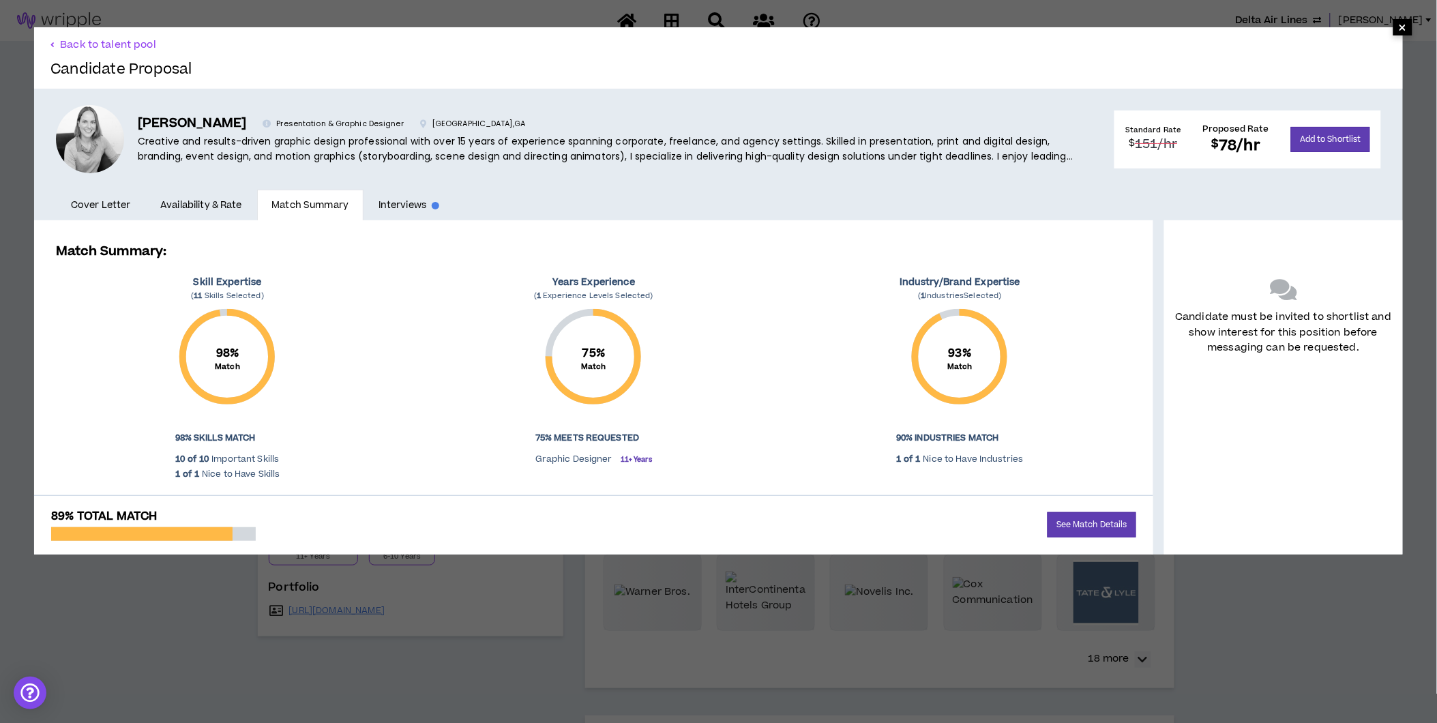
click at [1399, 23] on span "×" at bounding box center [1403, 27] width 8 height 16
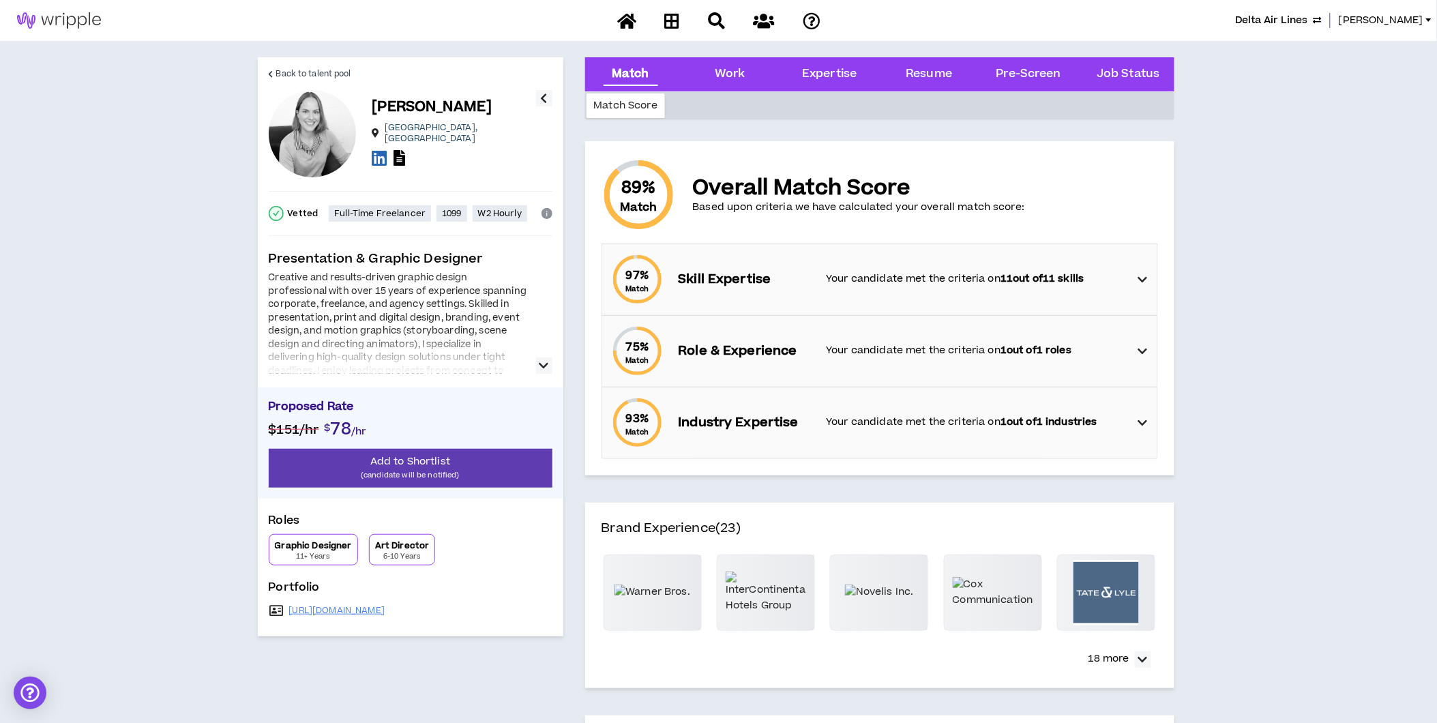
click at [1137, 275] on div "97 % Match Skill Expertise Your candidate met the criteria on 11 out of 11 skil…" at bounding box center [884, 279] width 547 height 71
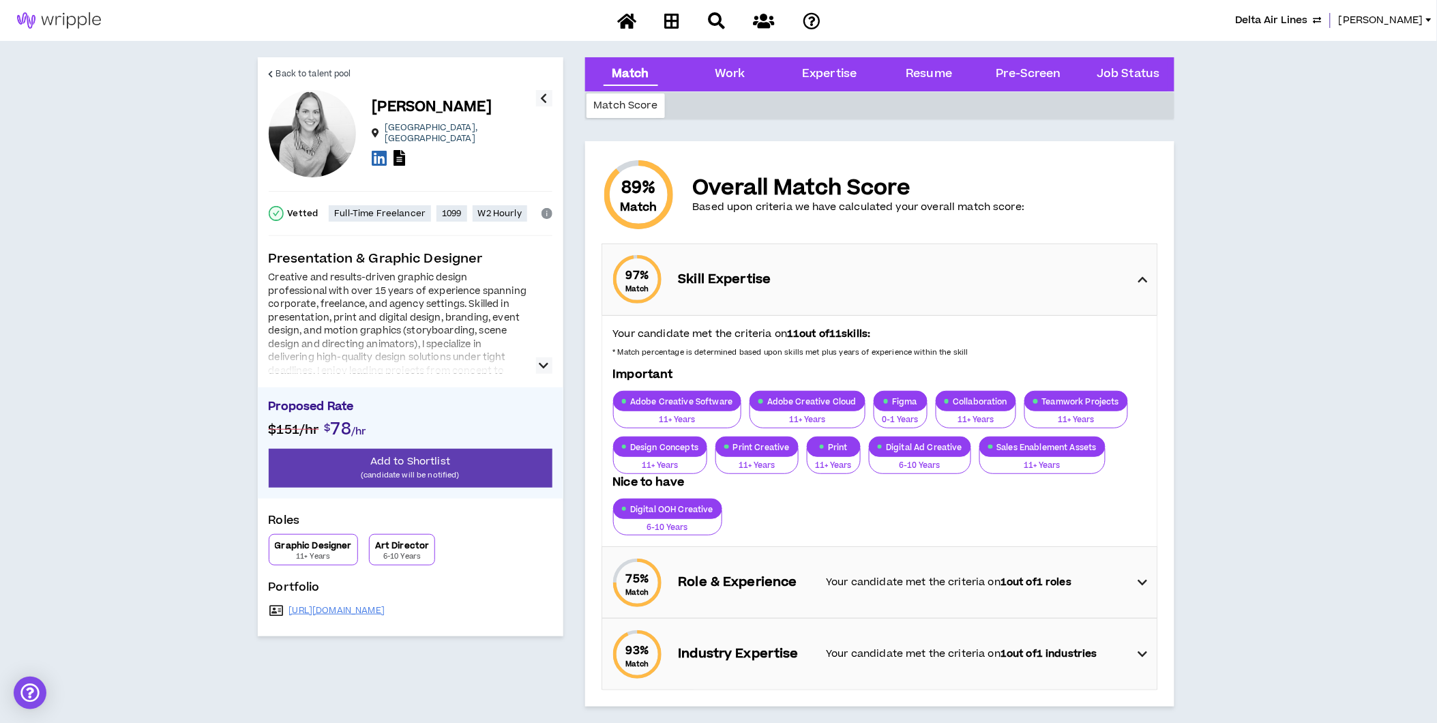
click at [1129, 275] on div "97 % Match Skill Expertise" at bounding box center [884, 279] width 547 height 71
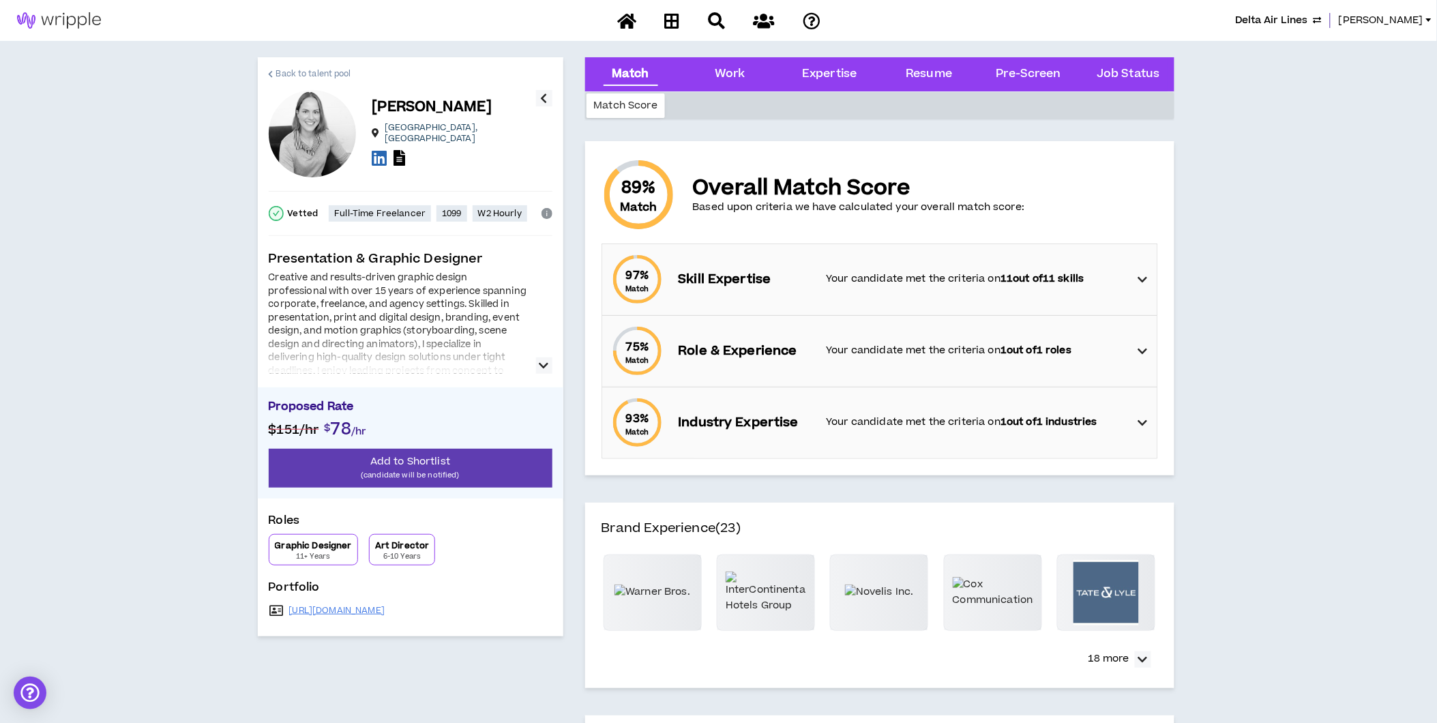
click at [292, 69] on span "Back to talent pool" at bounding box center [313, 74] width 75 height 13
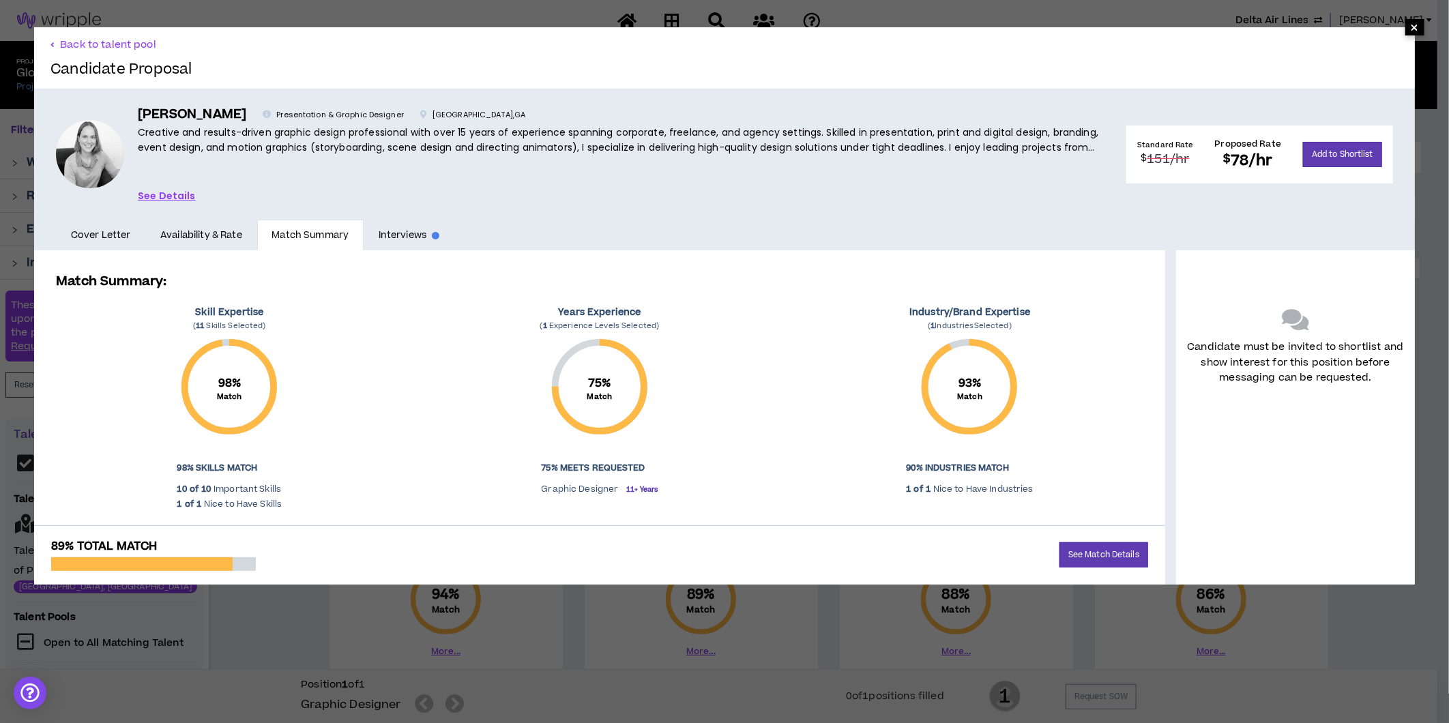
click at [1411, 26] on span "×" at bounding box center [1415, 27] width 8 height 16
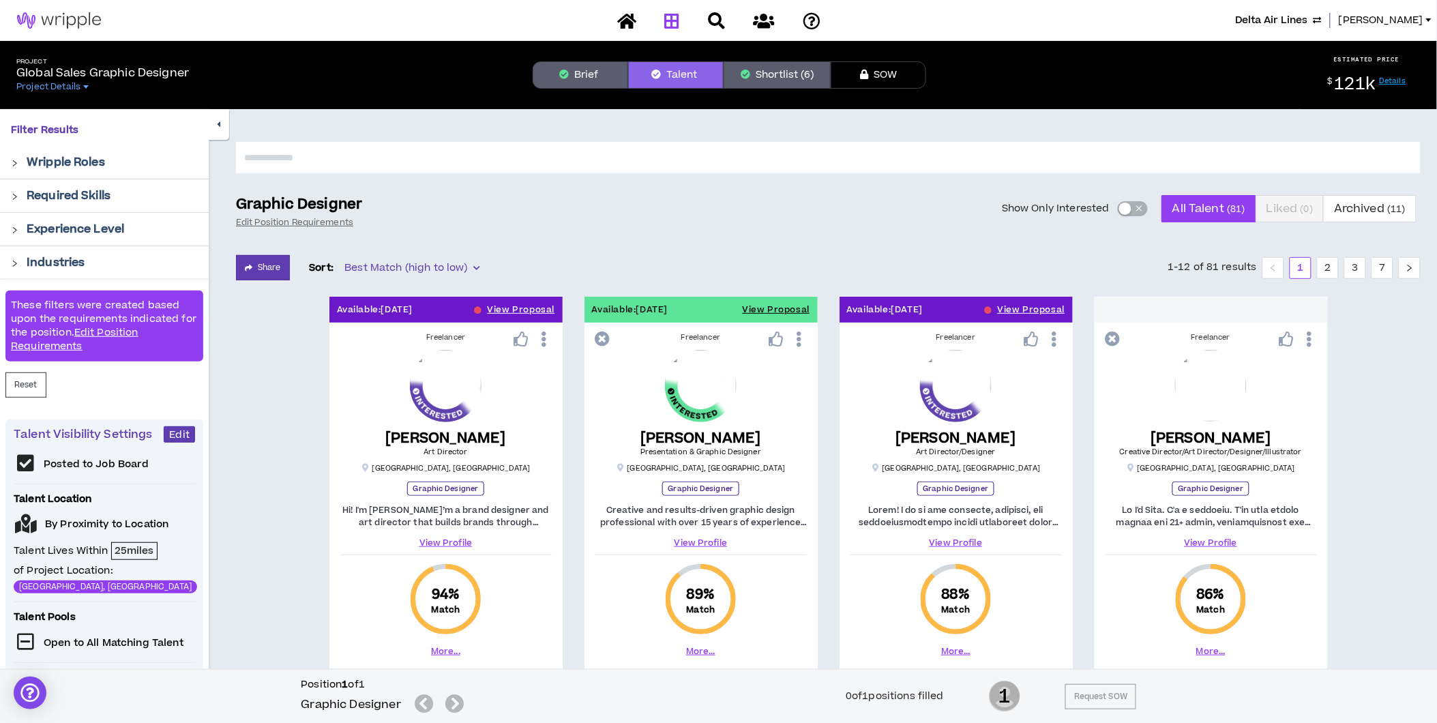
click at [669, 17] on icon at bounding box center [671, 20] width 15 height 17
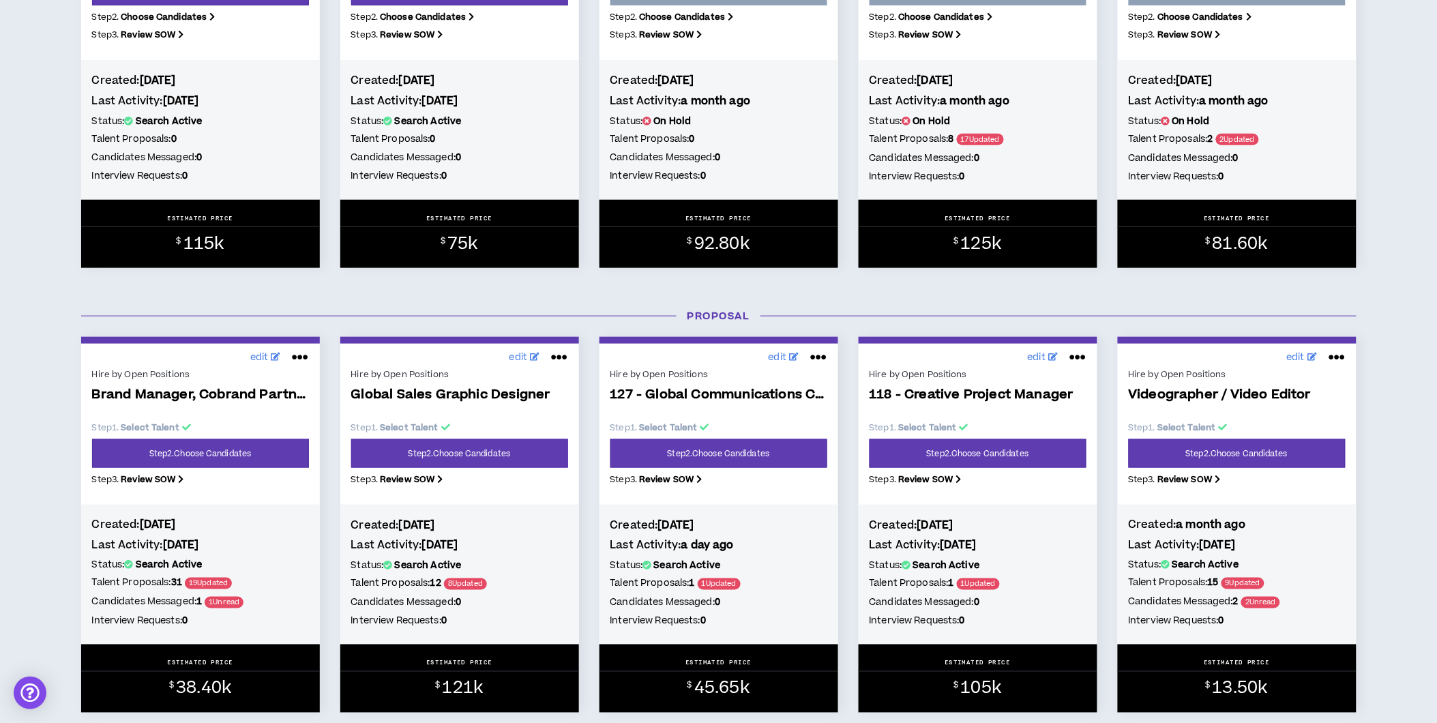
scroll to position [454, 0]
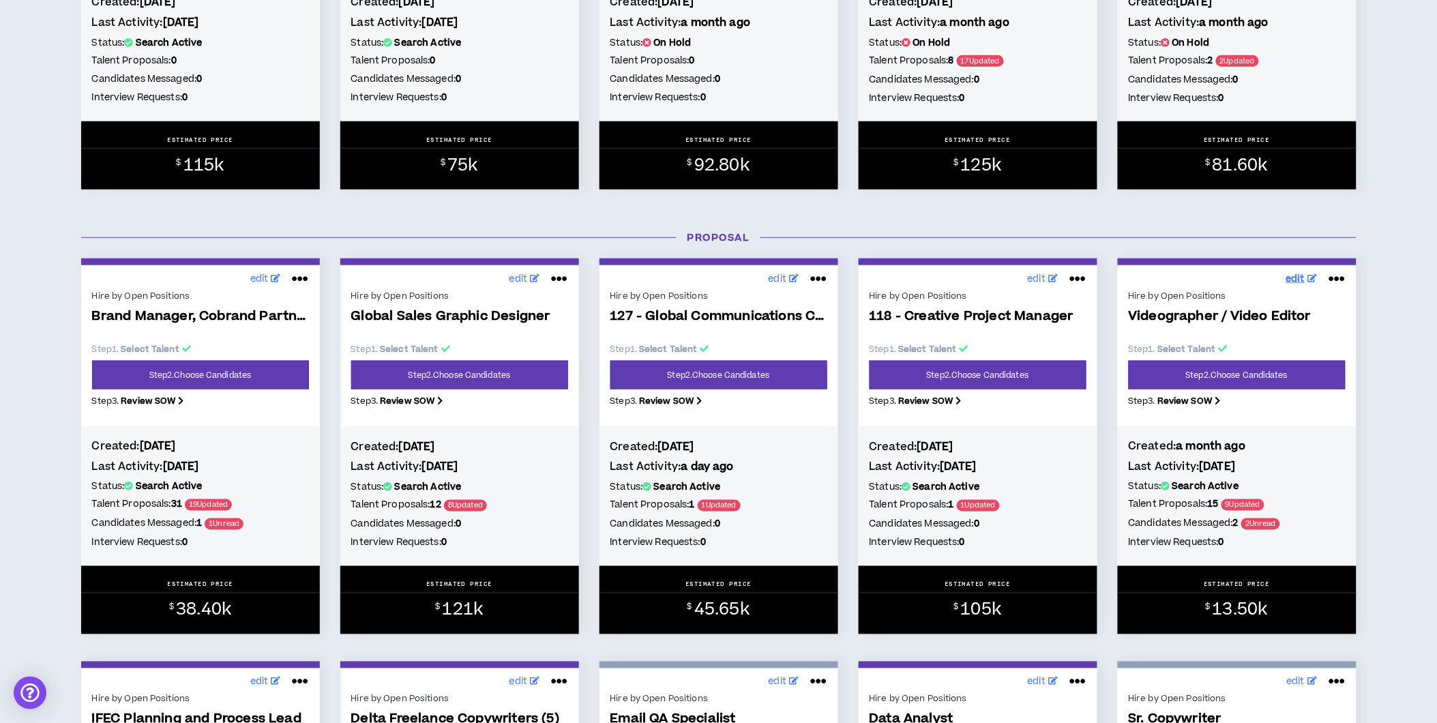
click at [1296, 280] on span "edit" at bounding box center [1296, 279] width 19 height 14
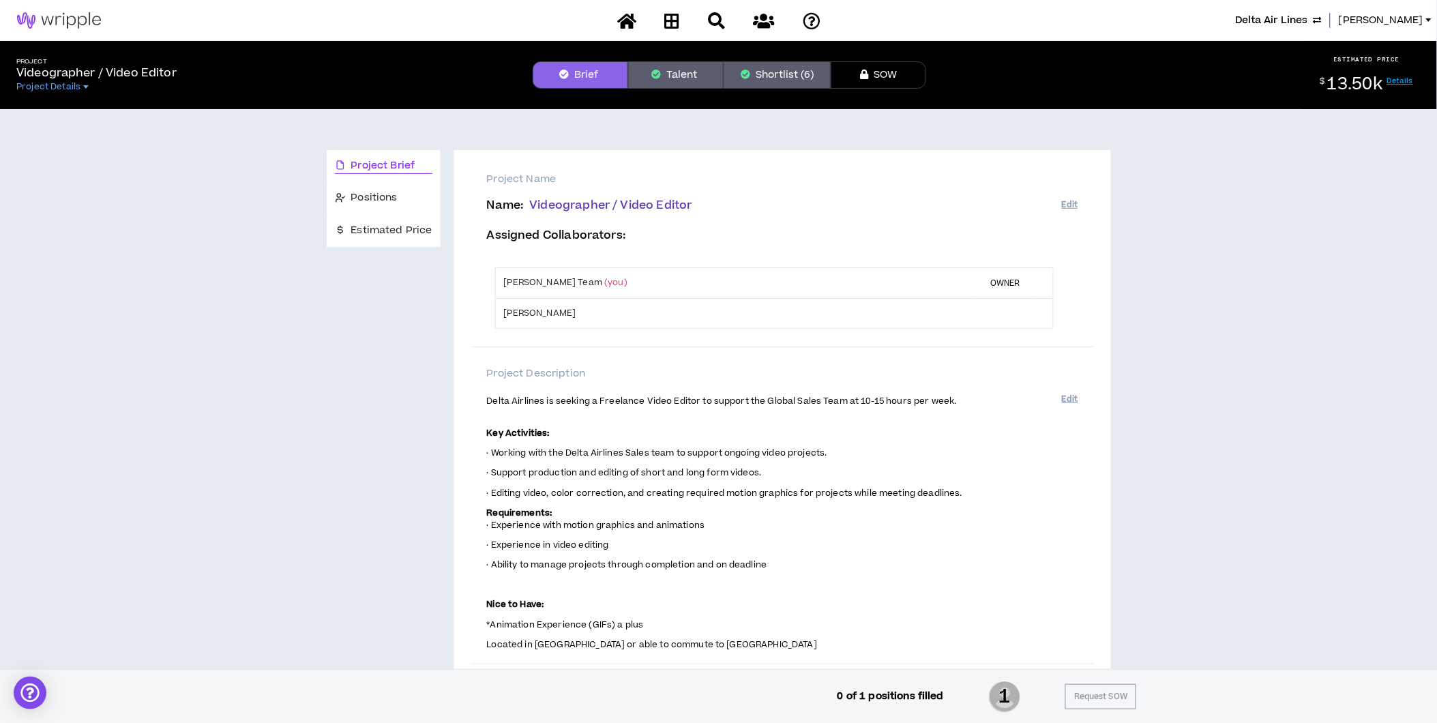
click at [787, 69] on button "Shortlist (6)" at bounding box center [777, 74] width 107 height 27
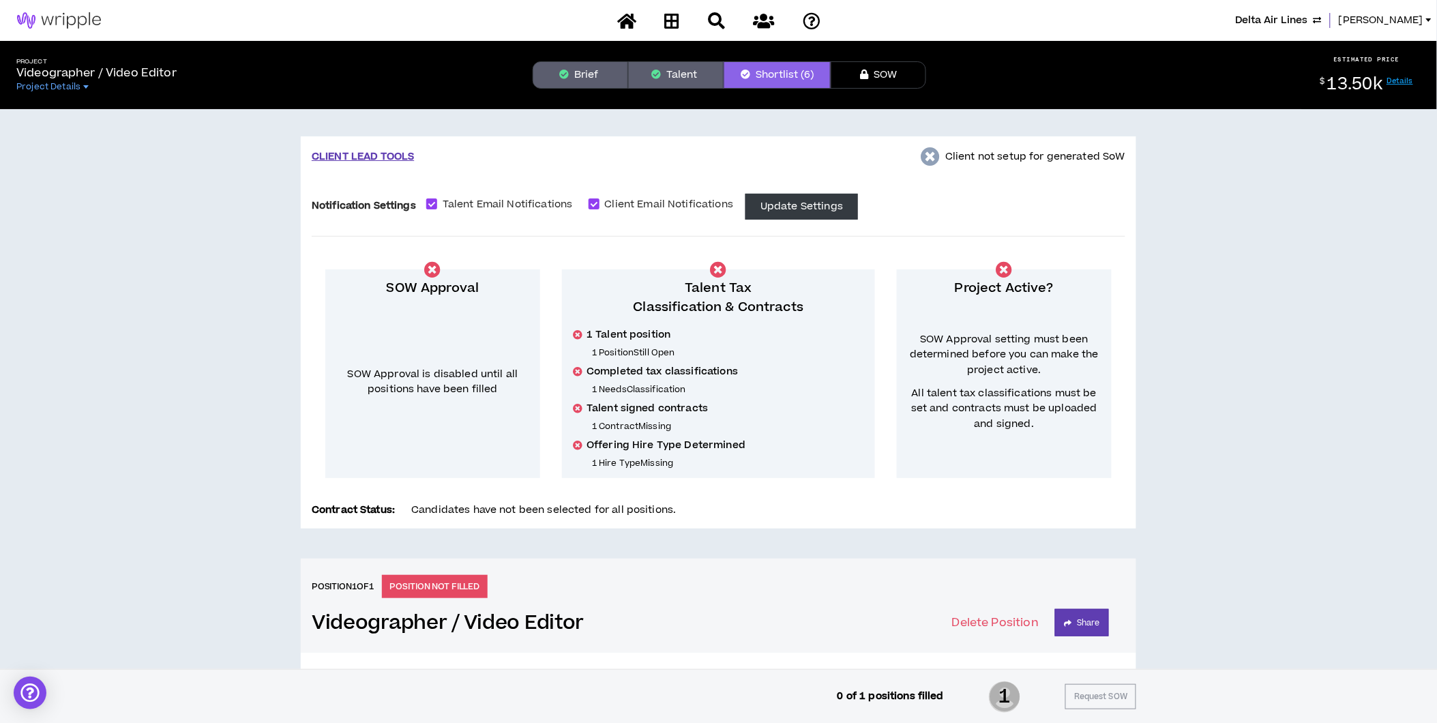
click at [581, 71] on button "Brief" at bounding box center [581, 74] width 96 height 27
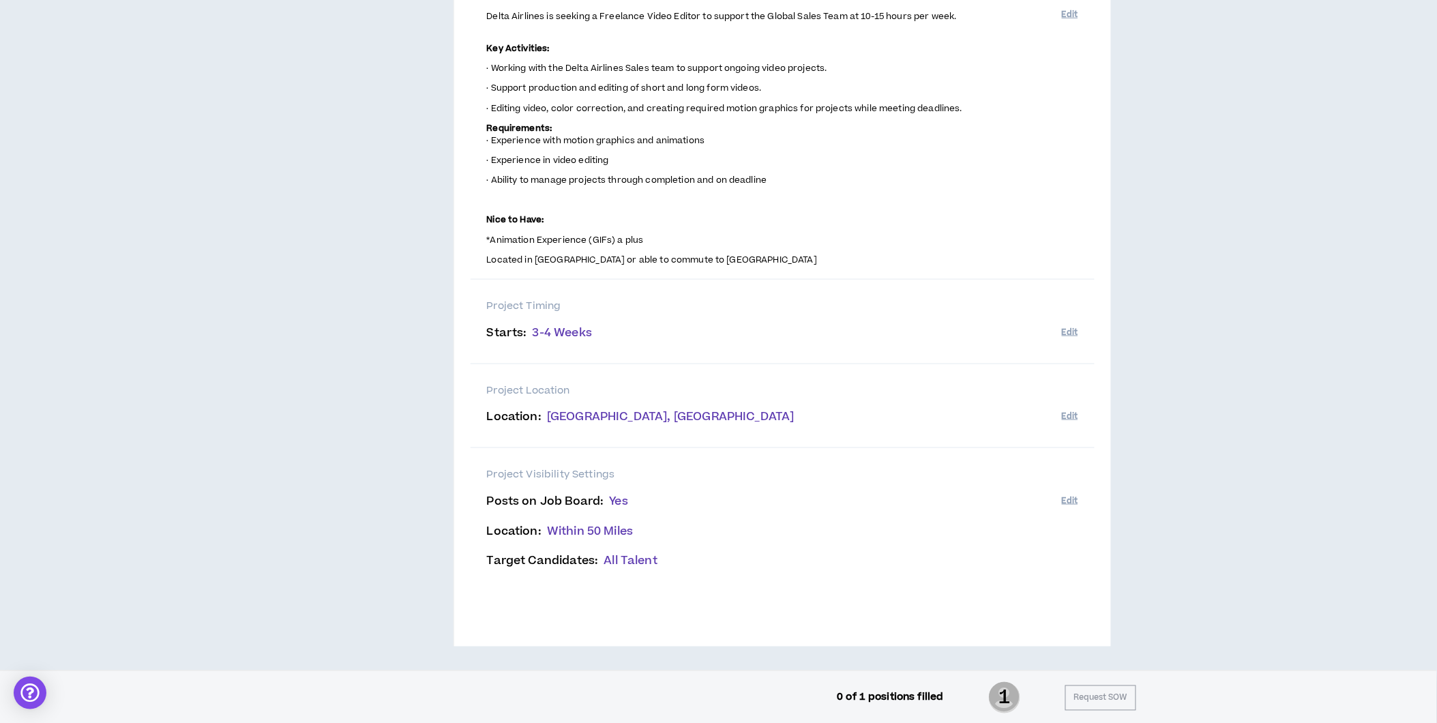
scroll to position [386, 0]
click at [1066, 500] on button "Edit" at bounding box center [1070, 499] width 16 height 23
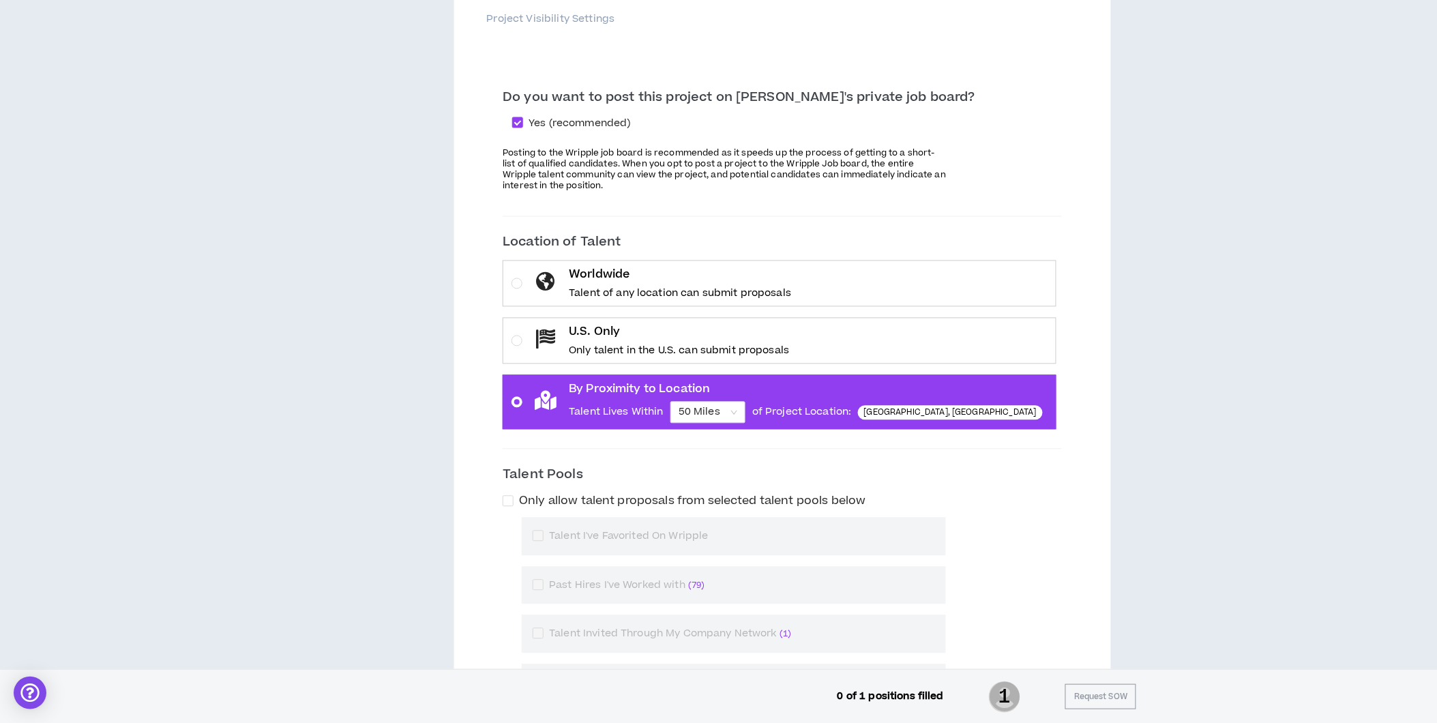
scroll to position [841, 0]
click at [737, 412] on span "50 Miles" at bounding box center [708, 412] width 59 height 20
click at [728, 412] on input "By Proximity to Location Talent Lives Within 50 Miles of Project Location: [GEO…" at bounding box center [703, 412] width 49 height 20
click at [766, 499] on div "200 Miles" at bounding box center [764, 504] width 59 height 15
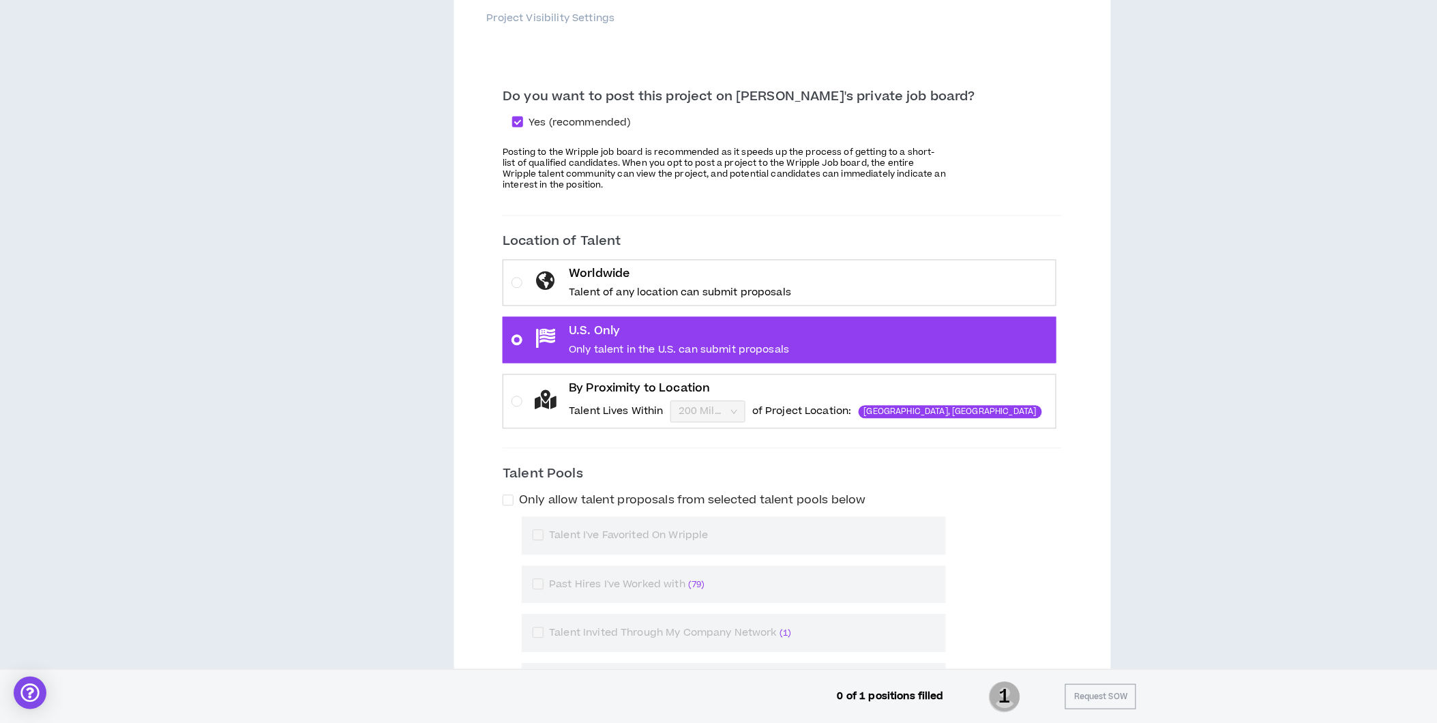
click at [512, 438] on div "Do you want to post this project on [PERSON_NAME]'s private job board? Yes (rec…" at bounding box center [783, 436] width 548 height 734
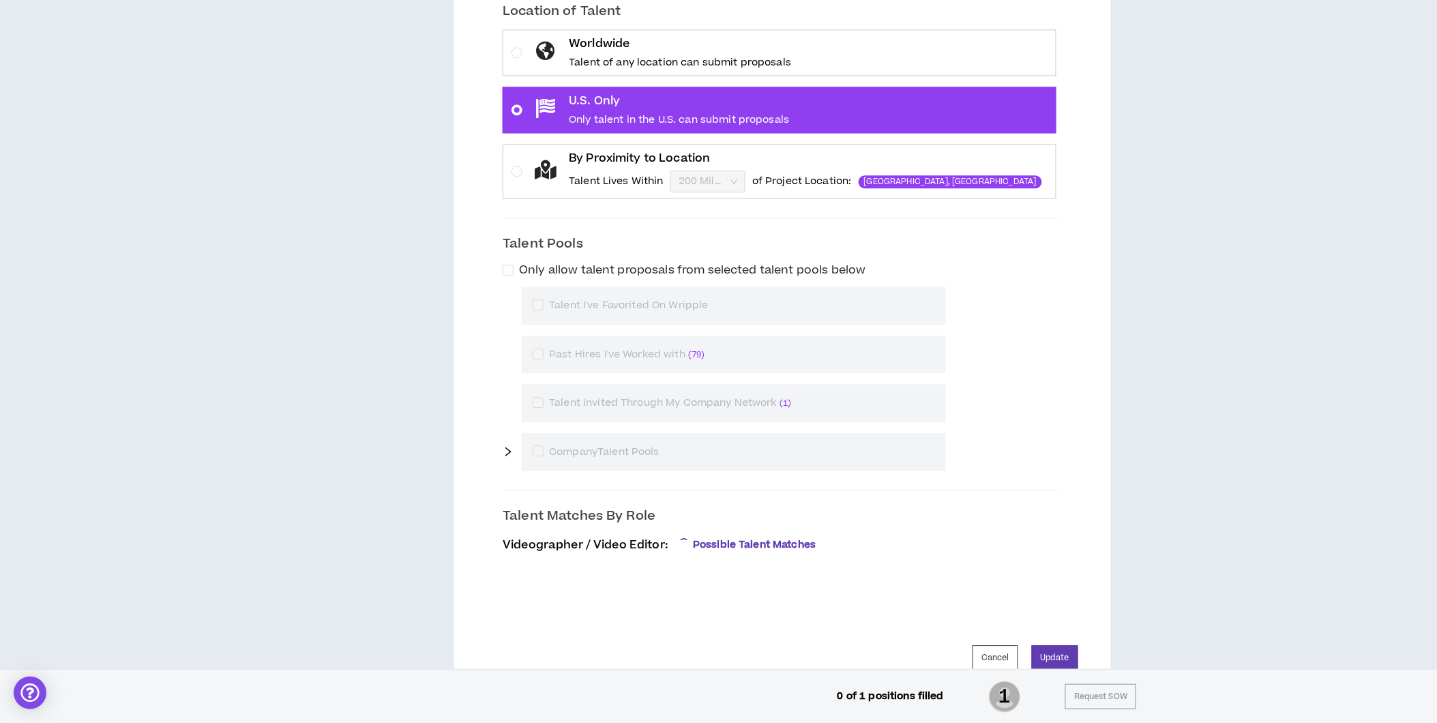
scroll to position [1168, 0]
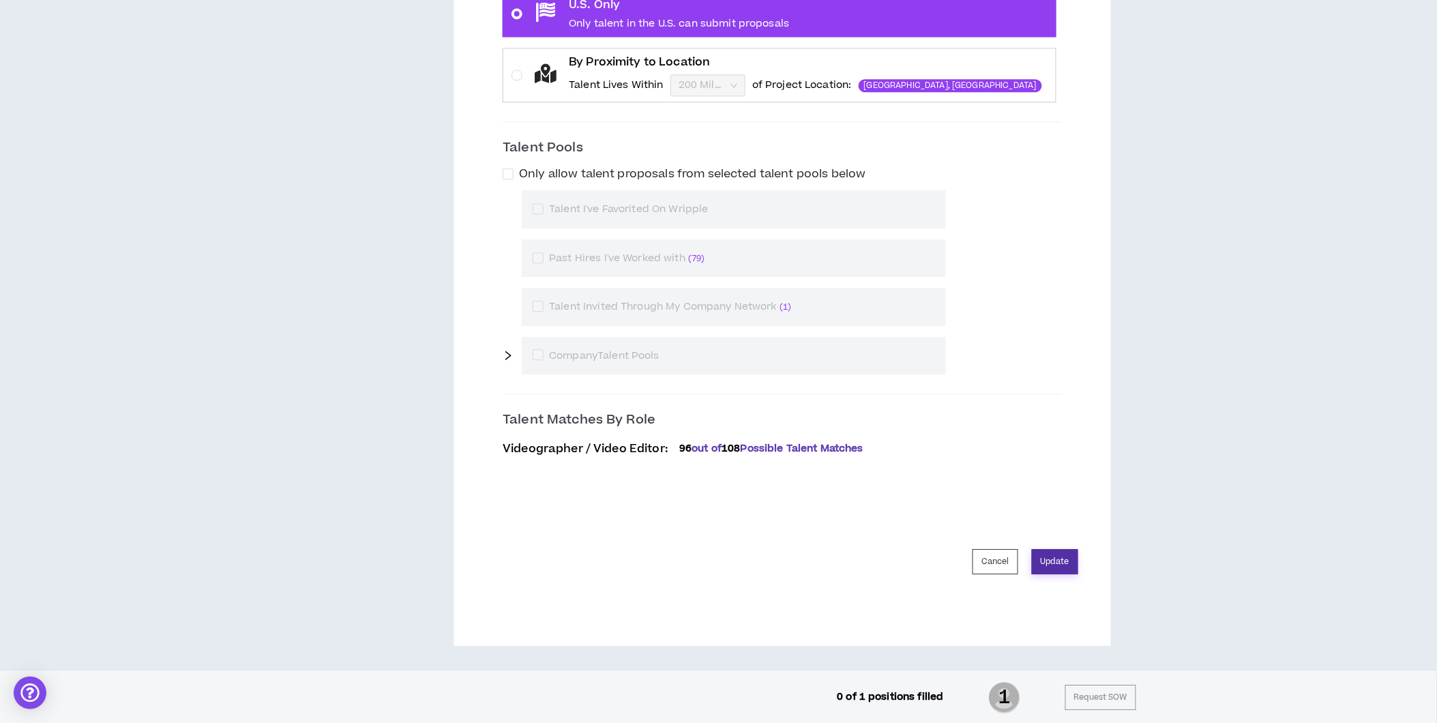
click at [1056, 561] on button "Update" at bounding box center [1055, 561] width 46 height 25
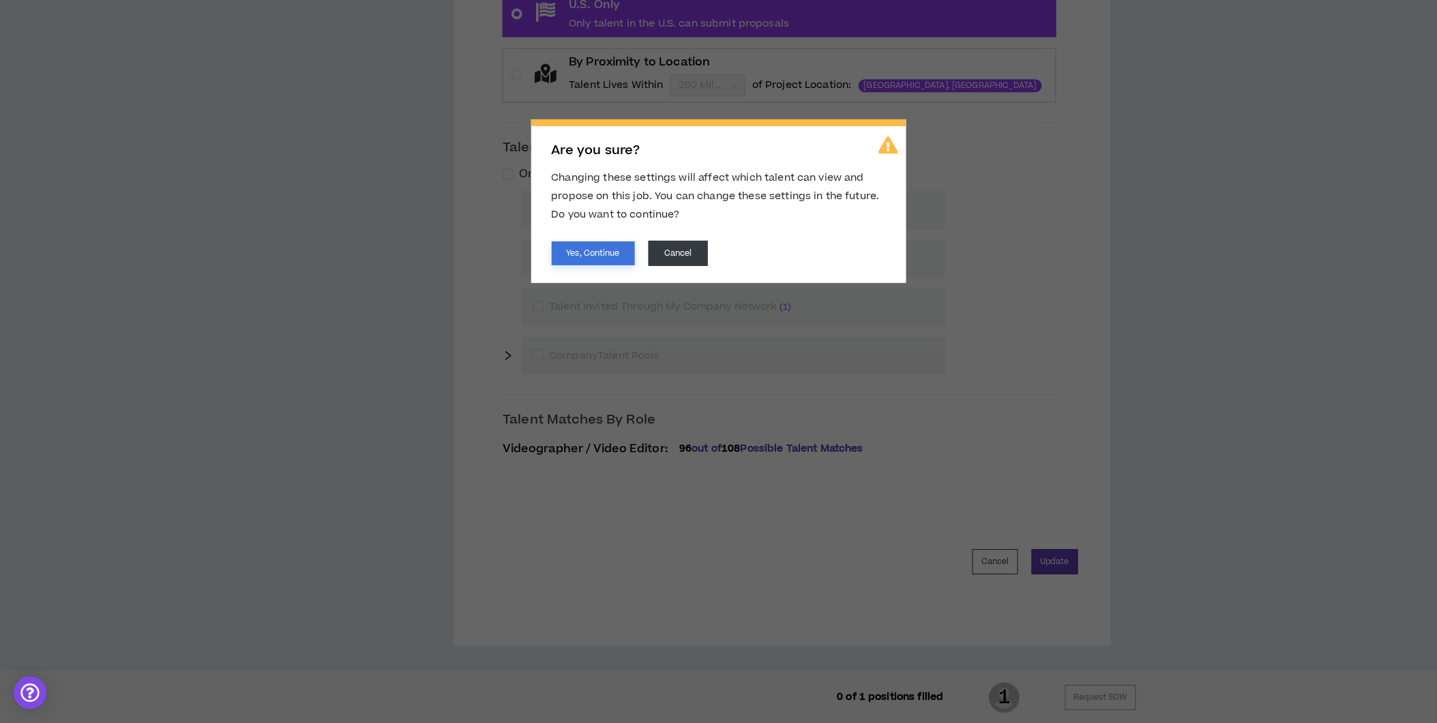
click at [573, 251] on button "Yes, Continue" at bounding box center [593, 253] width 83 height 24
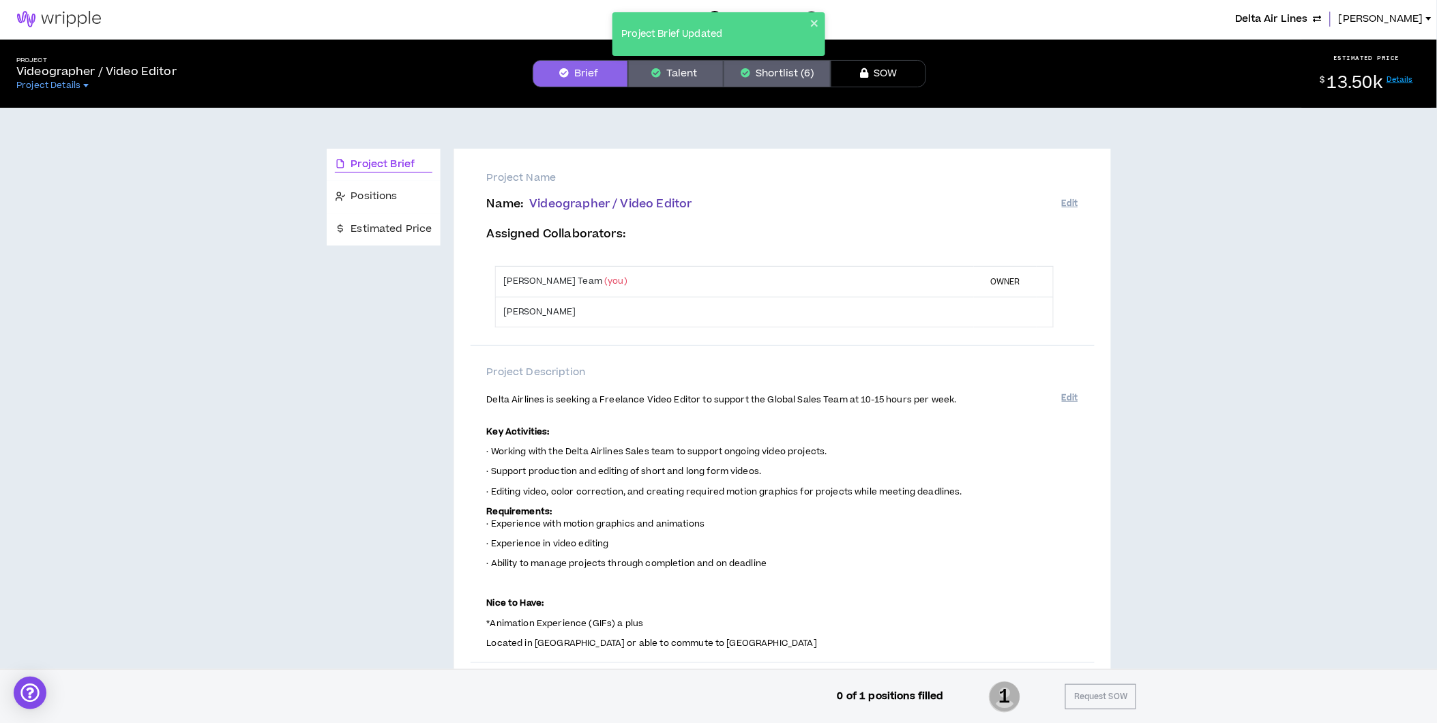
scroll to position [0, 0]
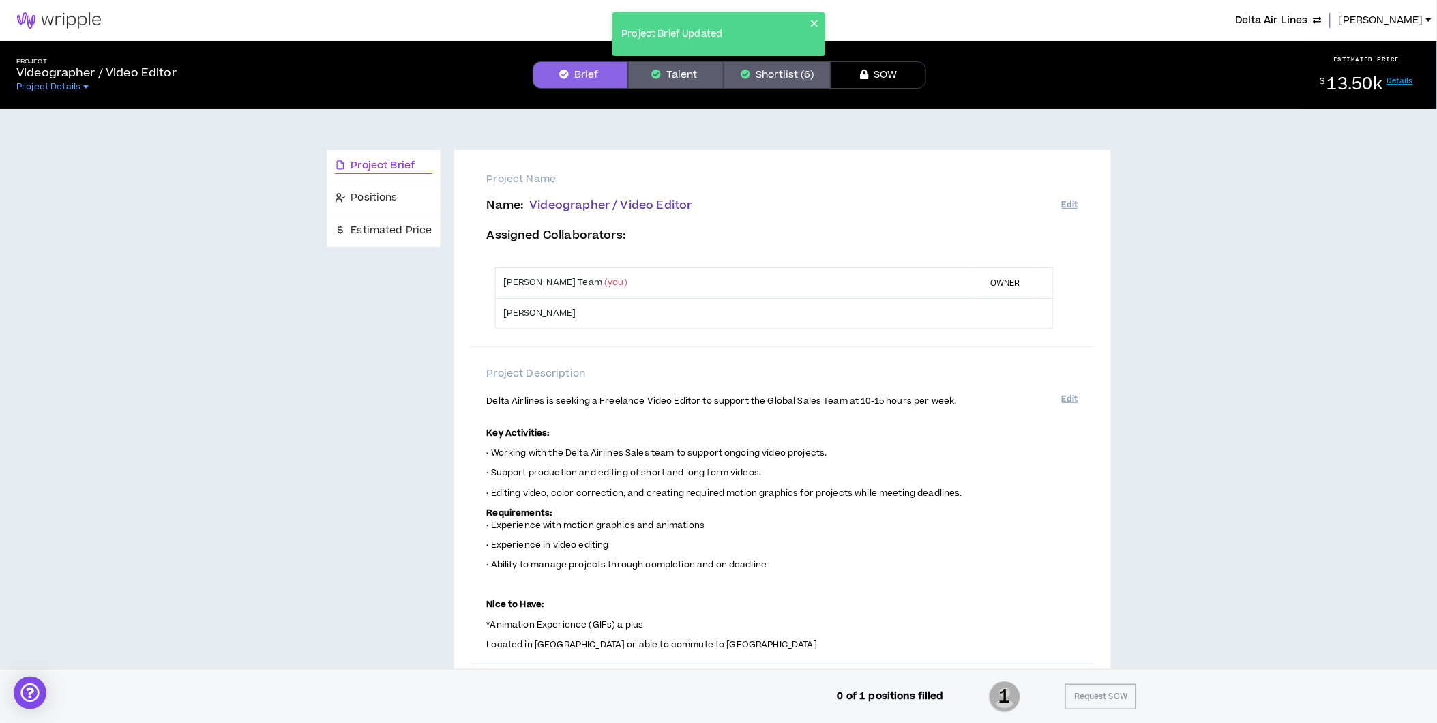
click at [693, 70] on button "Talent" at bounding box center [676, 74] width 96 height 27
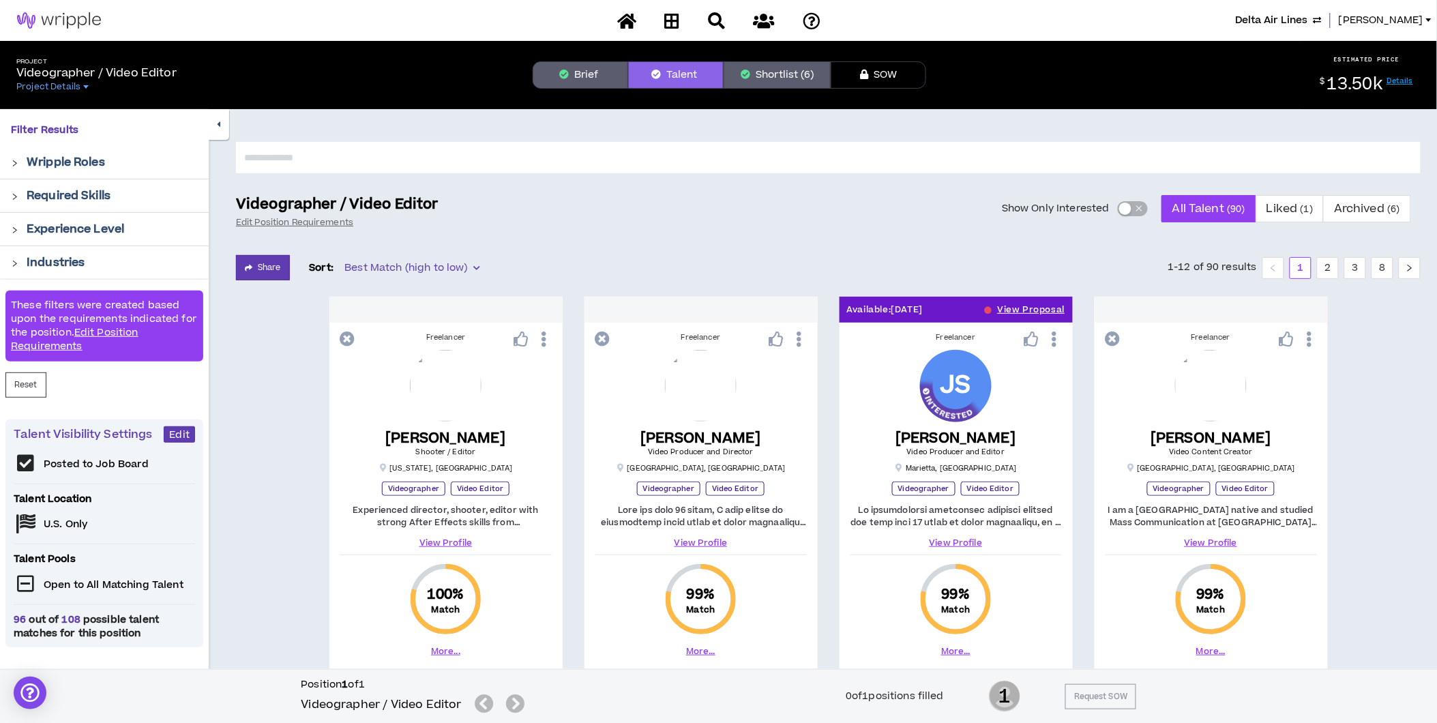
click at [1139, 207] on span "button" at bounding box center [1139, 208] width 8 height 15
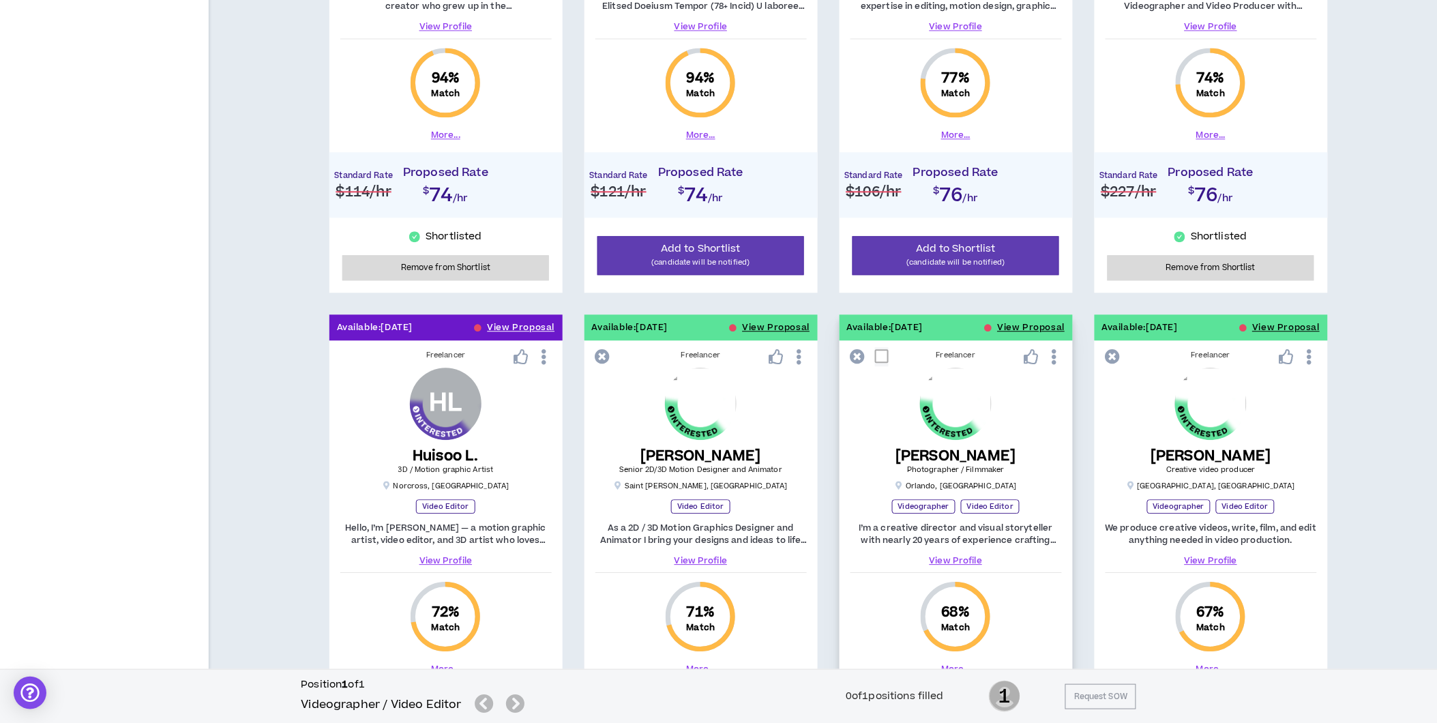
scroll to position [1278, 0]
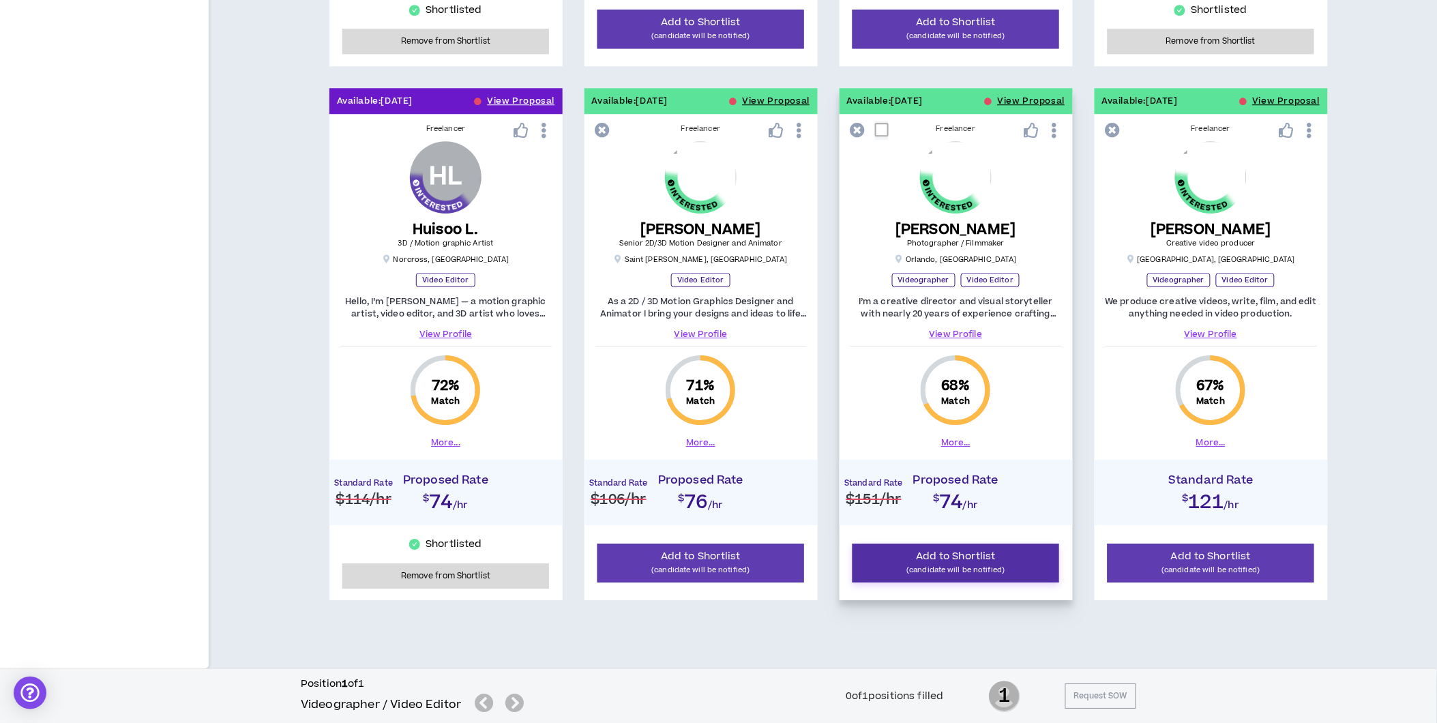
click at [963, 560] on span "Add to Shortlist" at bounding box center [956, 556] width 80 height 14
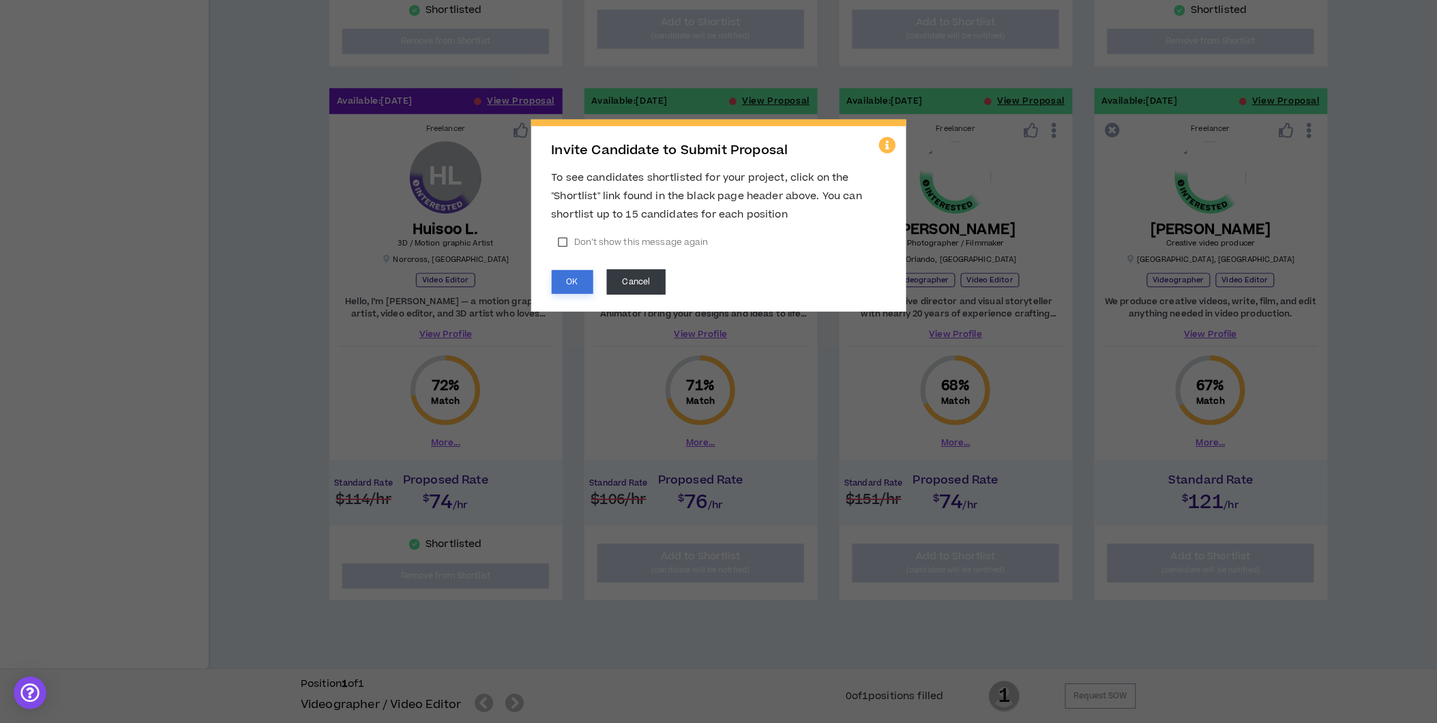
click at [576, 282] on button "OK" at bounding box center [573, 282] width 42 height 24
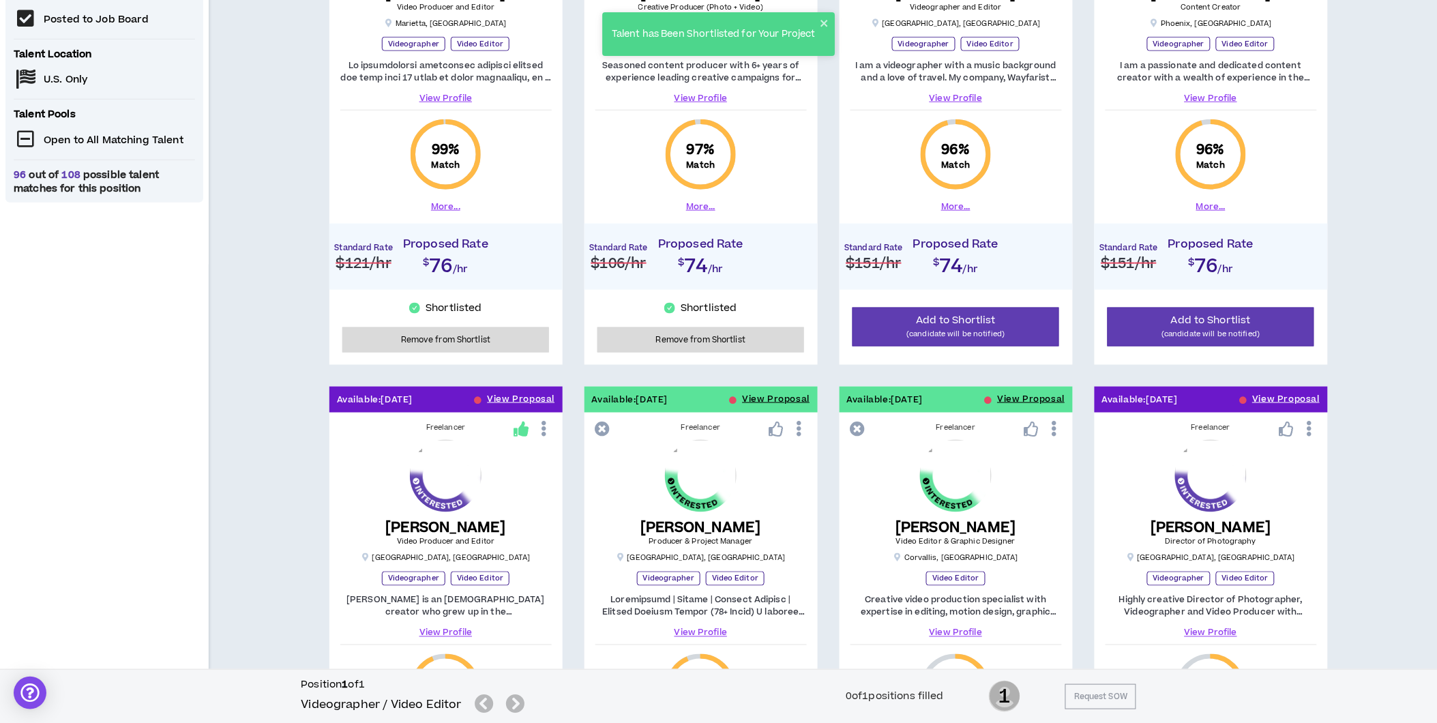
scroll to position [0, 0]
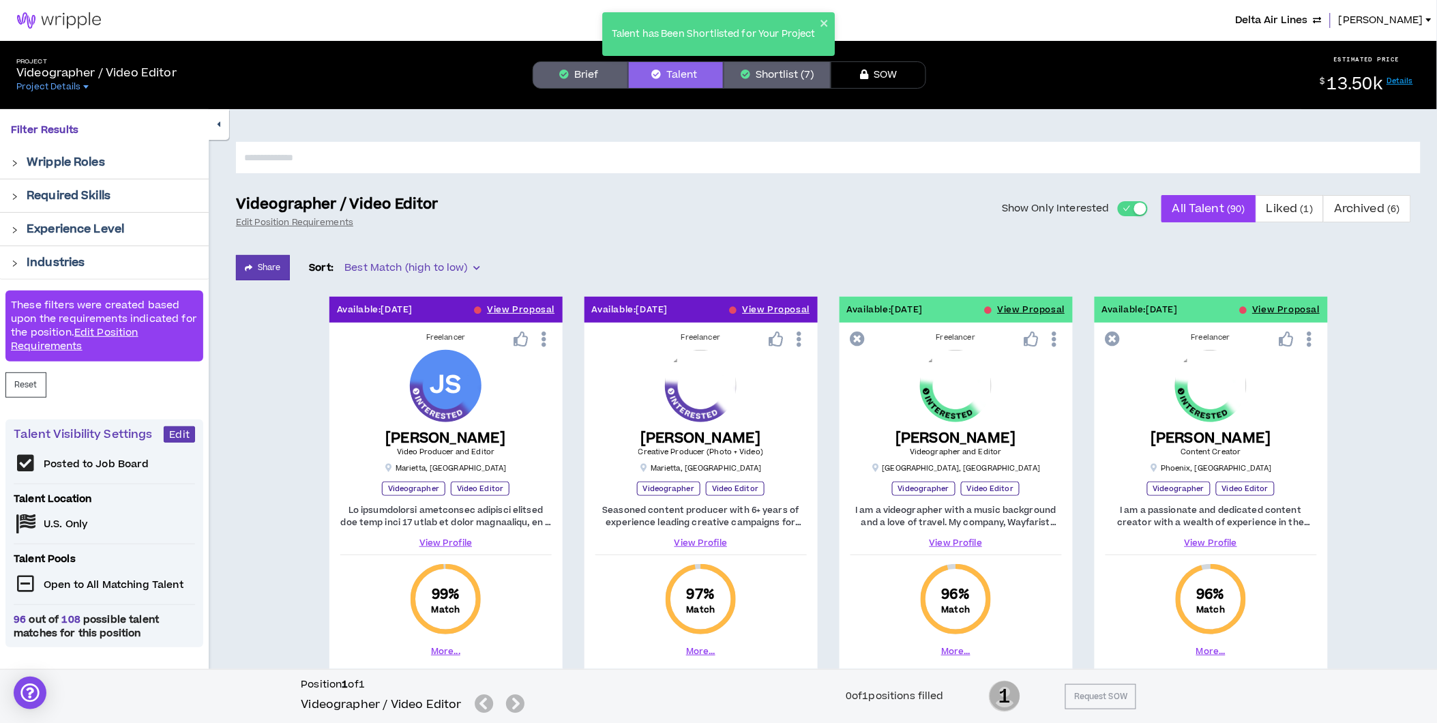
click at [757, 74] on button "Shortlist (7)" at bounding box center [777, 74] width 107 height 27
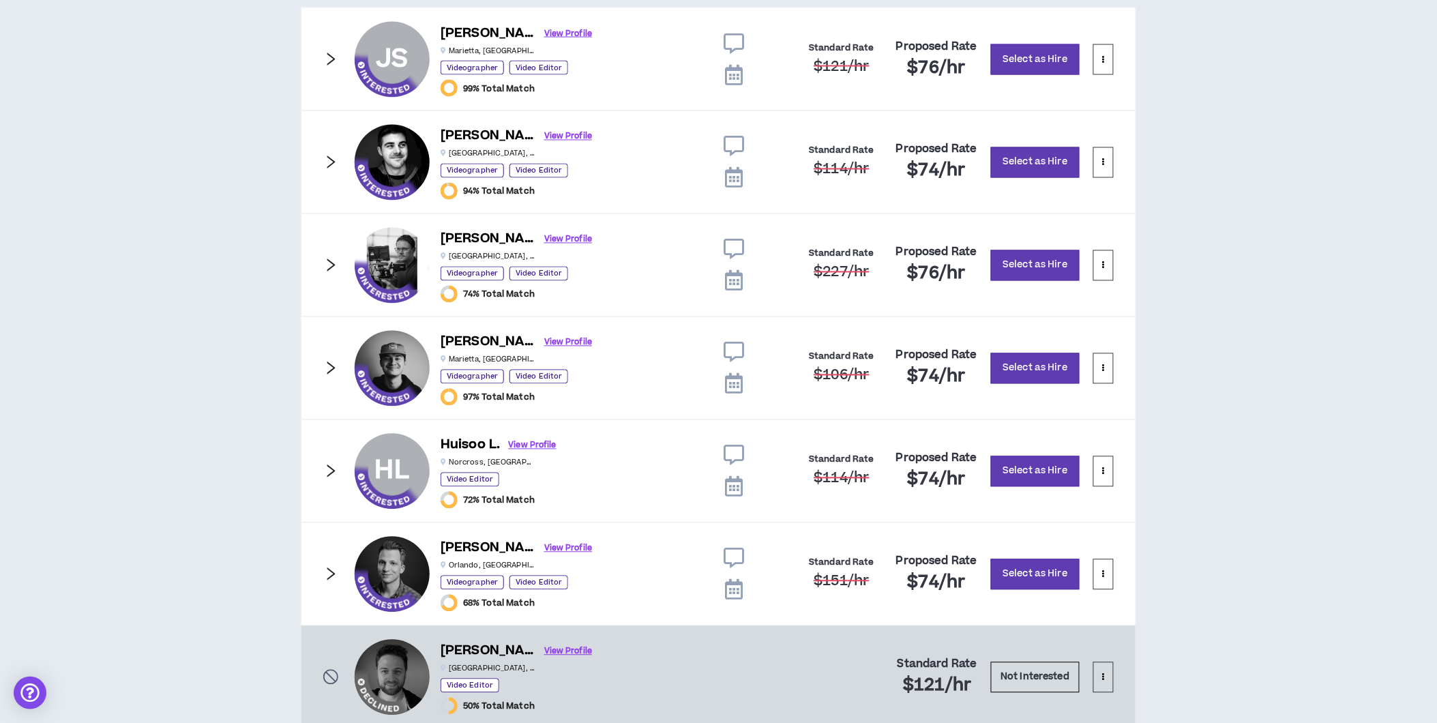
scroll to position [881, 0]
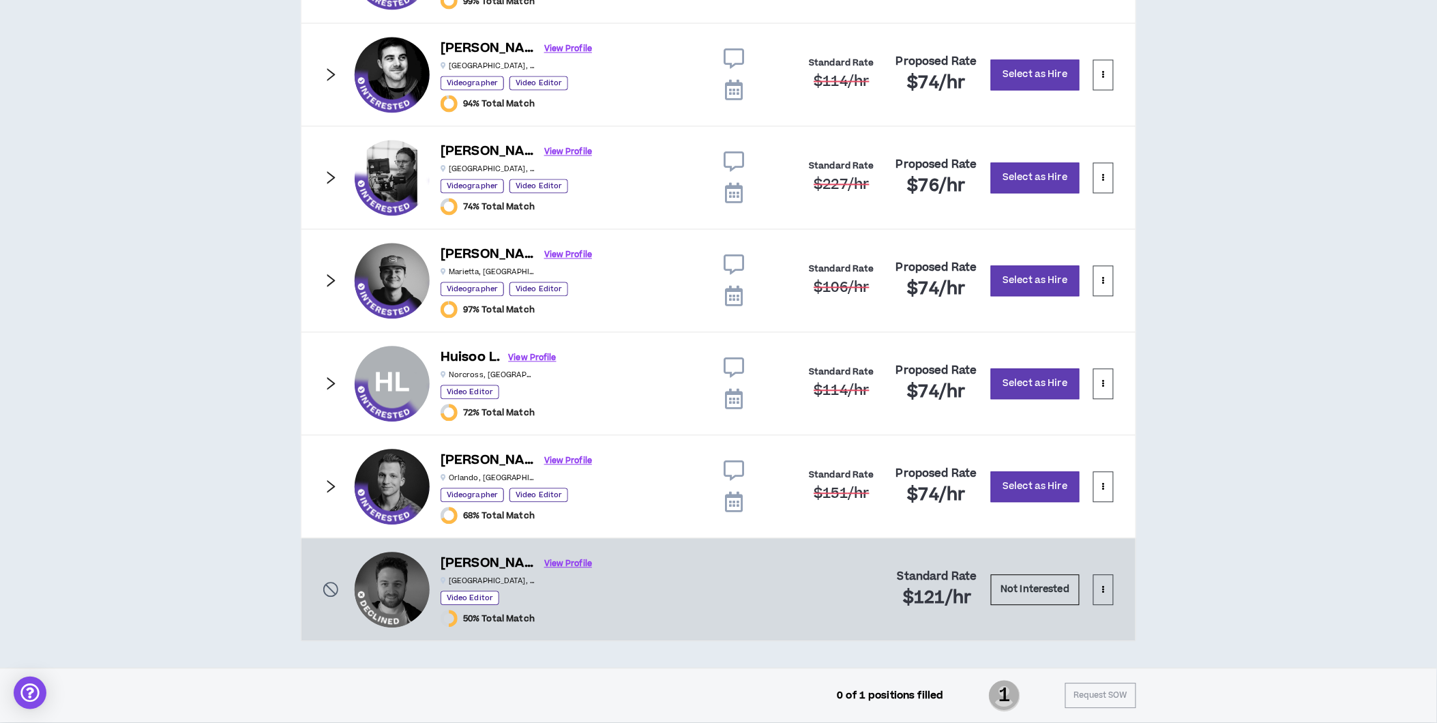
click at [332, 486] on icon "right" at bounding box center [330, 487] width 15 height 15
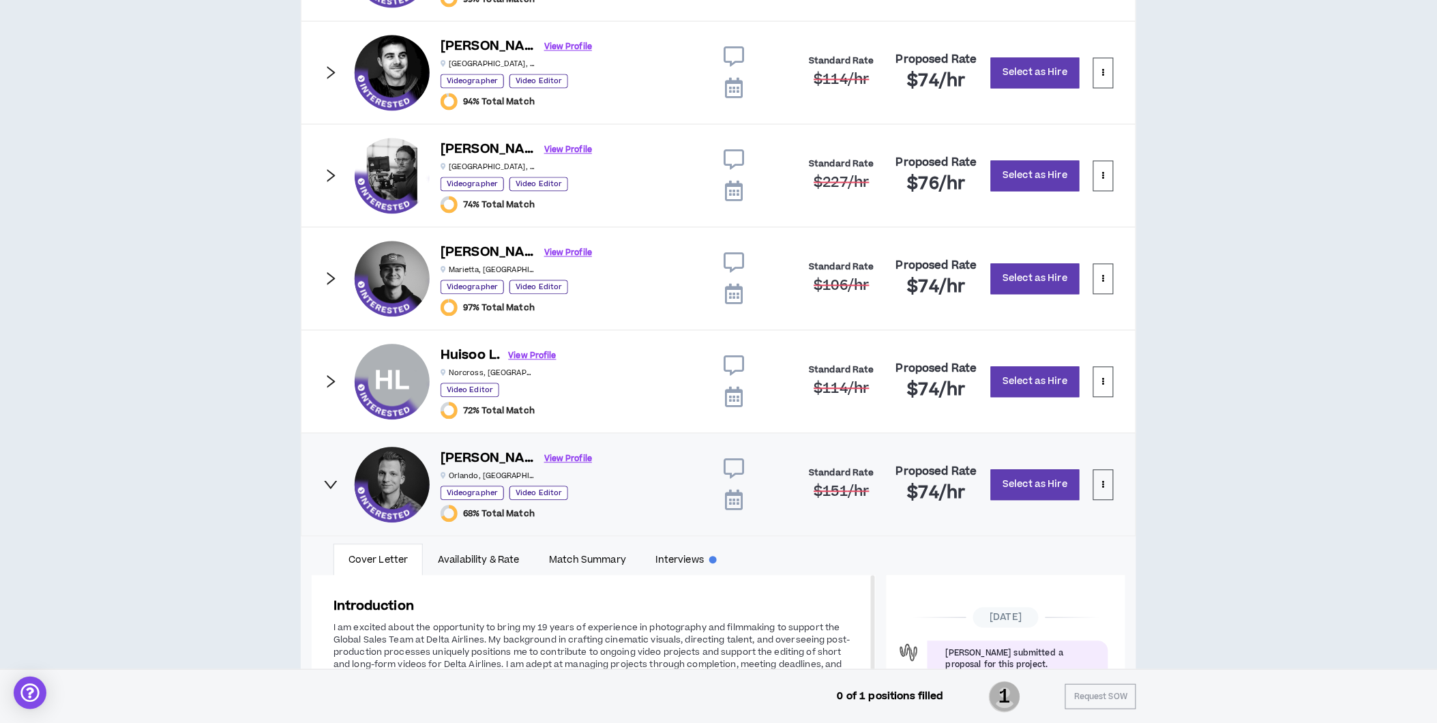
scroll to position [1109, 0]
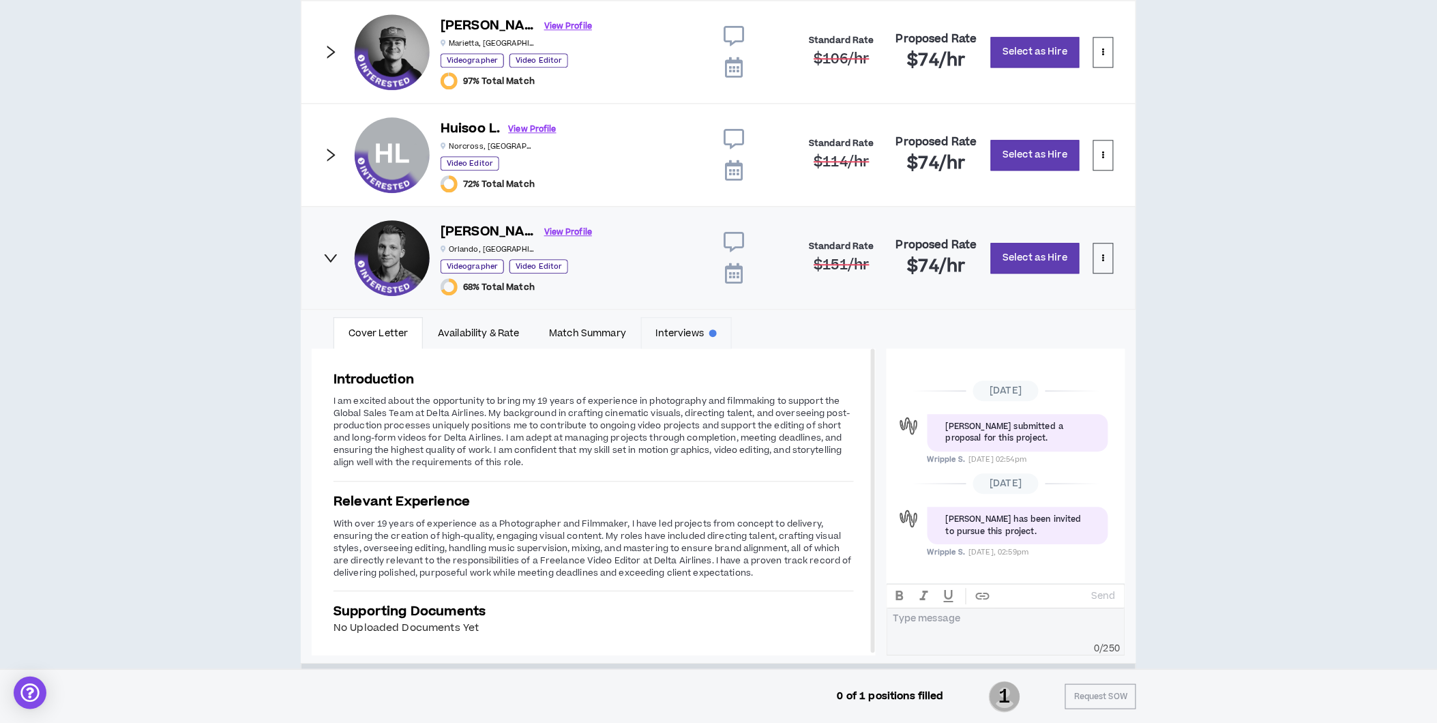
click at [680, 342] on link "Interviews" at bounding box center [686, 332] width 91 height 31
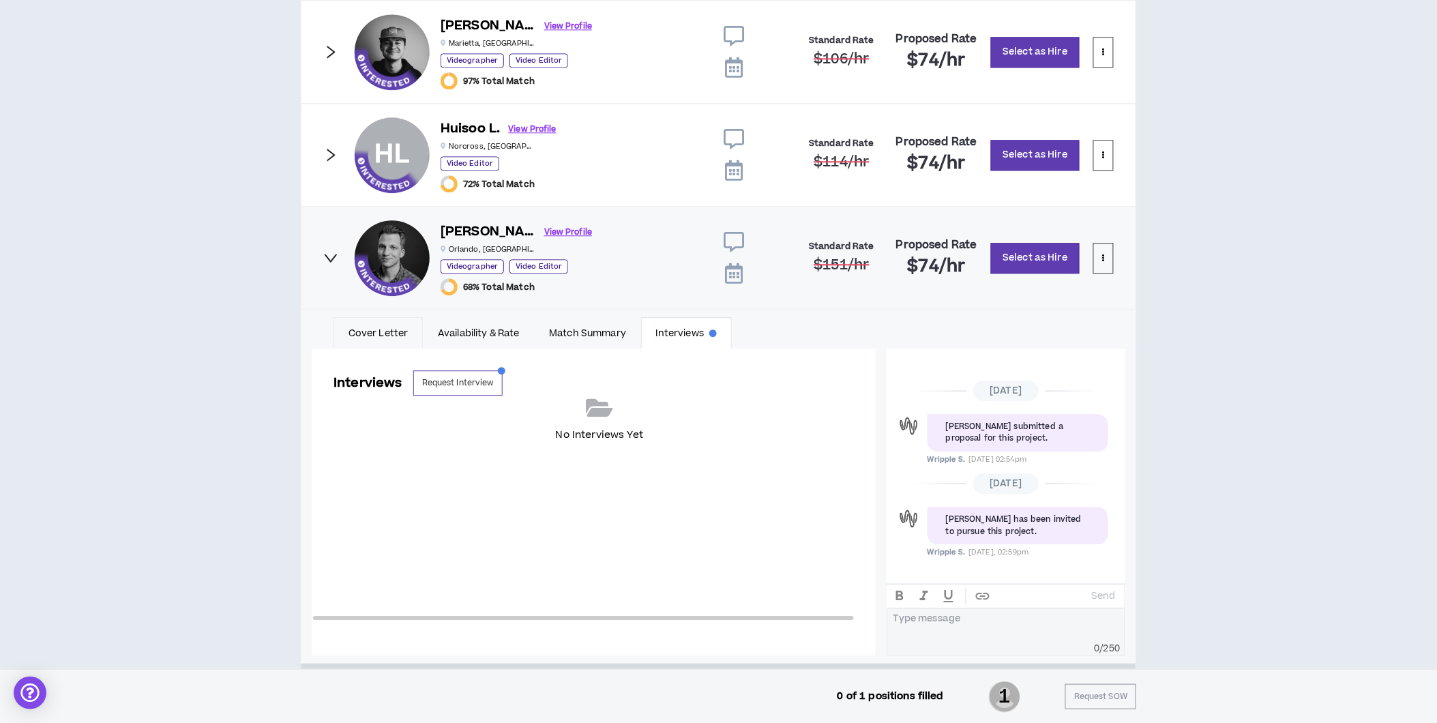
click at [394, 333] on link "Cover Letter" at bounding box center [378, 332] width 89 height 31
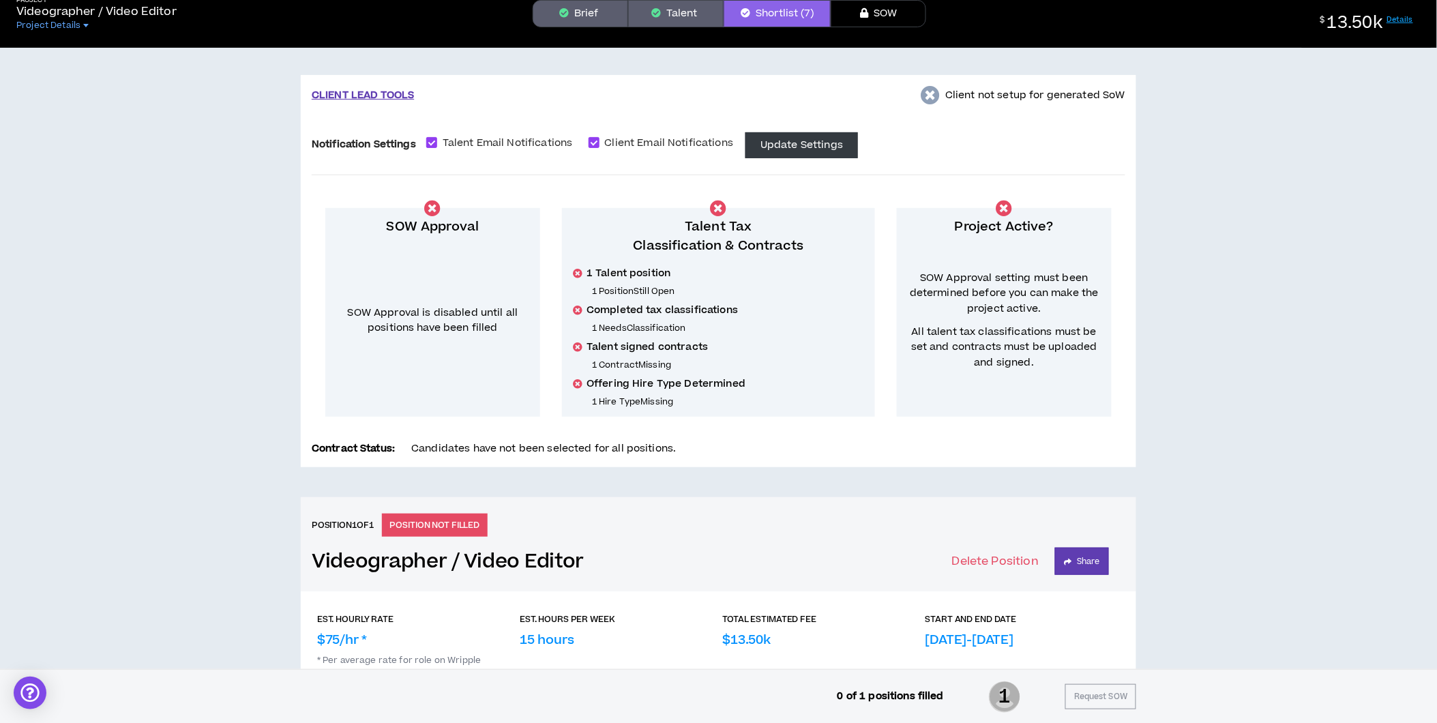
scroll to position [0, 0]
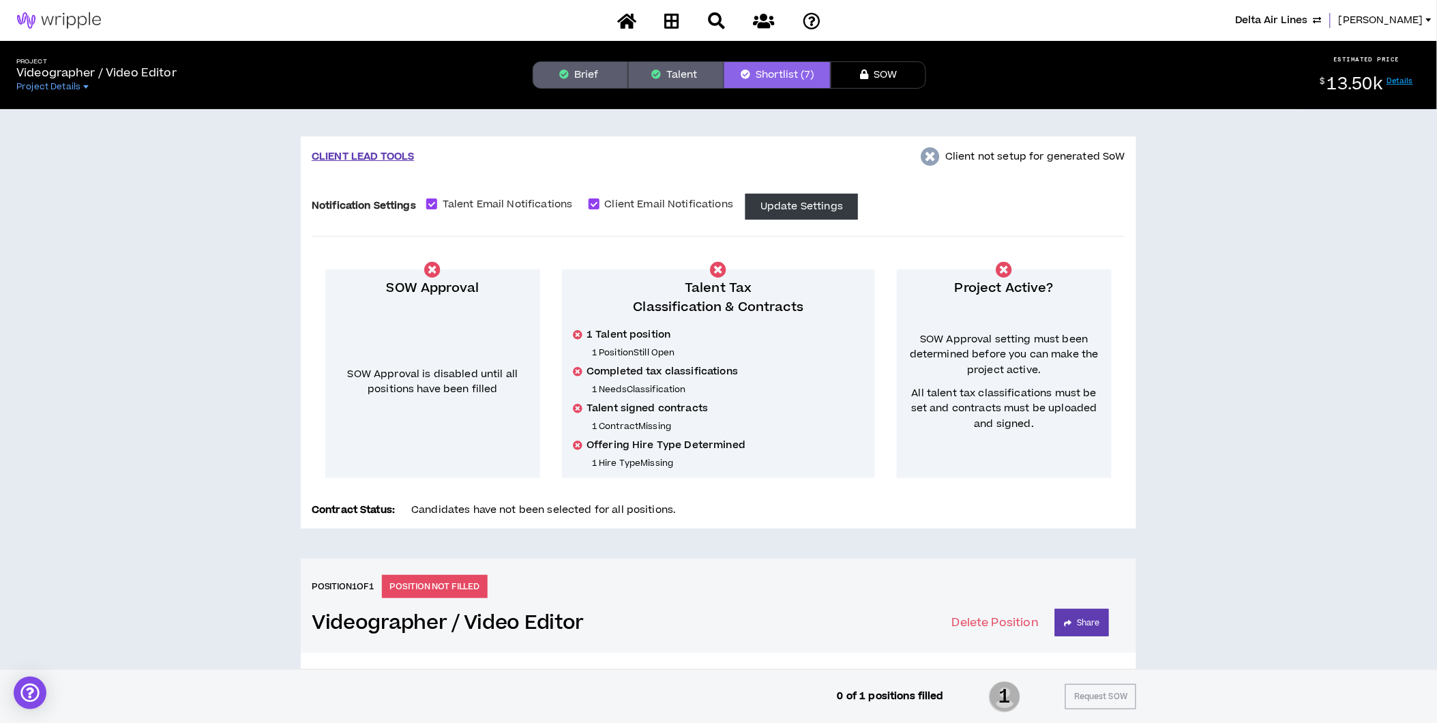
click at [583, 67] on button "Brief" at bounding box center [581, 74] width 96 height 27
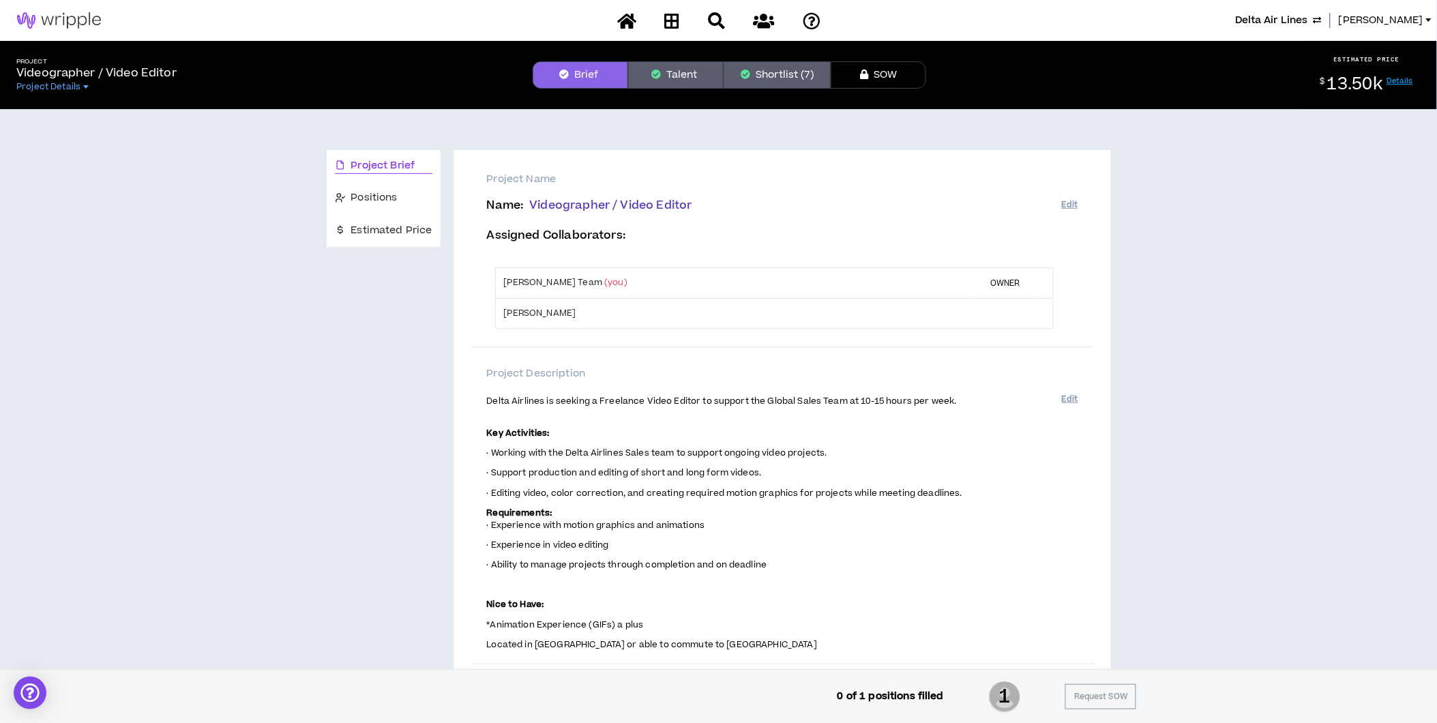
click at [787, 76] on button "Shortlist (7)" at bounding box center [777, 74] width 107 height 27
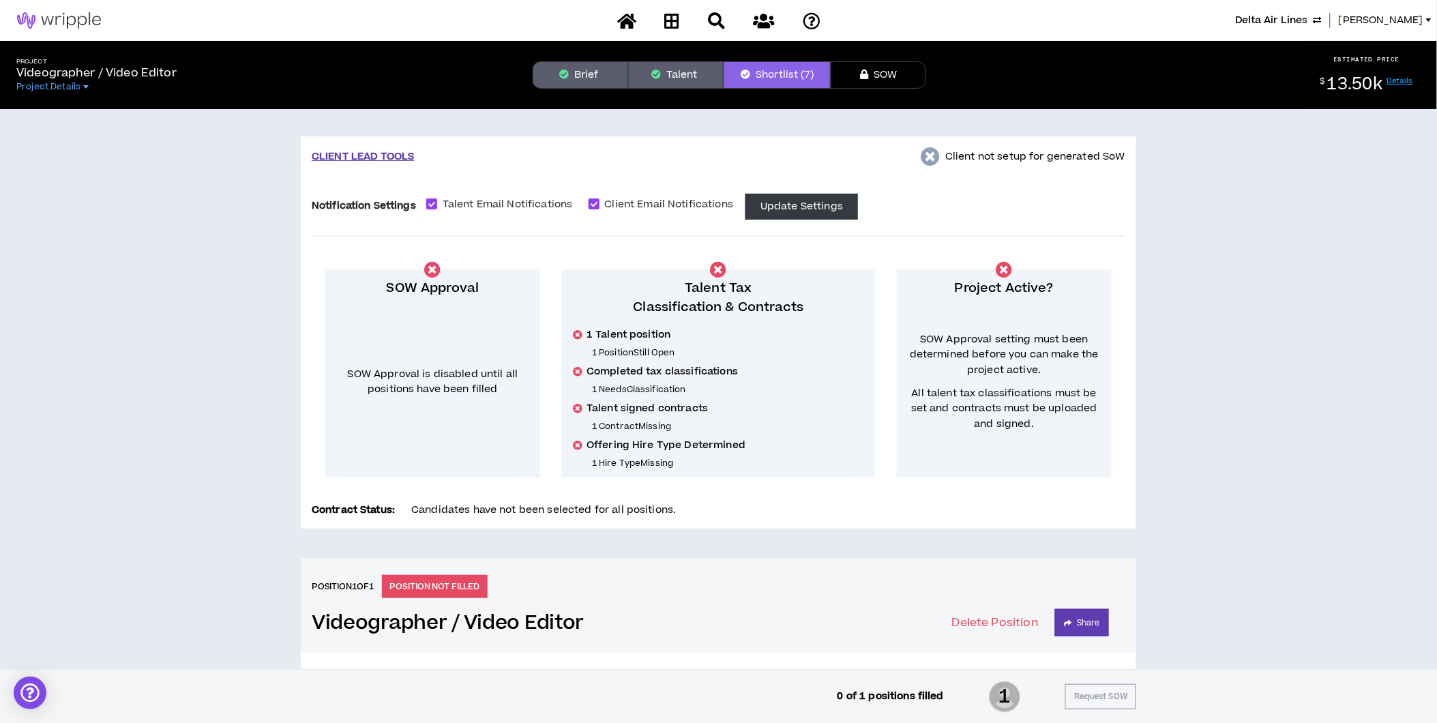
click at [673, 67] on button "Talent" at bounding box center [676, 74] width 96 height 27
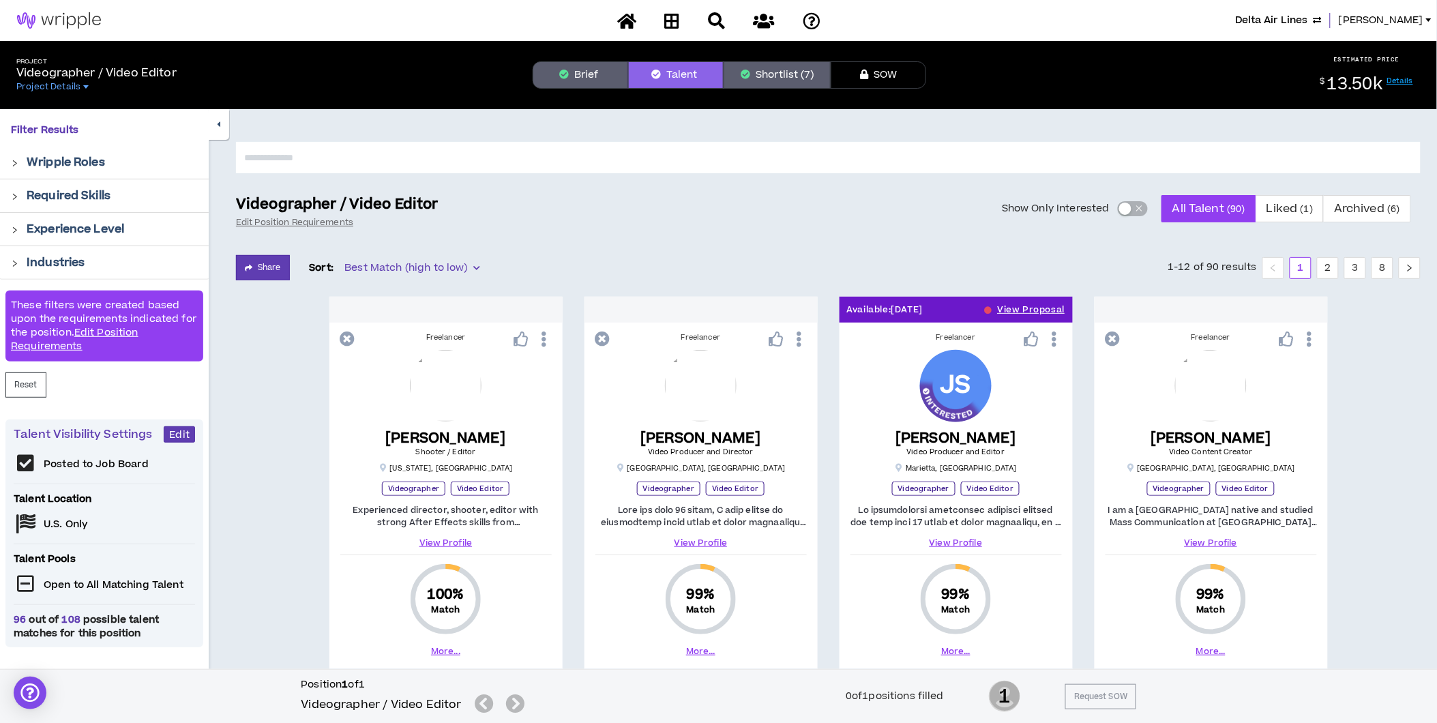
click at [748, 66] on button "Shortlist (7)" at bounding box center [777, 74] width 107 height 27
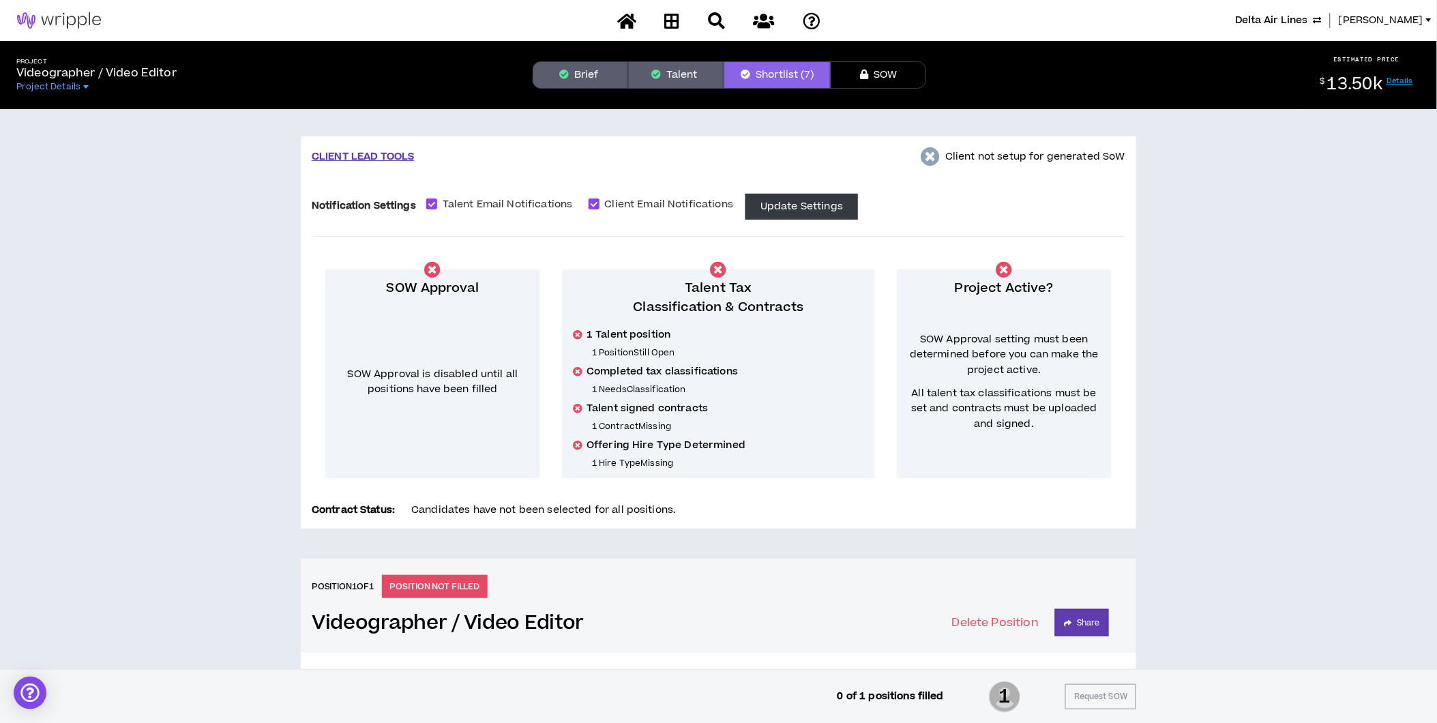
click at [572, 69] on button "Brief" at bounding box center [581, 74] width 96 height 27
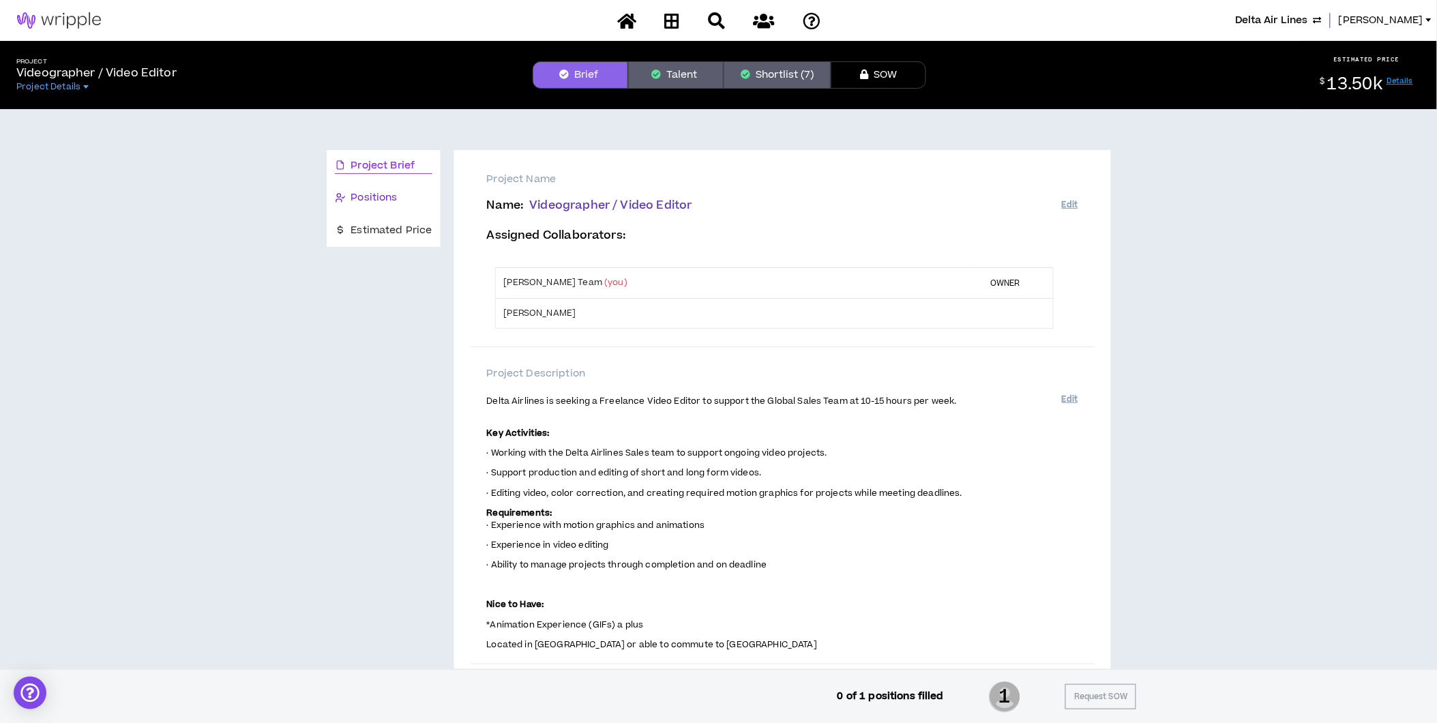
click at [394, 195] on span "Positions" at bounding box center [374, 197] width 46 height 15
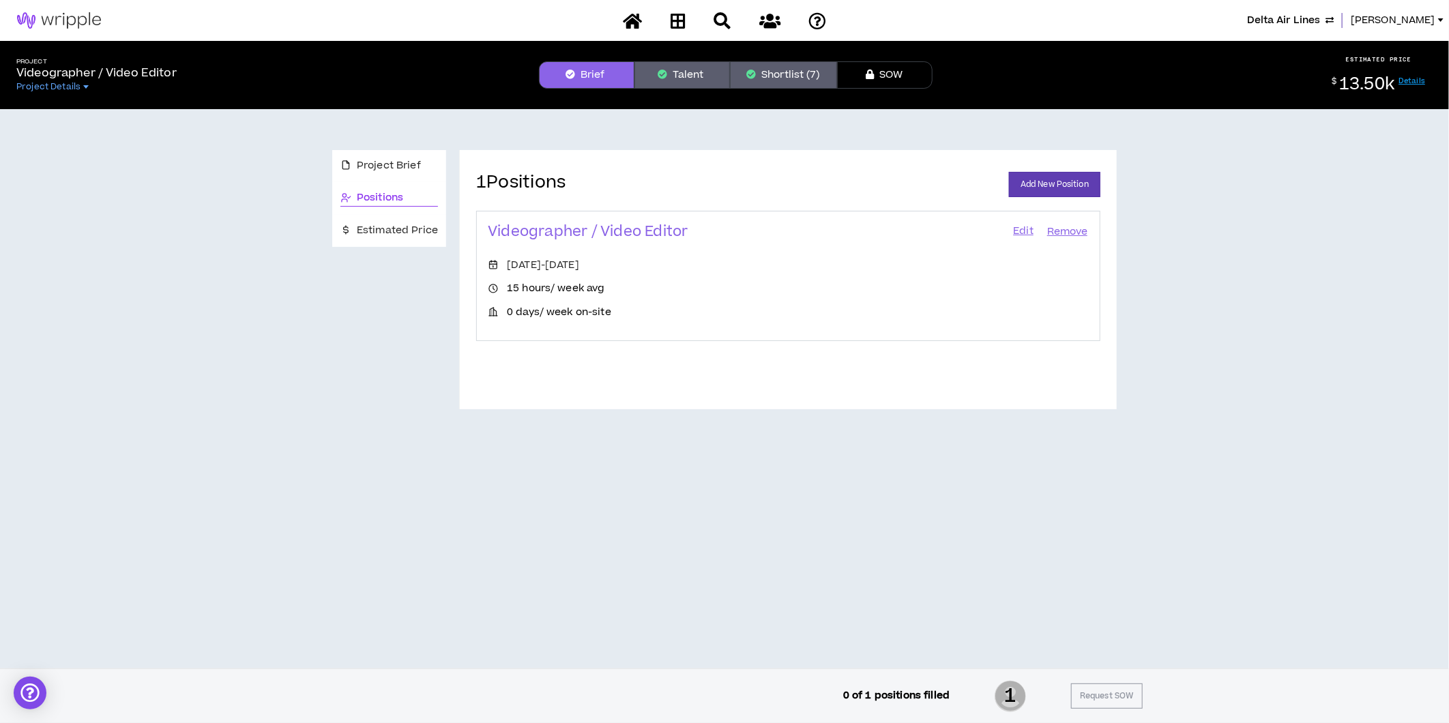
click at [1027, 234] on link "Edit" at bounding box center [1023, 231] width 23 height 19
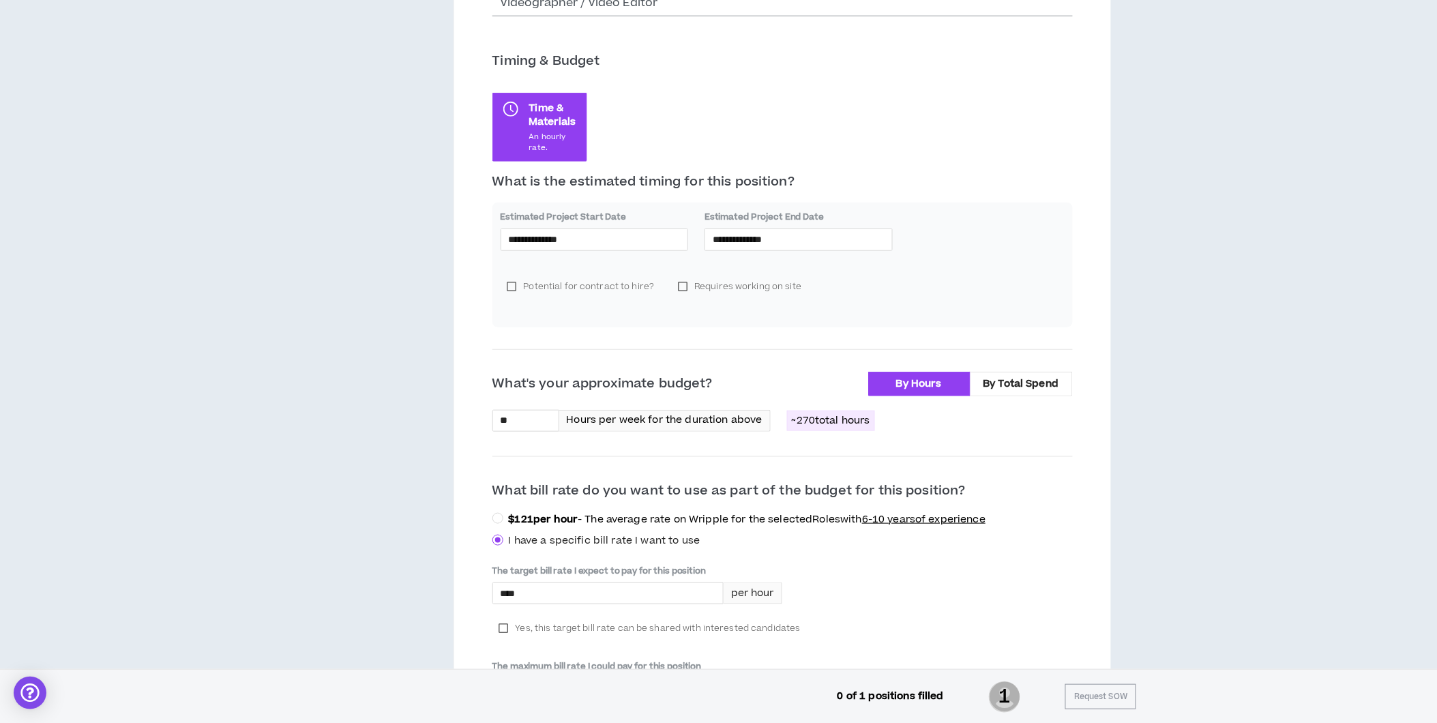
scroll to position [220, 0]
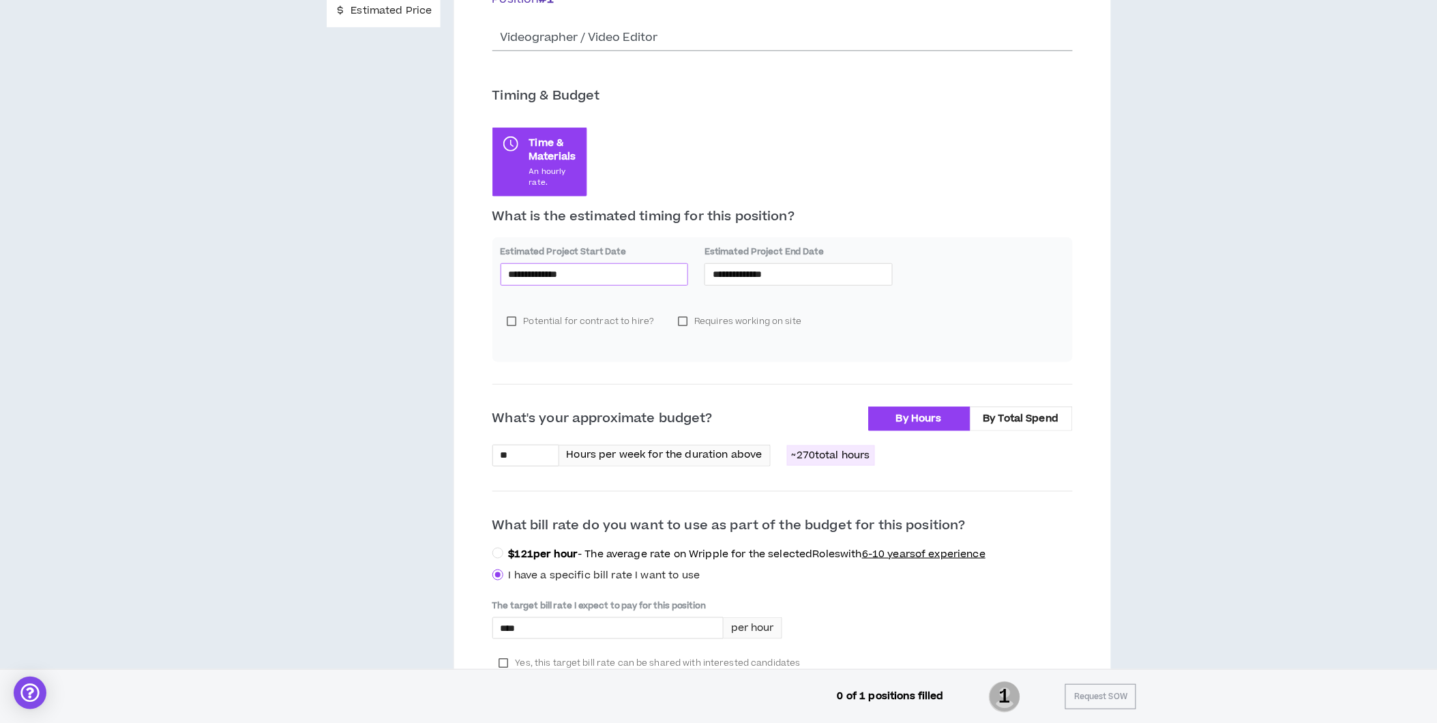
click at [589, 273] on input "**********" at bounding box center [595, 274] width 172 height 15
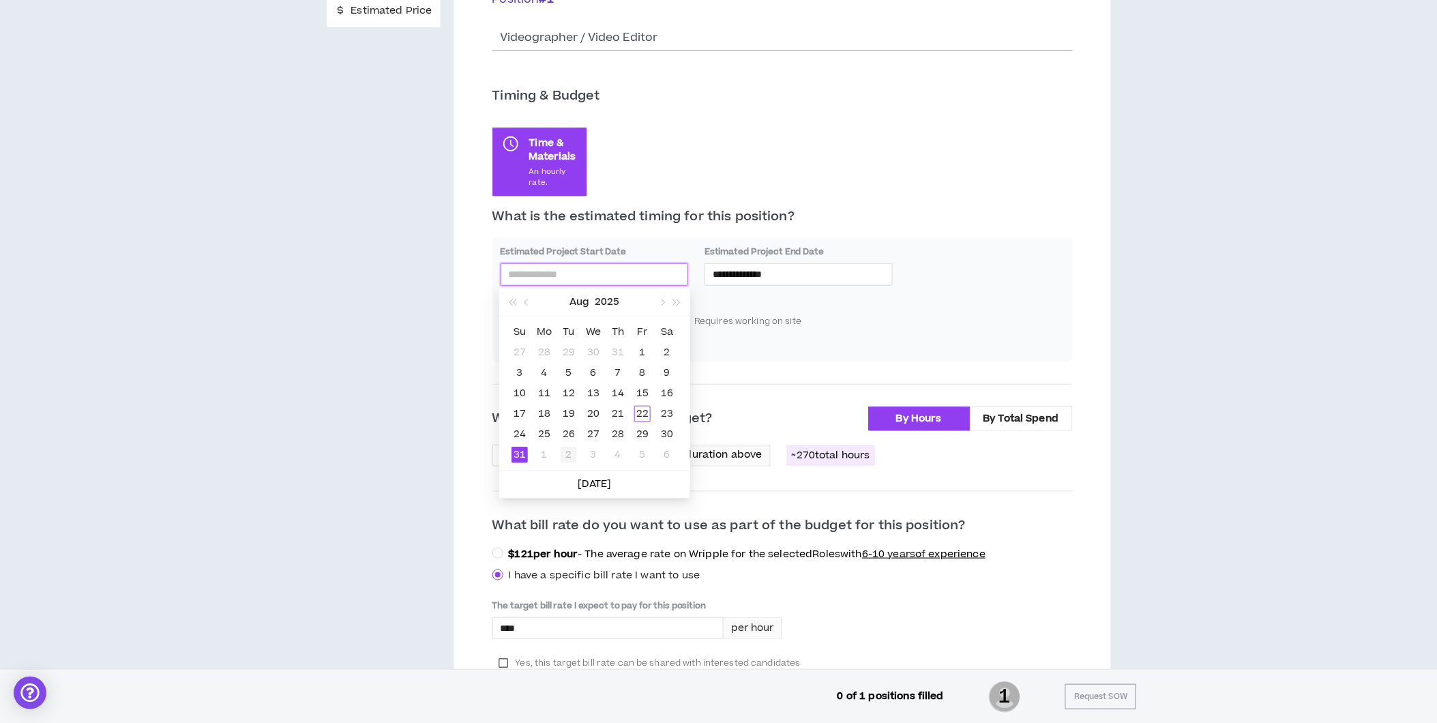
type input "**********"
click at [566, 452] on div "2" at bounding box center [569, 455] width 16 height 16
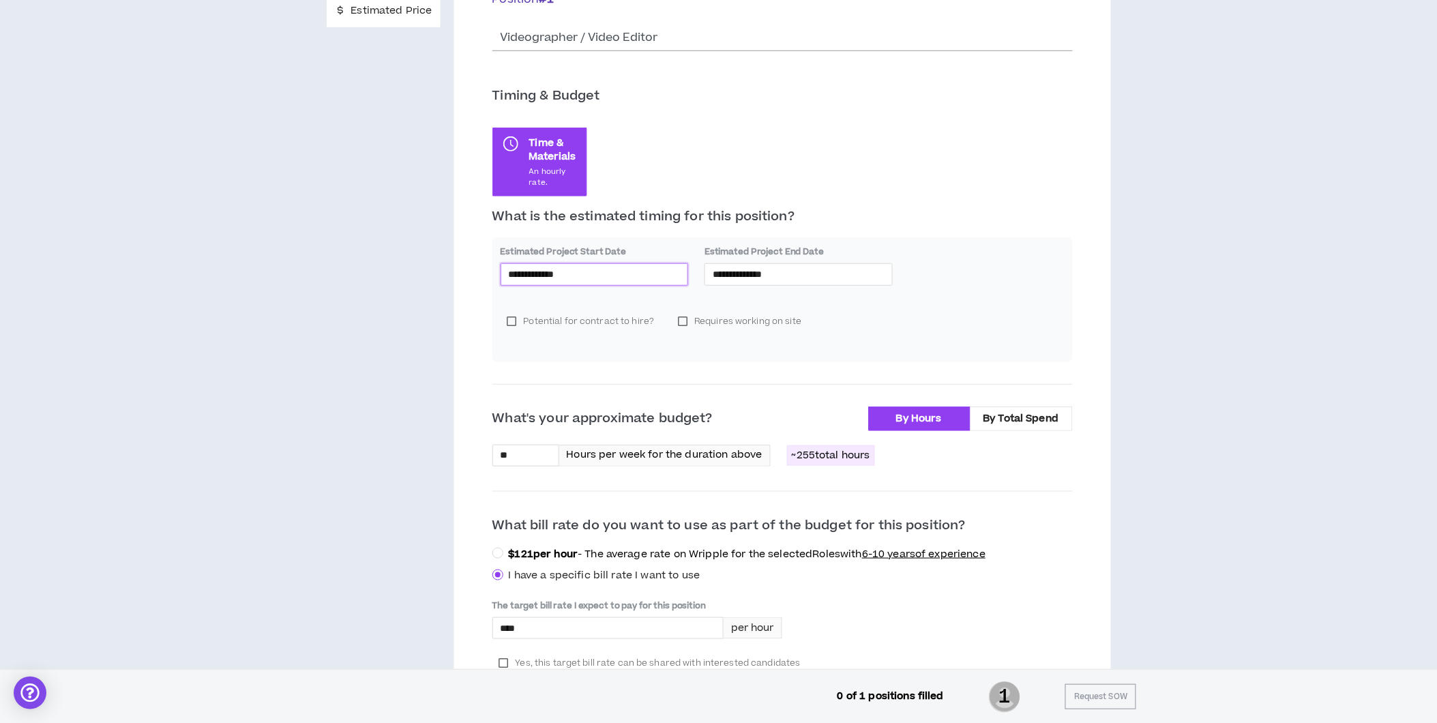
click at [588, 274] on input "**********" at bounding box center [595, 274] width 172 height 15
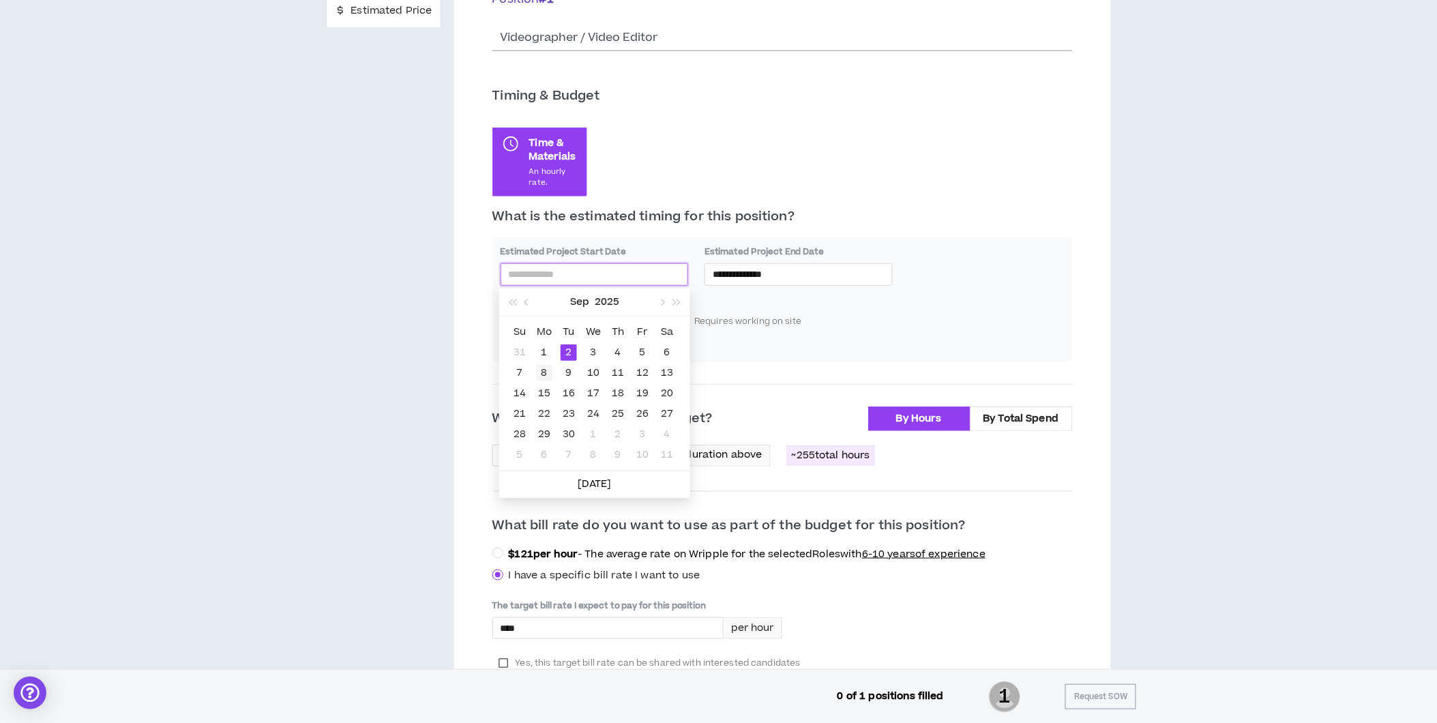
type input "**********"
click at [542, 371] on div "8" at bounding box center [544, 373] width 16 height 16
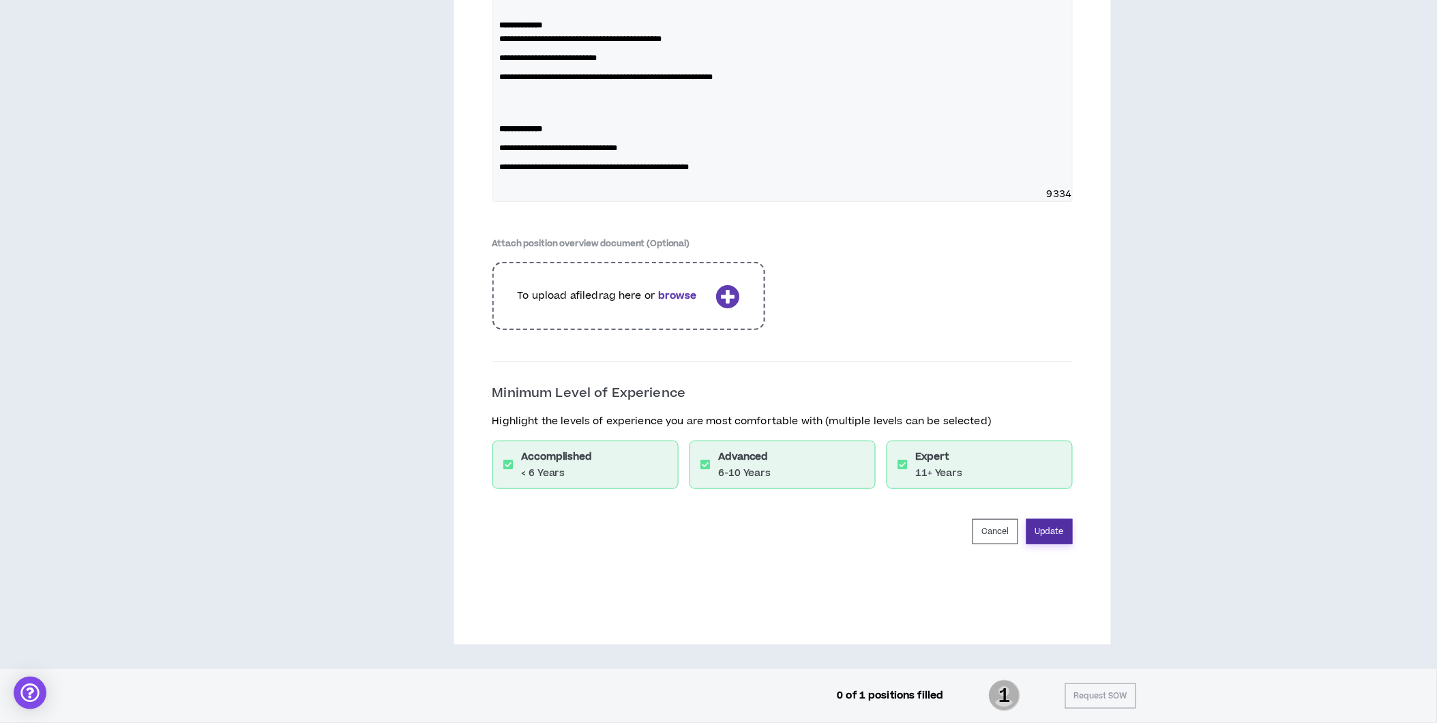
click at [1065, 531] on button "Update" at bounding box center [1050, 531] width 46 height 25
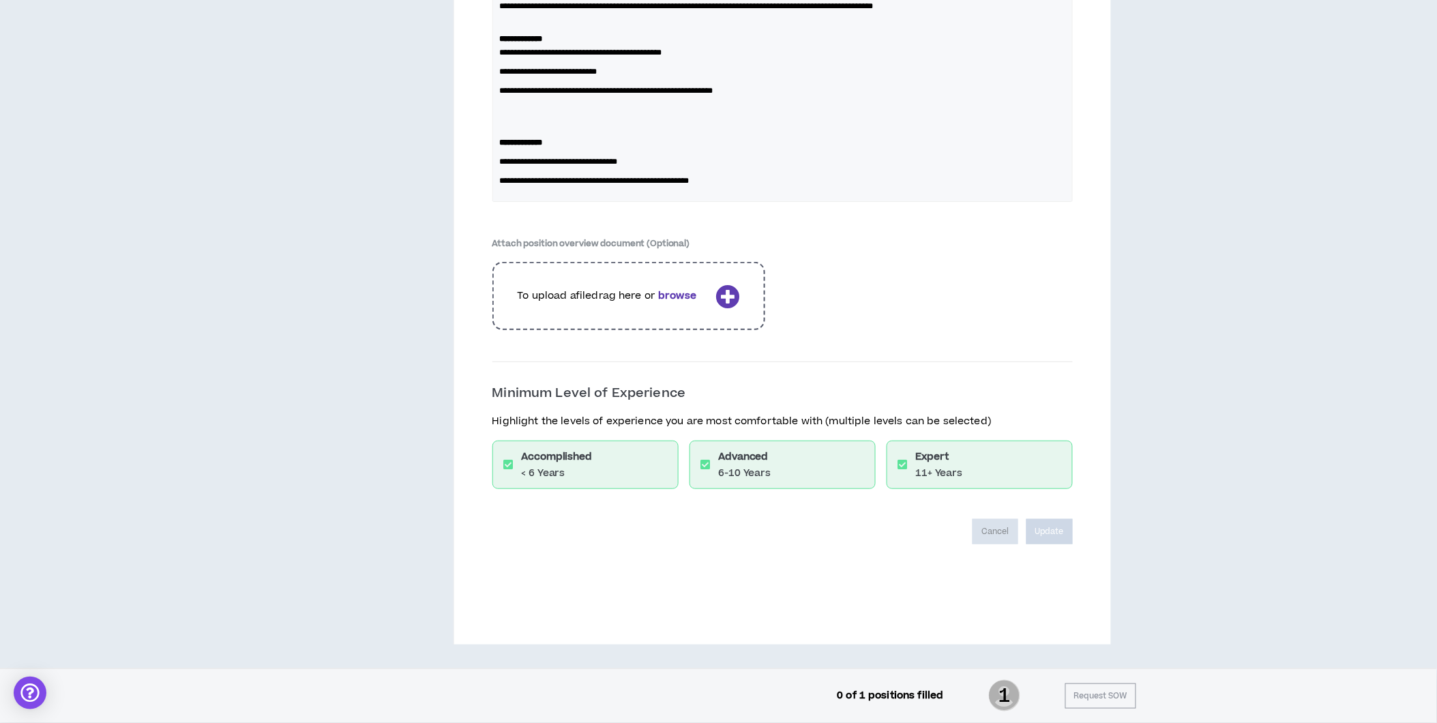
scroll to position [1936, 0]
